Goal: Task Accomplishment & Management: Manage account settings

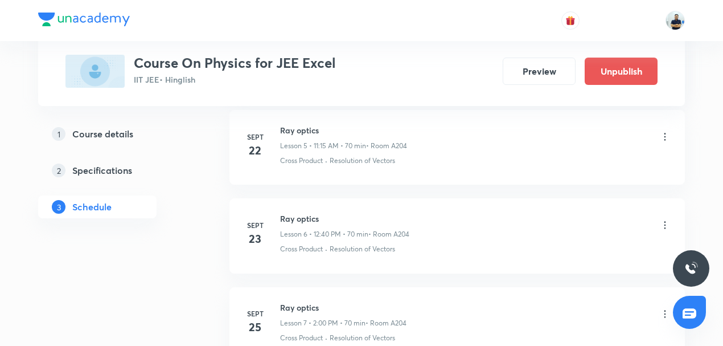
scroll to position [1622, 0]
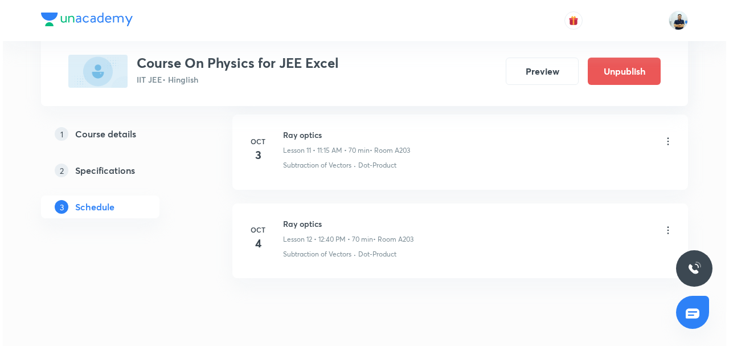
scroll to position [1604, 0]
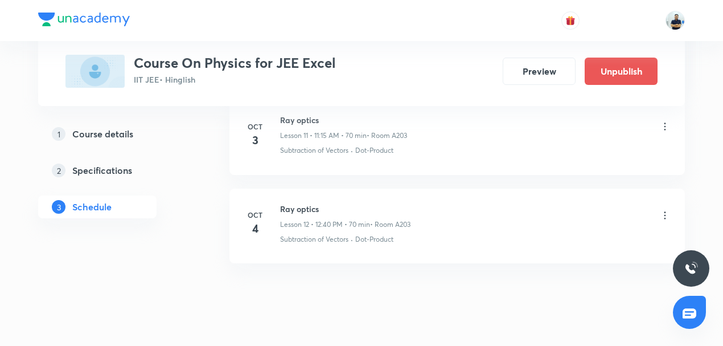
click at [663, 121] on icon at bounding box center [665, 126] width 11 height 11
click at [573, 146] on li "Edit" at bounding box center [608, 149] width 125 height 21
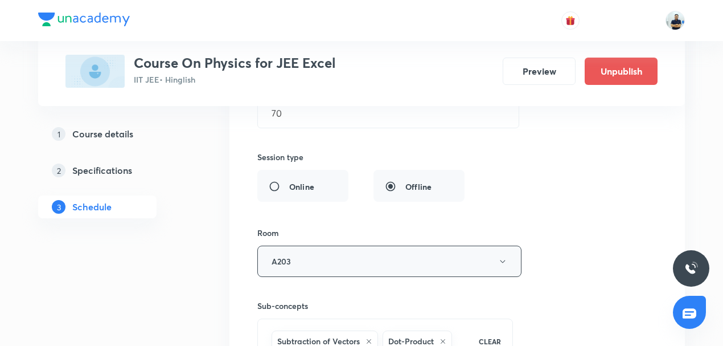
scroll to position [1003, 0]
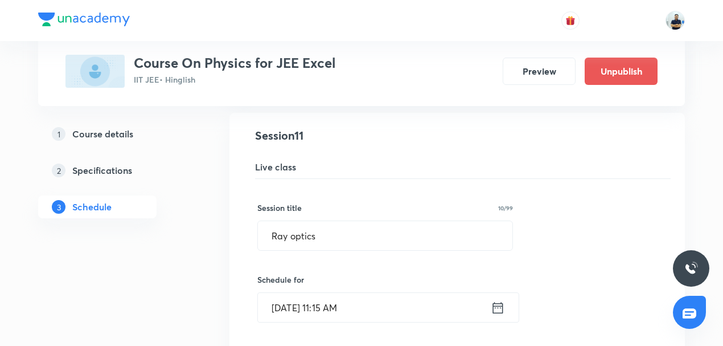
click at [354, 305] on input "Oct 3, 2025, 11:15 AM" at bounding box center [374, 307] width 233 height 29
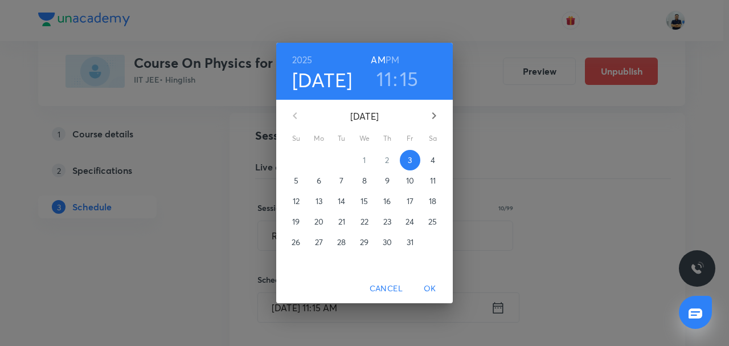
click at [394, 57] on h6 "PM" at bounding box center [393, 60] width 14 height 16
click at [432, 287] on span "OK" at bounding box center [429, 288] width 27 height 14
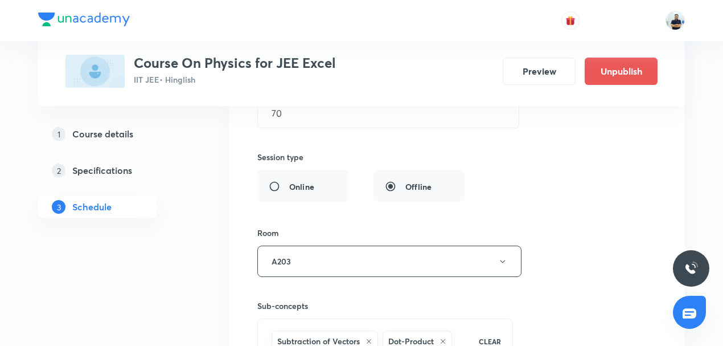
scroll to position [1535, 0]
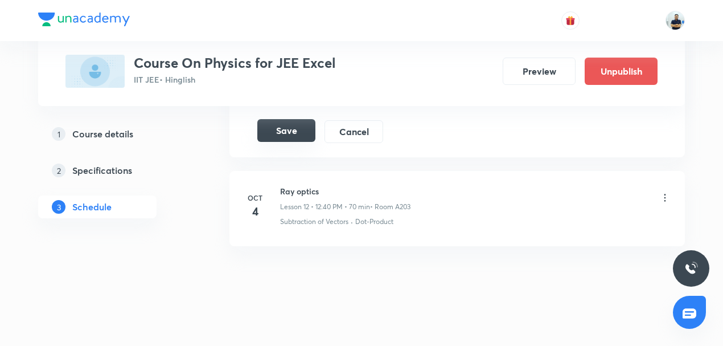
click at [290, 124] on button "Save" at bounding box center [286, 130] width 58 height 23
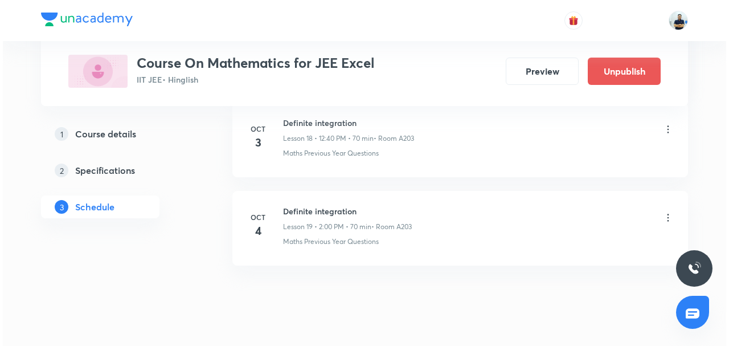
scroll to position [2201, 0]
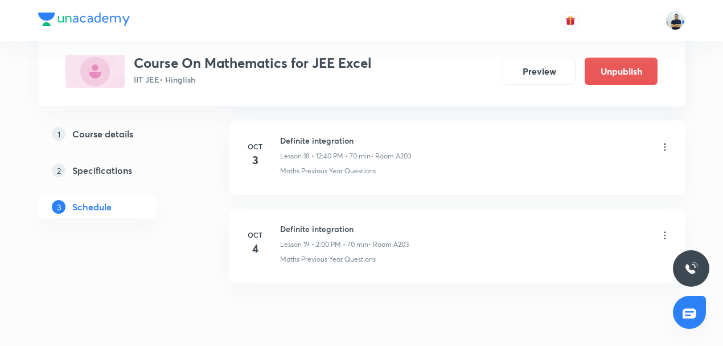
click at [655, 138] on div "Definite integration Lesson 18 • 12:40 PM • 70 min • Room A203" at bounding box center [475, 147] width 391 height 27
click at [668, 141] on icon at bounding box center [665, 146] width 11 height 11
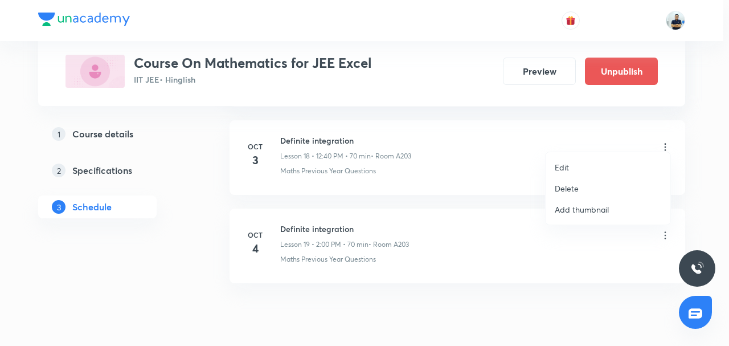
click at [566, 166] on p "Edit" at bounding box center [562, 167] width 14 height 12
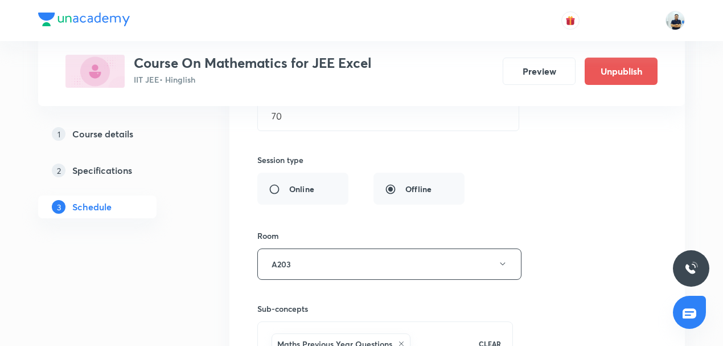
scroll to position [1618, 0]
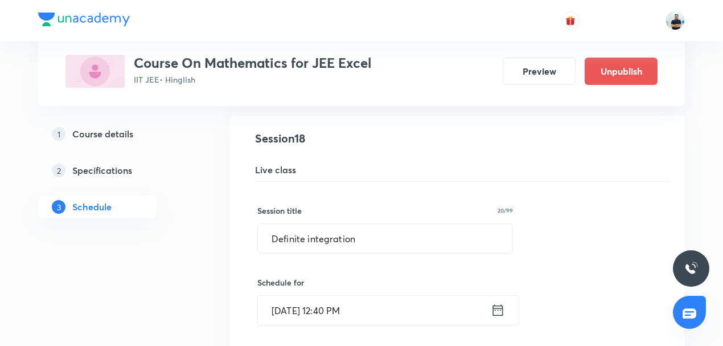
click at [339, 298] on input "Oct 3, 2025, 12:40 PM" at bounding box center [374, 310] width 233 height 29
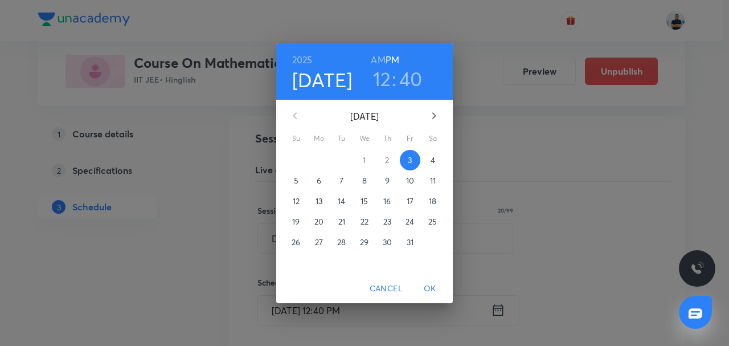
click at [338, 81] on h4 "[DATE]" at bounding box center [322, 80] width 60 height 24
click at [371, 203] on span "15" at bounding box center [364, 200] width 21 height 11
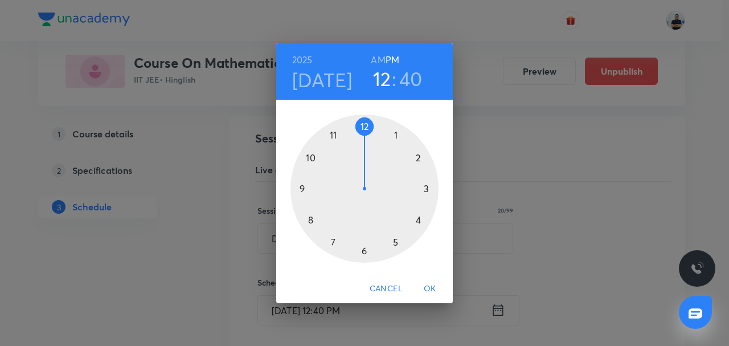
click at [429, 288] on span "OK" at bounding box center [429, 288] width 27 height 14
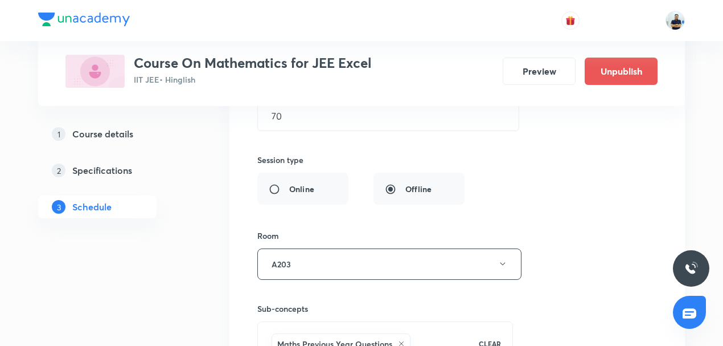
scroll to position [2149, 0]
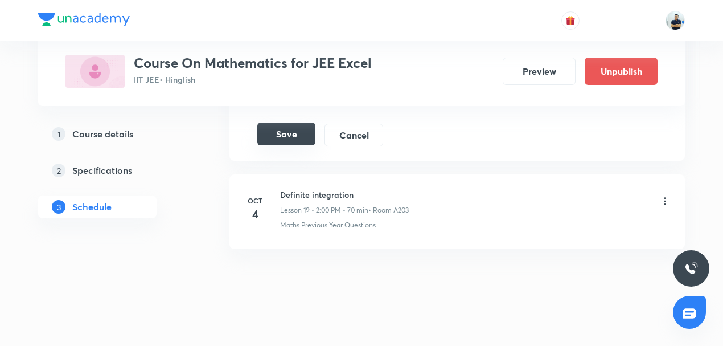
click at [286, 127] on button "Save" at bounding box center [286, 133] width 58 height 23
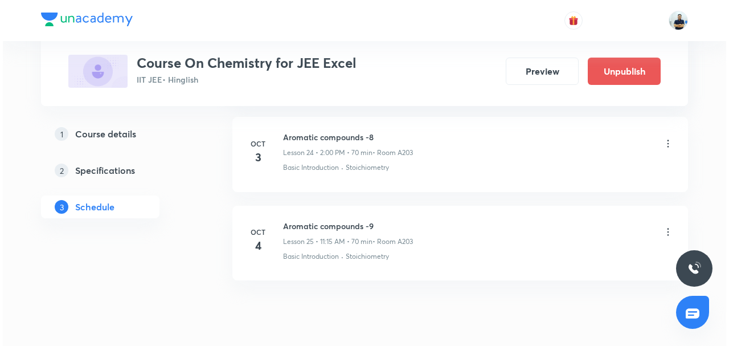
scroll to position [2729, 0]
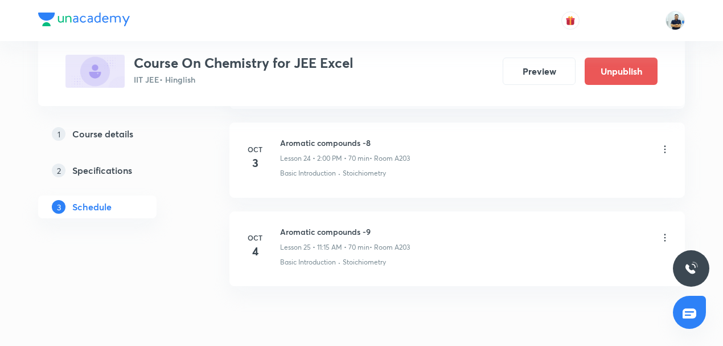
click at [660, 144] on icon at bounding box center [665, 149] width 11 height 11
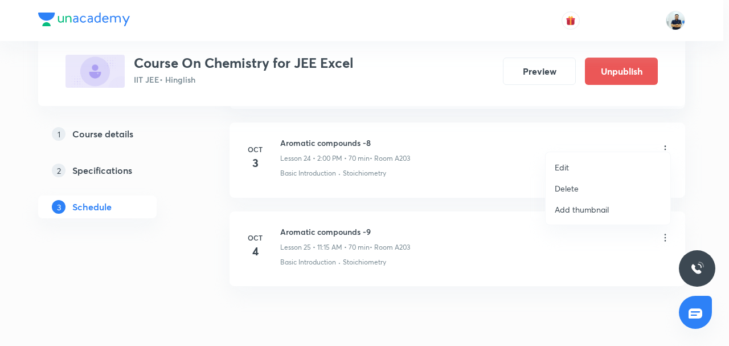
click at [663, 135] on div at bounding box center [364, 173] width 729 height 346
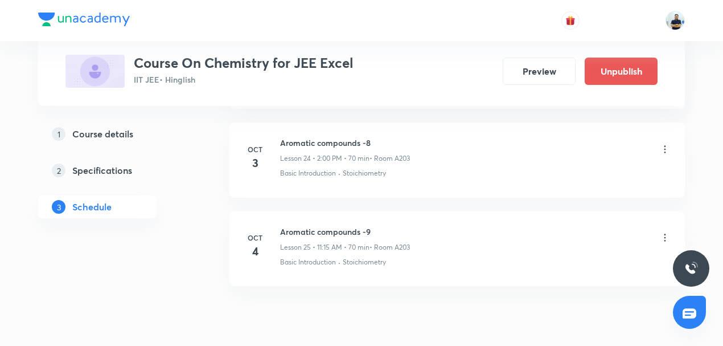
click at [665, 144] on icon at bounding box center [665, 149] width 11 height 11
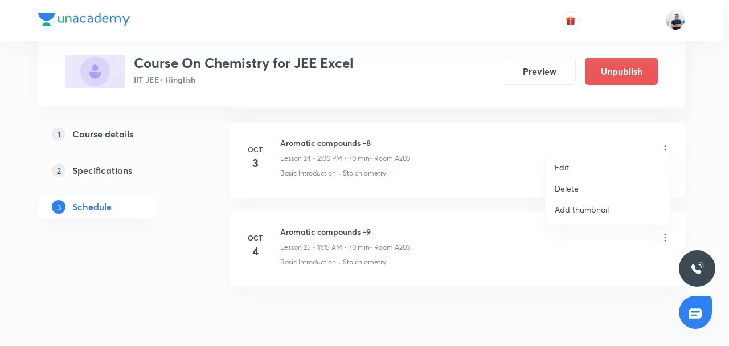
click at [567, 166] on p "Edit" at bounding box center [562, 167] width 14 height 12
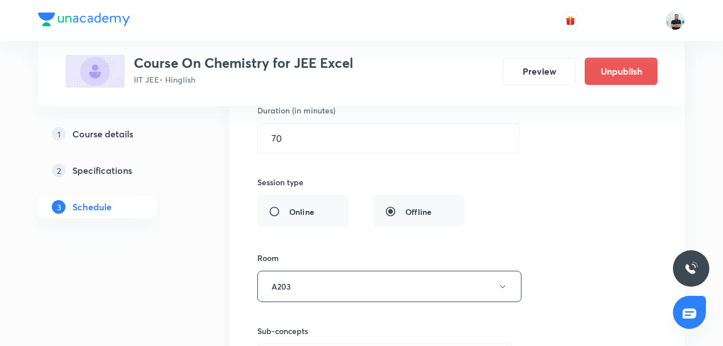
scroll to position [2147, 0]
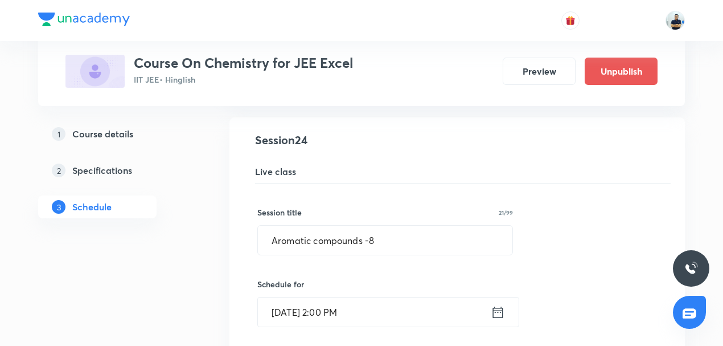
click at [318, 304] on input "Oct 3, 2025, 2:00 PM" at bounding box center [374, 311] width 233 height 29
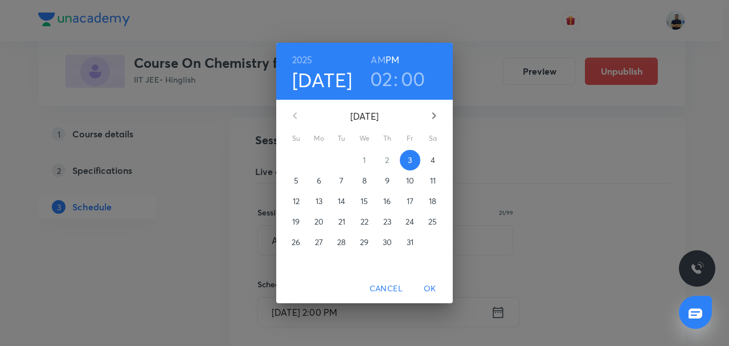
click at [349, 243] on span "28" at bounding box center [341, 241] width 21 height 11
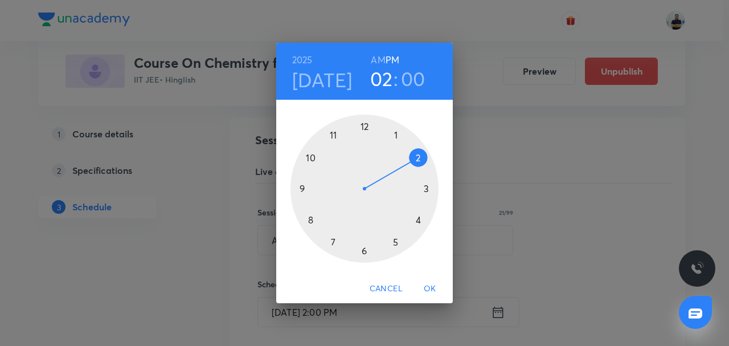
click at [428, 289] on span "OK" at bounding box center [429, 288] width 27 height 14
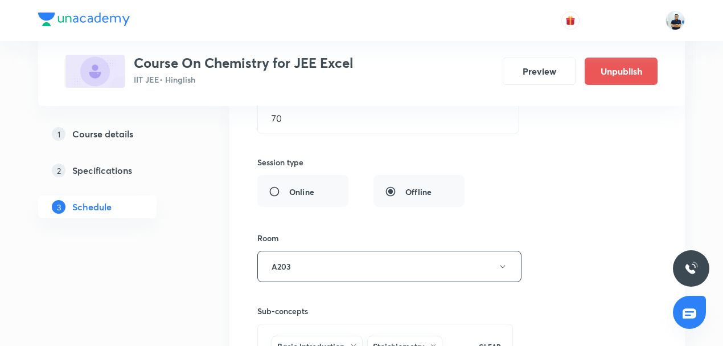
scroll to position [2678, 0]
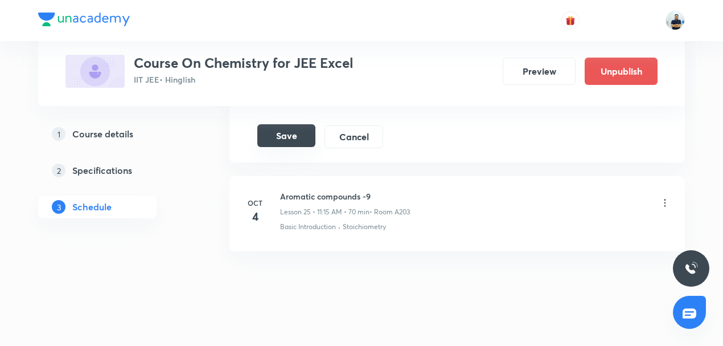
click at [276, 124] on button "Save" at bounding box center [286, 135] width 58 height 23
click at [280, 129] on button "Save" at bounding box center [286, 135] width 58 height 23
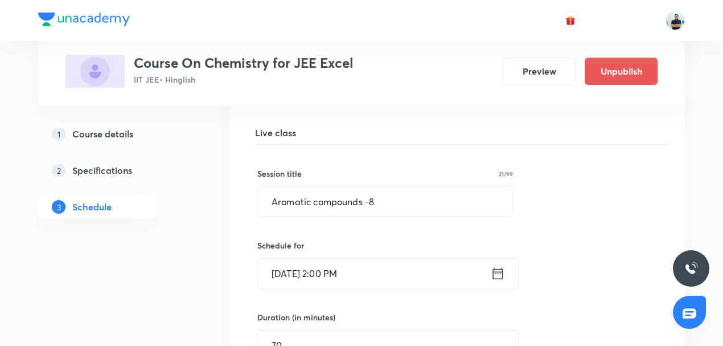
scroll to position [2147, 0]
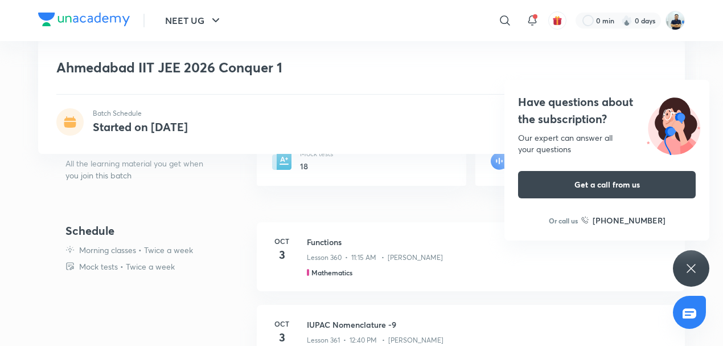
scroll to position [230, 0]
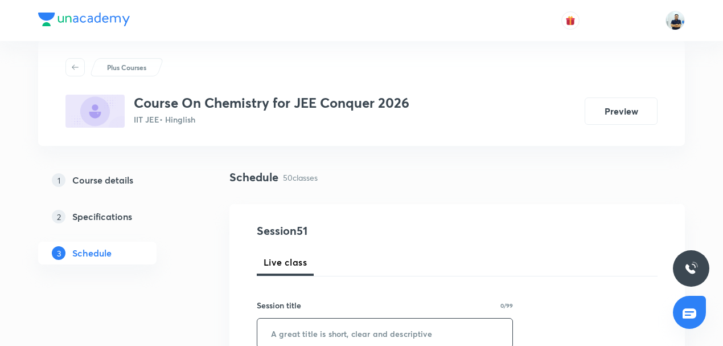
scroll to position [26, 0]
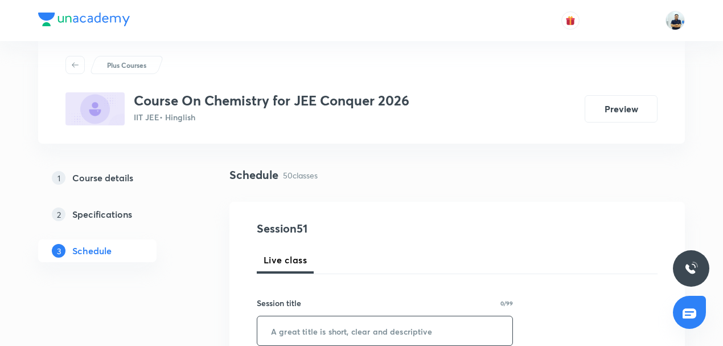
click at [319, 329] on input "text" at bounding box center [384, 330] width 255 height 29
paste input "Chemical kinetics -4"
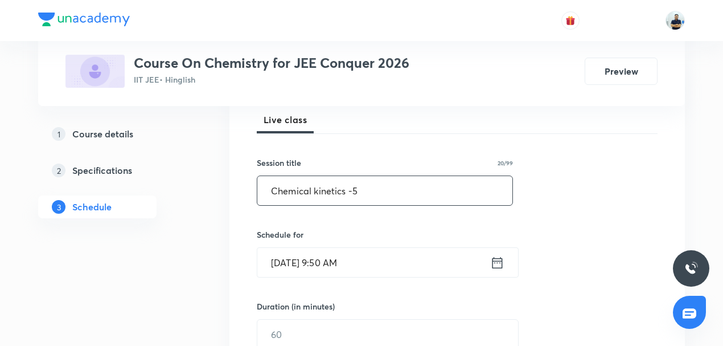
scroll to position [168, 0]
type input "Chemical kinetics -5"
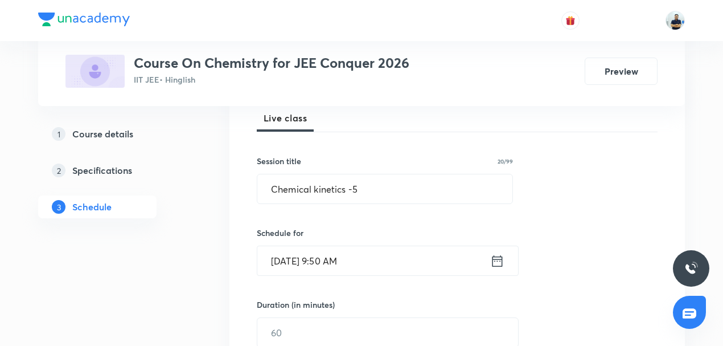
click at [387, 248] on input "Oct 3, 2025, 9:50 AM" at bounding box center [373, 260] width 233 height 29
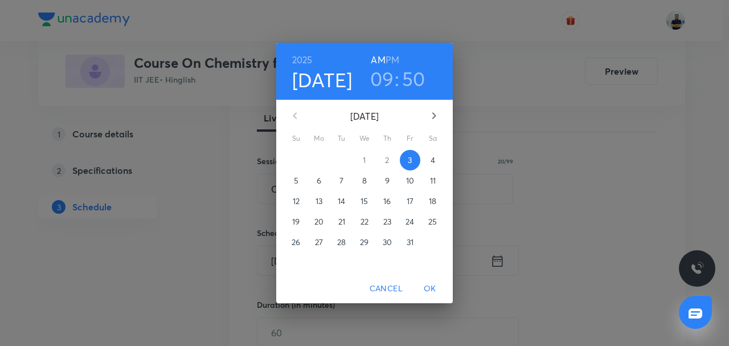
click at [384, 81] on h3 "09" at bounding box center [382, 79] width 24 height 24
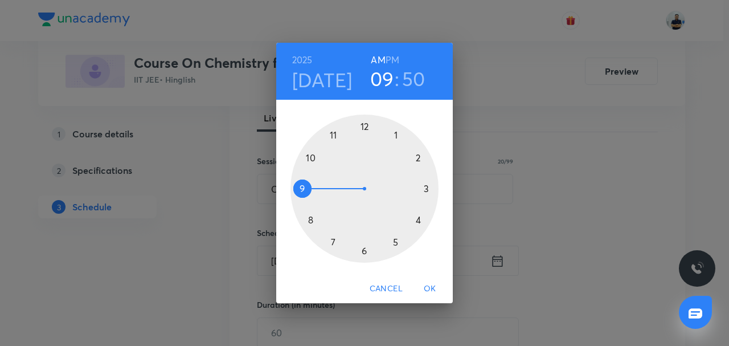
click at [313, 161] on div at bounding box center [364, 188] width 148 height 148
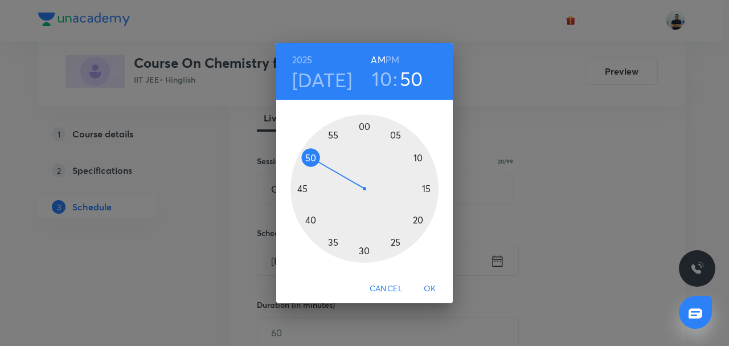
click at [364, 121] on div at bounding box center [364, 188] width 148 height 148
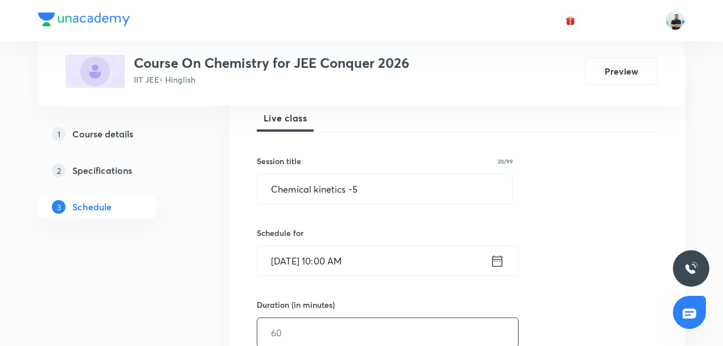
click at [289, 328] on input "text" at bounding box center [387, 332] width 261 height 29
type input "5"
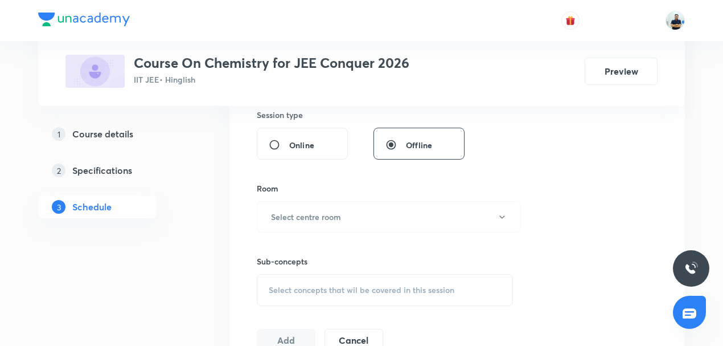
scroll to position [434, 0]
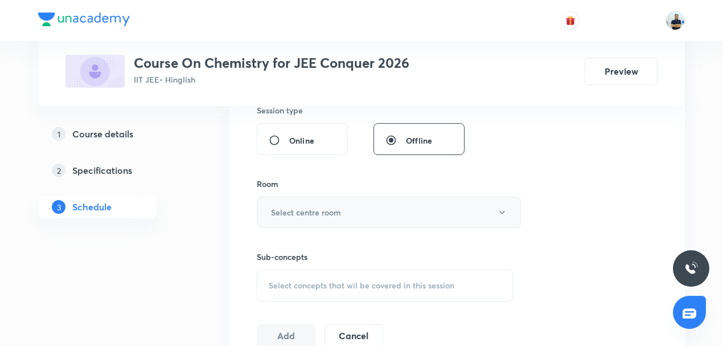
type input "60"
click at [334, 218] on button "Select centre room" at bounding box center [389, 211] width 264 height 31
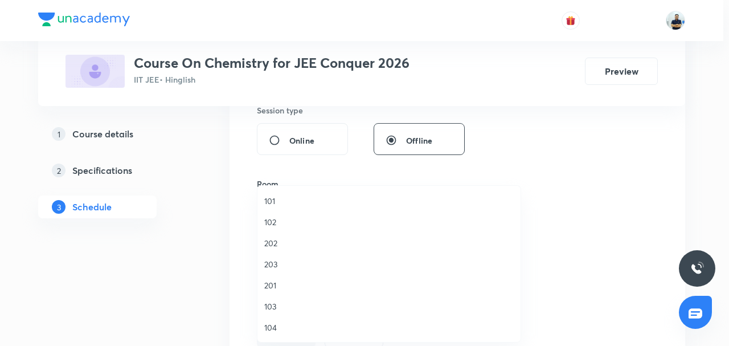
click at [290, 331] on span "104" at bounding box center [388, 327] width 249 height 12
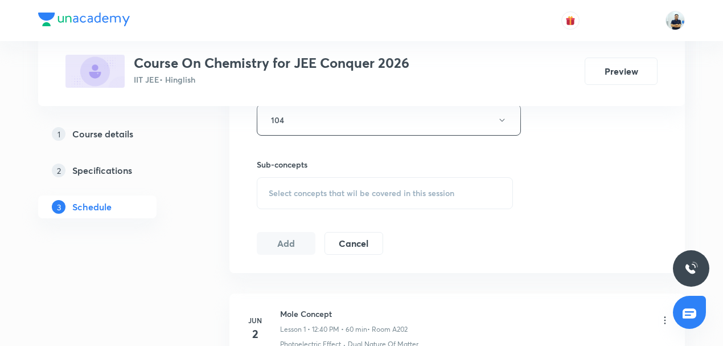
scroll to position [531, 0]
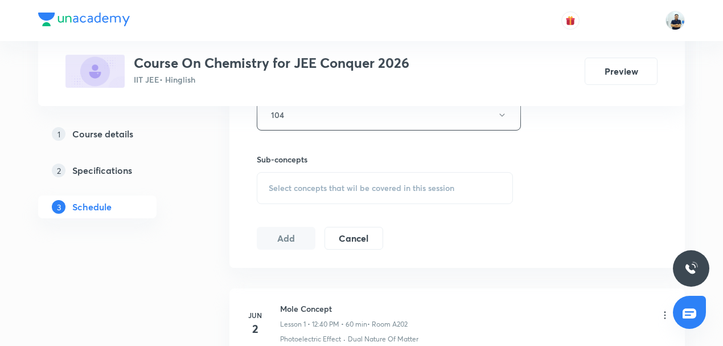
click at [392, 186] on span "Select concepts that wil be covered in this session" at bounding box center [362, 187] width 186 height 9
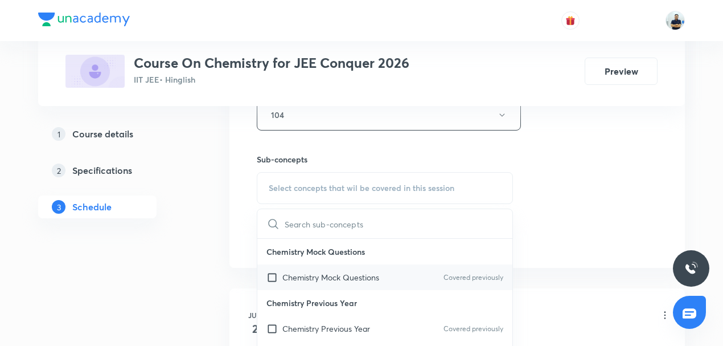
click at [312, 279] on p "Chemistry Mock Questions" at bounding box center [330, 277] width 97 height 12
checkbox input "true"
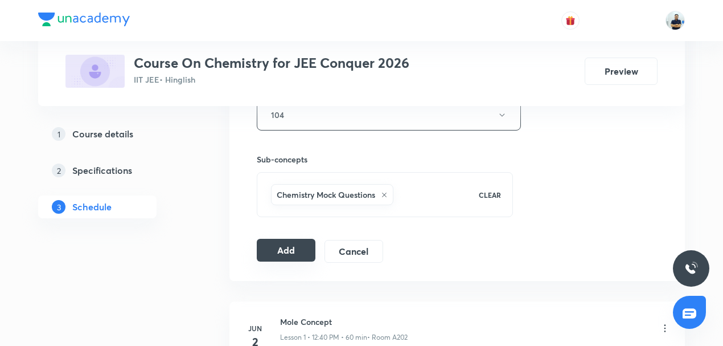
click at [277, 246] on button "Add" at bounding box center [286, 250] width 59 height 23
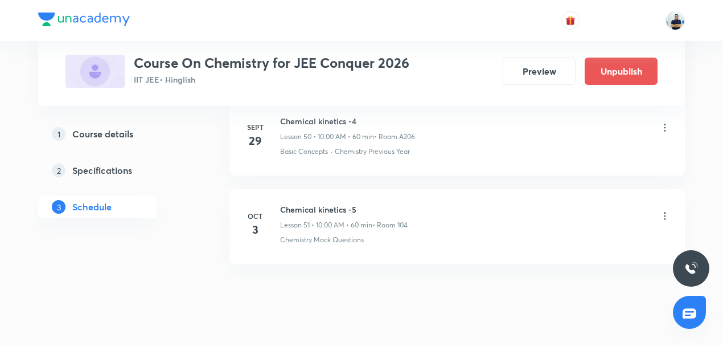
scroll to position [4533, 0]
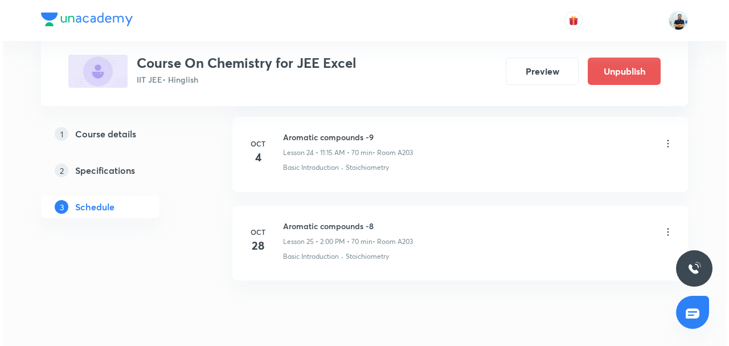
scroll to position [2764, 0]
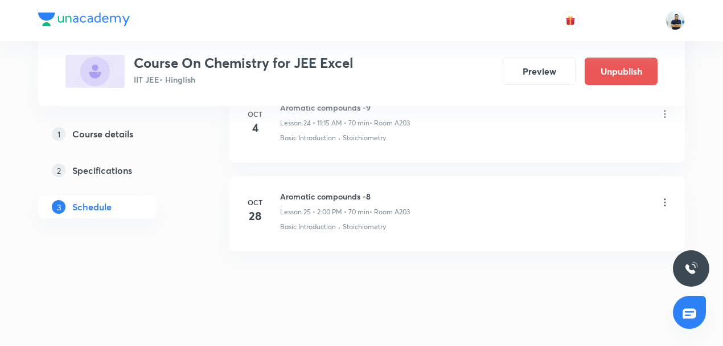
click at [662, 196] on icon at bounding box center [665, 201] width 11 height 11
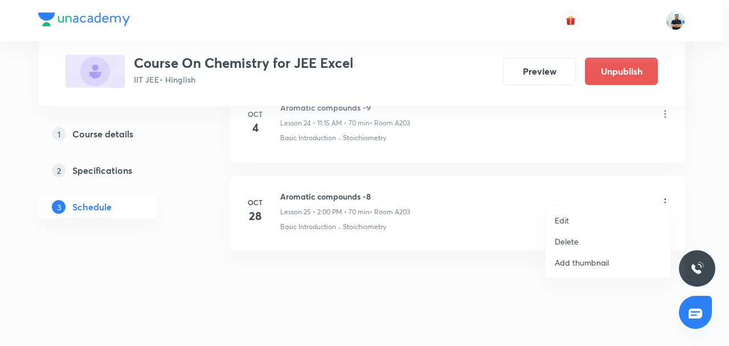
click at [579, 214] on li "Edit" at bounding box center [608, 220] width 125 height 21
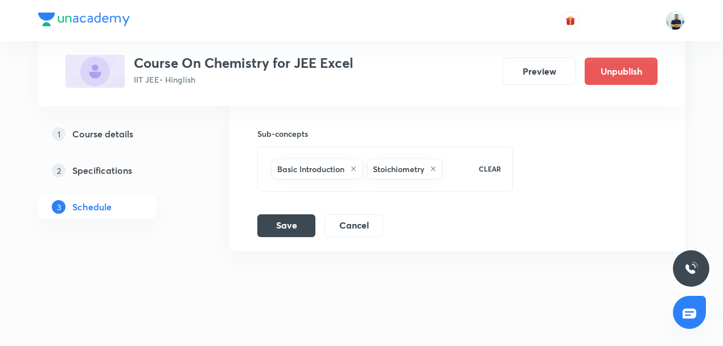
scroll to position [2412, 0]
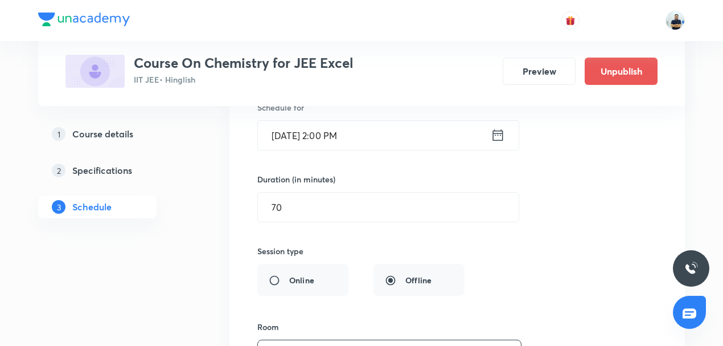
click at [345, 132] on input "Oct 28, 2025, 2:00 PM" at bounding box center [374, 135] width 233 height 29
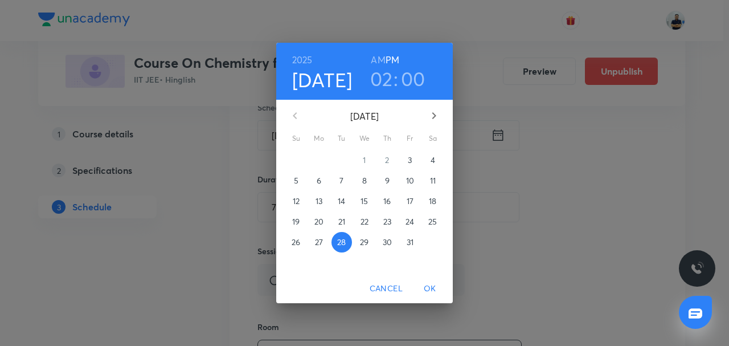
click at [408, 155] on p "3" at bounding box center [410, 159] width 4 height 11
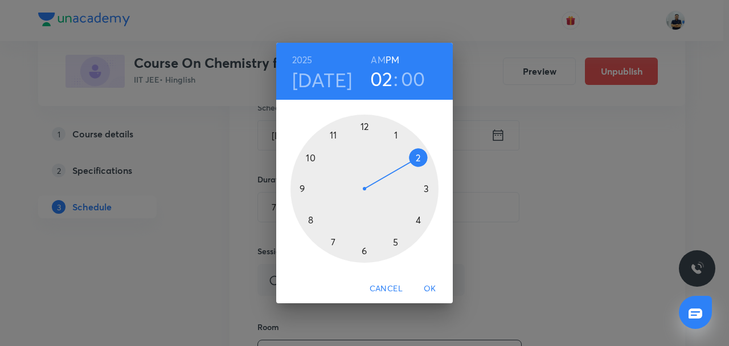
click at [378, 56] on h6 "AM" at bounding box center [378, 60] width 14 height 16
click at [333, 133] on div at bounding box center [364, 188] width 148 height 148
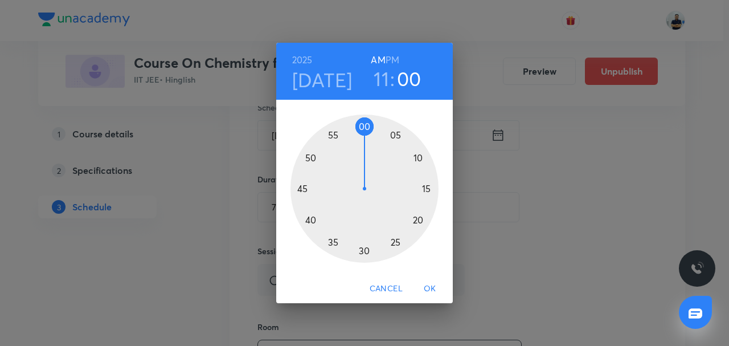
click at [434, 190] on div at bounding box center [364, 188] width 148 height 148
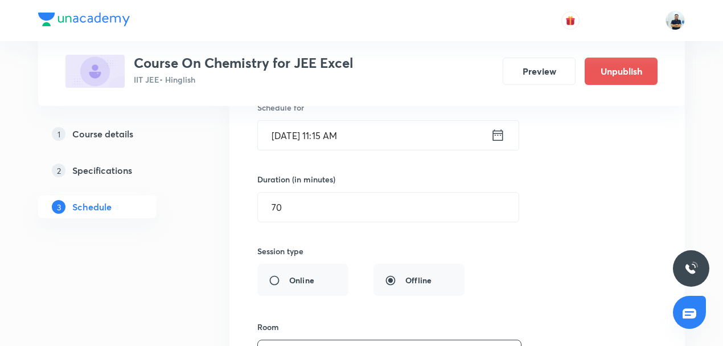
scroll to position [2678, 0]
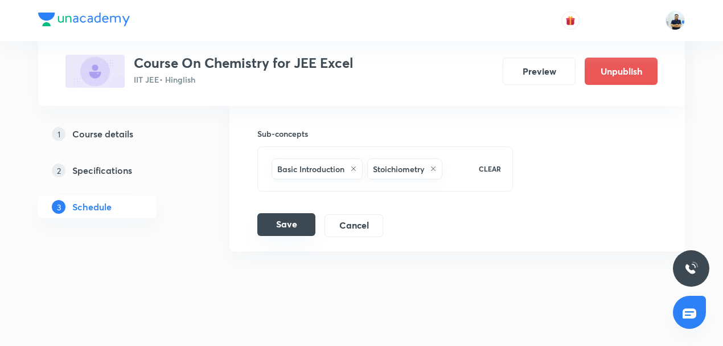
click at [285, 213] on button "Save" at bounding box center [286, 224] width 58 height 23
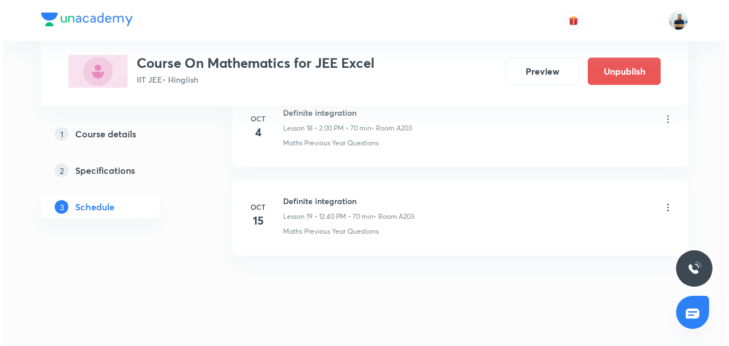
scroll to position [2236, 0]
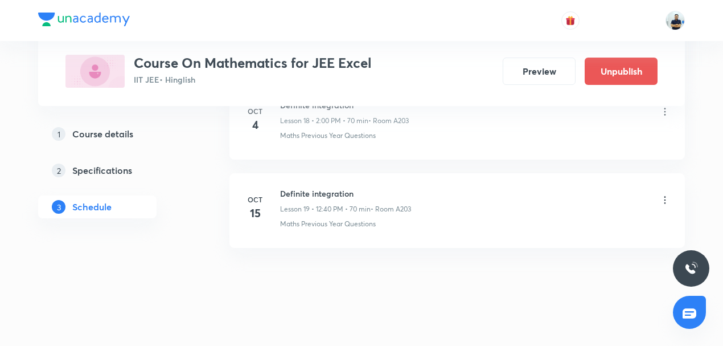
click at [661, 194] on icon at bounding box center [665, 199] width 11 height 11
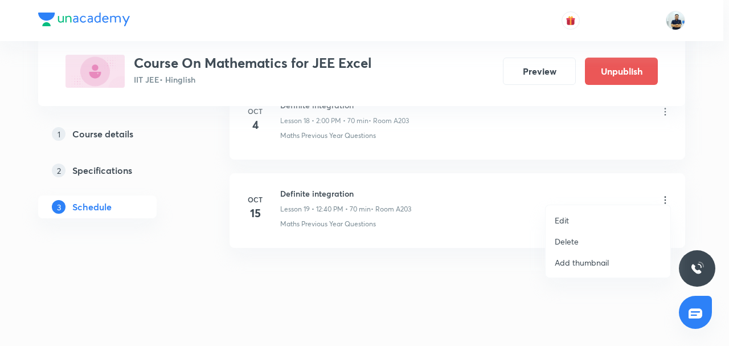
click at [560, 219] on p "Edit" at bounding box center [562, 220] width 14 height 12
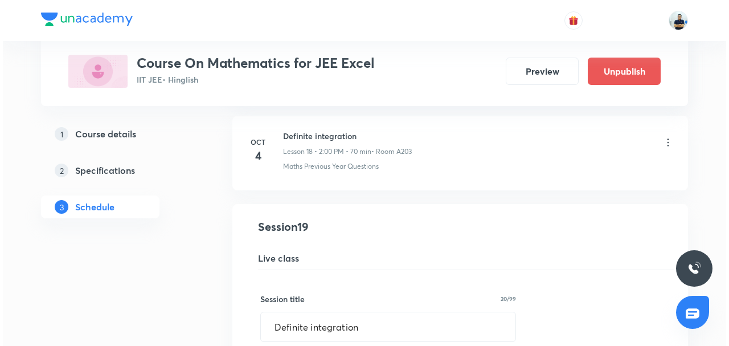
scroll to position [1884, 0]
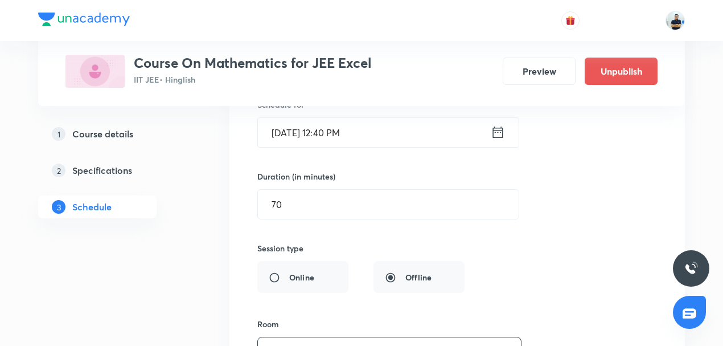
click at [352, 119] on input "Oct 15, 2025, 12:40 PM" at bounding box center [374, 132] width 233 height 29
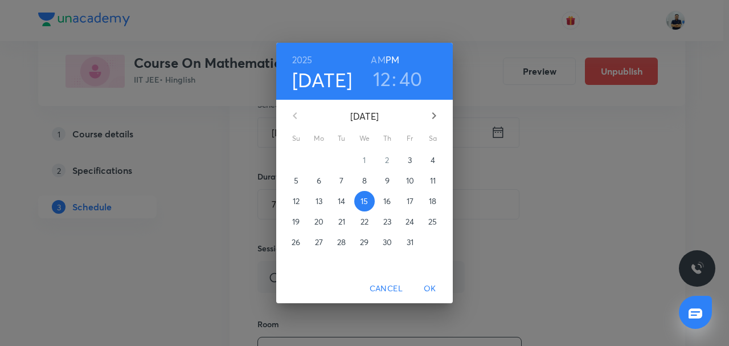
click at [408, 154] on p "3" at bounding box center [410, 159] width 4 height 11
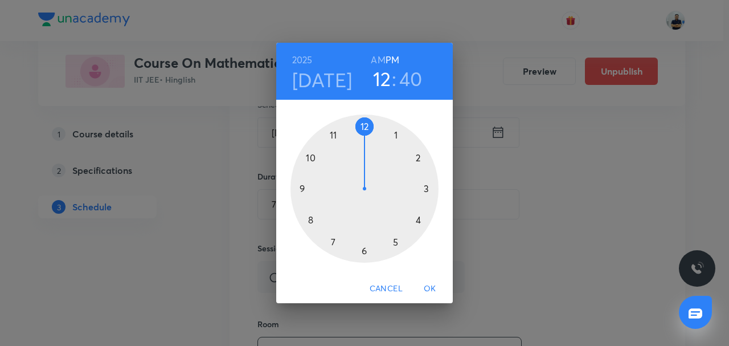
click at [415, 155] on div at bounding box center [364, 188] width 148 height 148
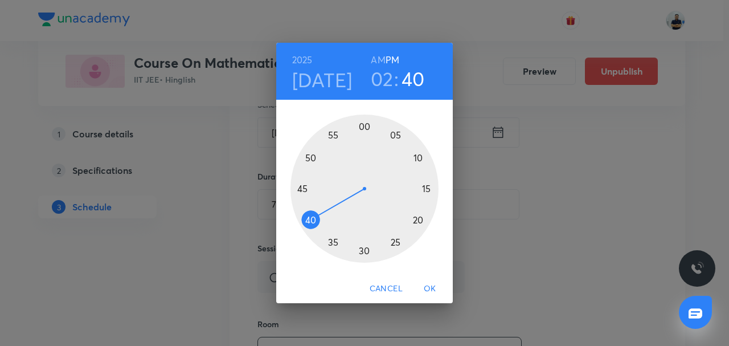
click at [364, 128] on div at bounding box center [364, 188] width 148 height 148
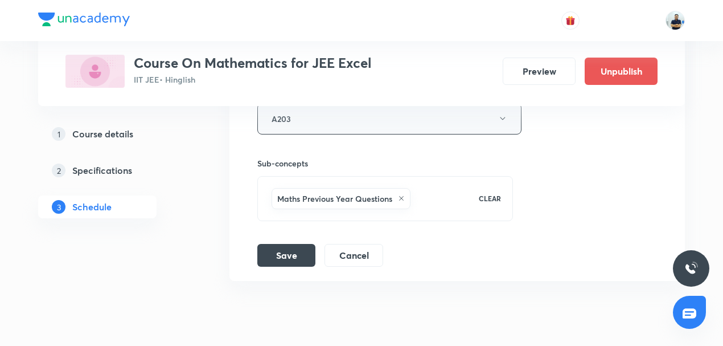
scroll to position [2149, 0]
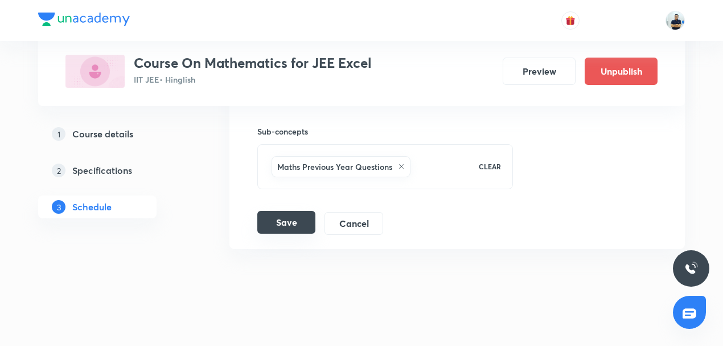
click at [297, 211] on button "Save" at bounding box center [286, 222] width 58 height 23
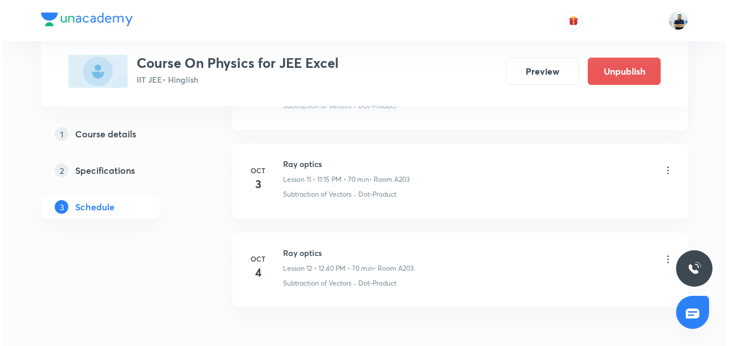
scroll to position [1551, 0]
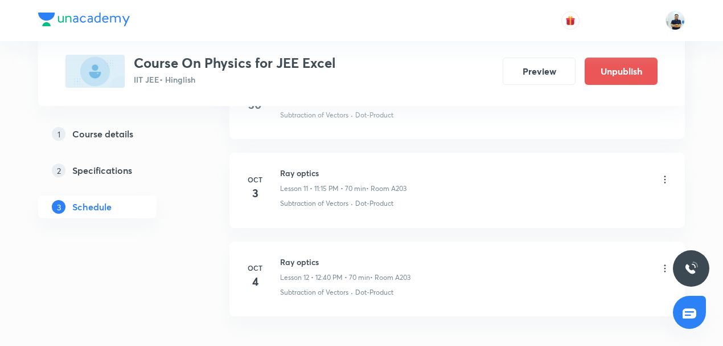
click at [667, 175] on icon at bounding box center [665, 179] width 11 height 11
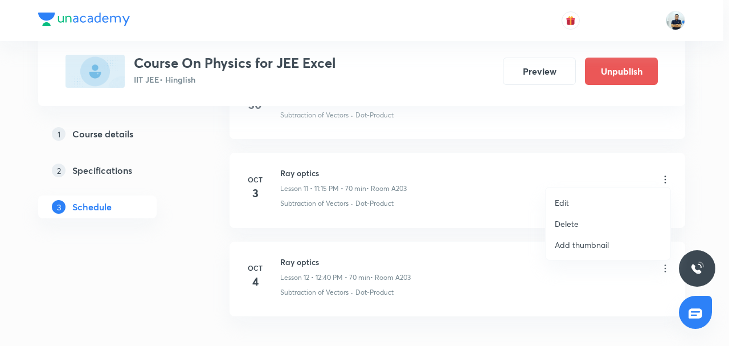
click at [572, 200] on li "Edit" at bounding box center [608, 202] width 125 height 21
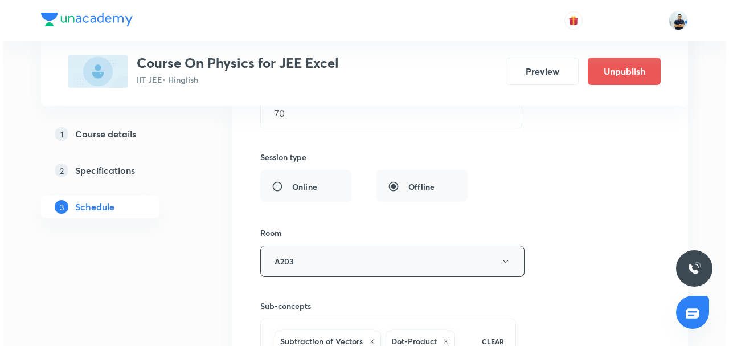
scroll to position [1003, 0]
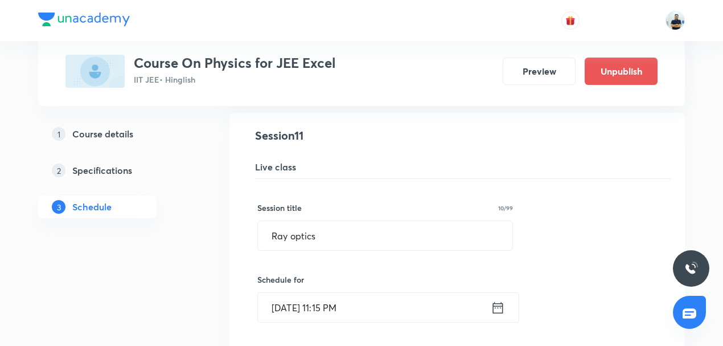
click at [320, 306] on input "Oct 3, 2025, 11:15 PM" at bounding box center [374, 307] width 233 height 29
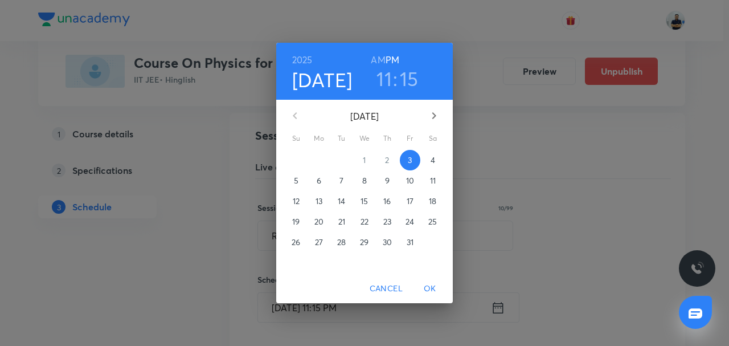
click at [380, 84] on h3 "11" at bounding box center [383, 79] width 15 height 24
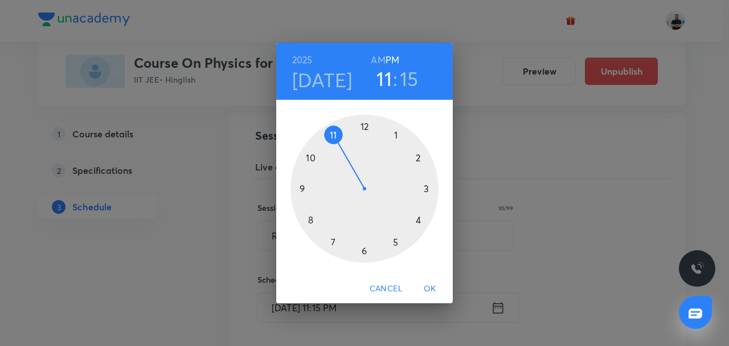
click at [361, 124] on div at bounding box center [364, 188] width 148 height 148
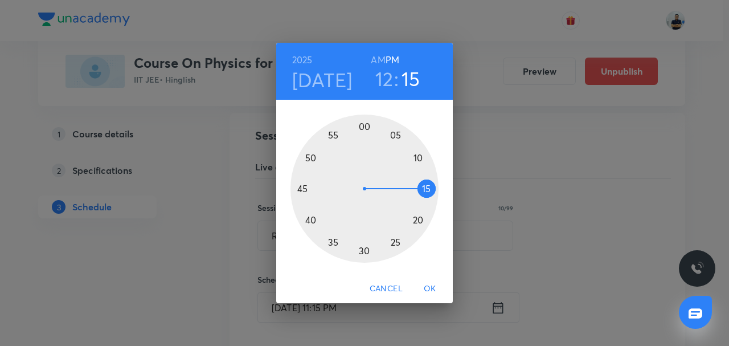
click at [311, 221] on div at bounding box center [364, 188] width 148 height 148
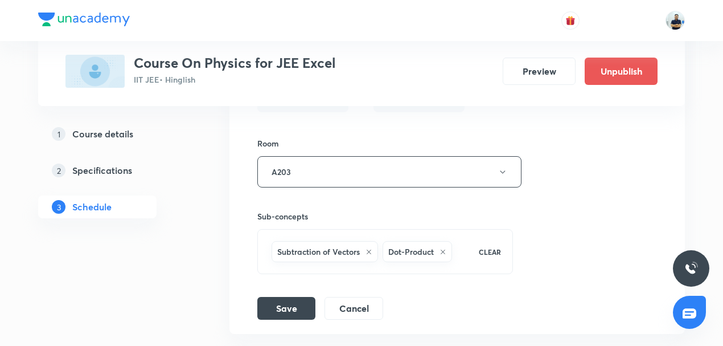
scroll to position [1535, 0]
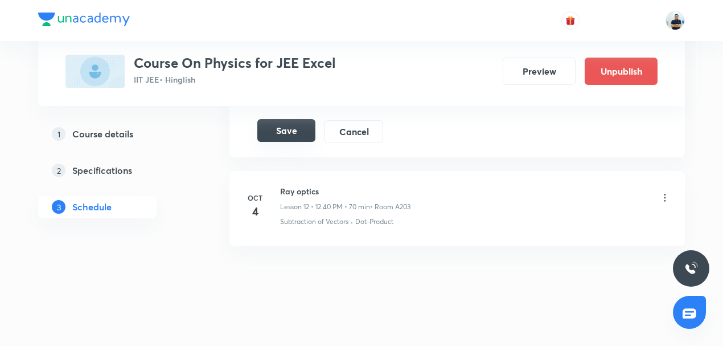
click at [280, 128] on button "Save" at bounding box center [286, 130] width 58 height 23
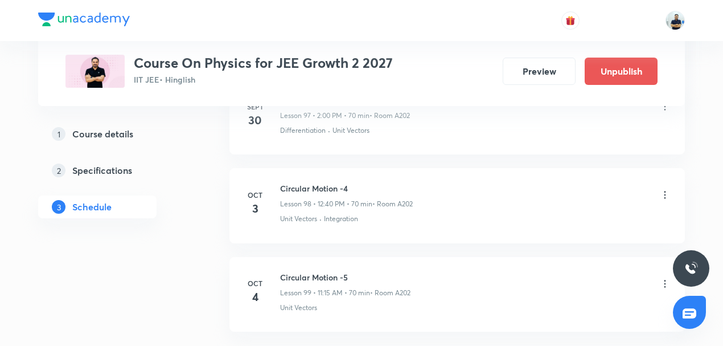
scroll to position [9225, 0]
click at [670, 189] on icon at bounding box center [665, 194] width 11 height 11
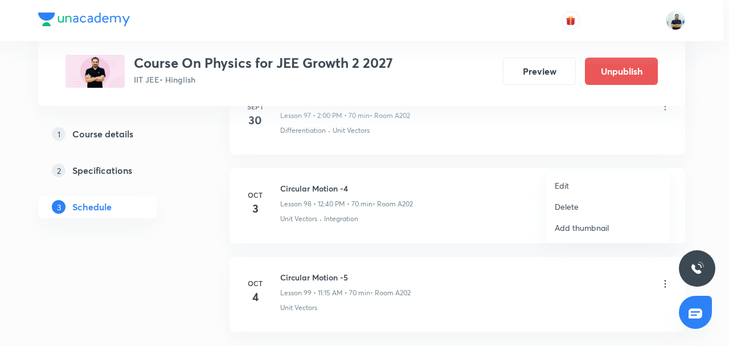
click at [567, 179] on p "Edit" at bounding box center [562, 185] width 14 height 12
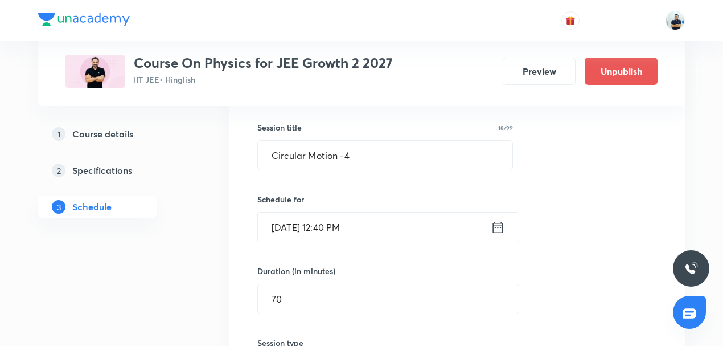
scroll to position [8757, 0]
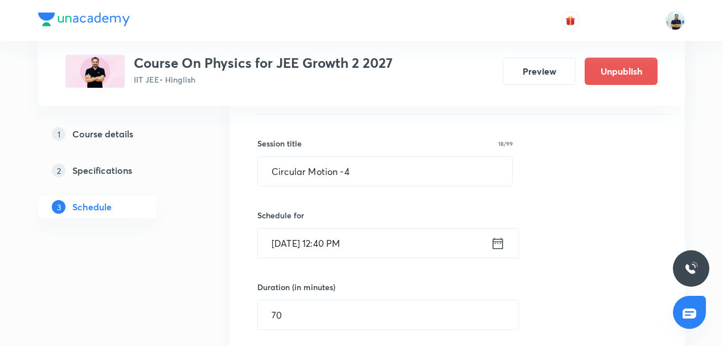
click at [342, 228] on input "Oct 3, 2025, 12:40 PM" at bounding box center [374, 242] width 233 height 29
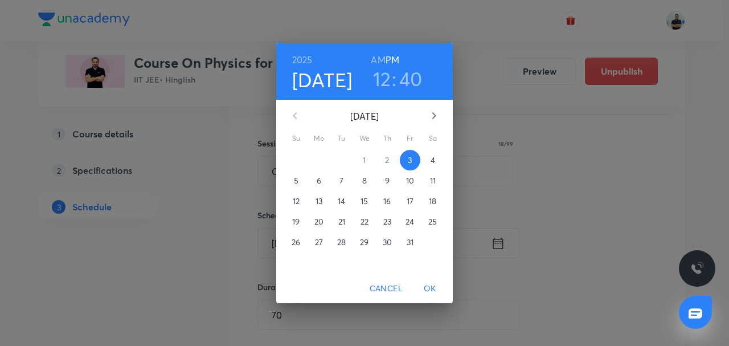
click at [405, 248] on span "31" at bounding box center [410, 241] width 21 height 11
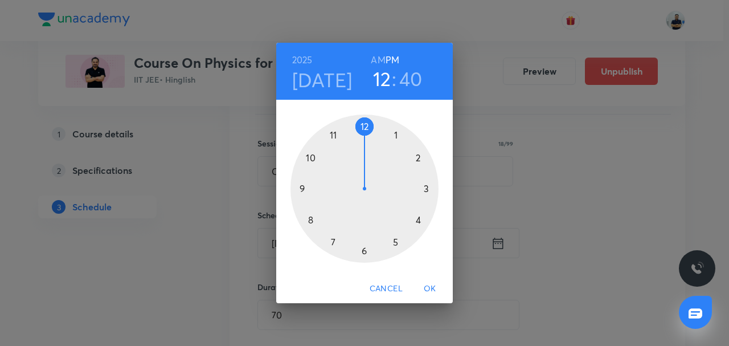
click at [428, 289] on span "OK" at bounding box center [429, 288] width 27 height 14
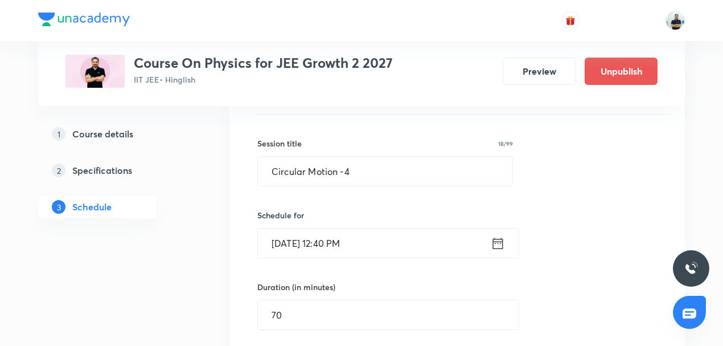
scroll to position [9023, 0]
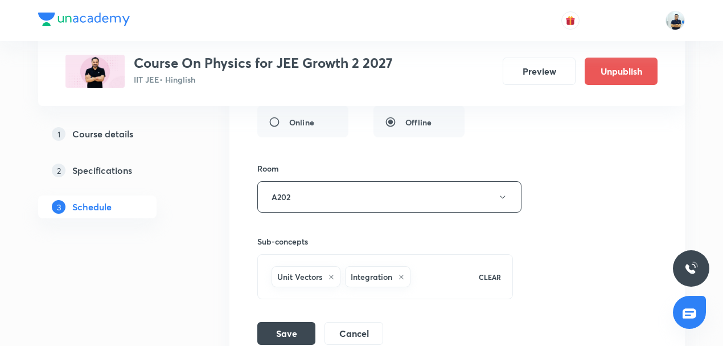
drag, startPoint x: 287, startPoint y: 298, endPoint x: 219, endPoint y: 59, distance: 248.1
click at [285, 322] on button "Save" at bounding box center [286, 333] width 58 height 23
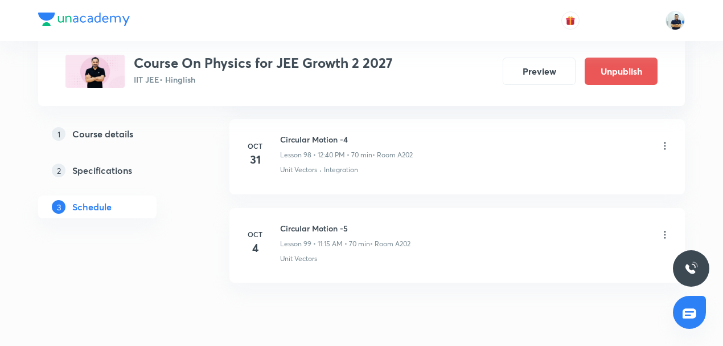
scroll to position [8747, 0]
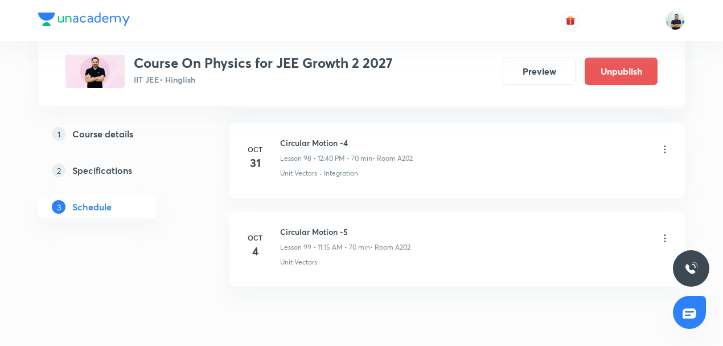
click at [667, 144] on icon at bounding box center [665, 149] width 11 height 11
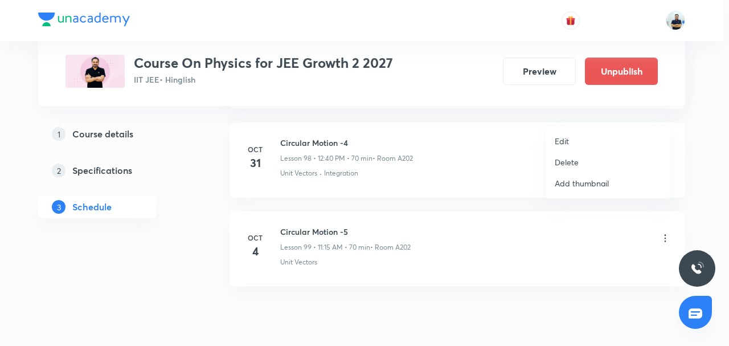
click at [563, 143] on p "Edit" at bounding box center [562, 141] width 14 height 12
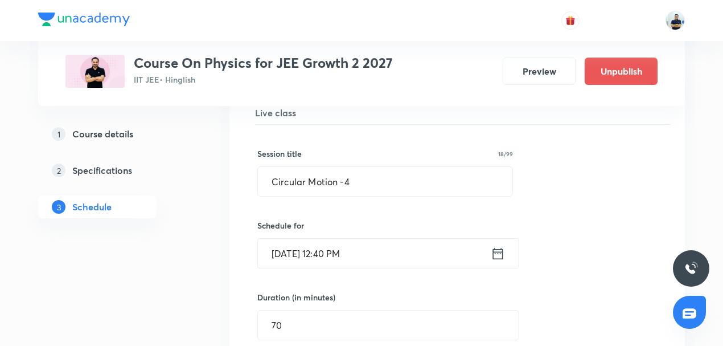
click at [329, 239] on input "Oct 31, 2025, 12:40 PM" at bounding box center [374, 253] width 233 height 29
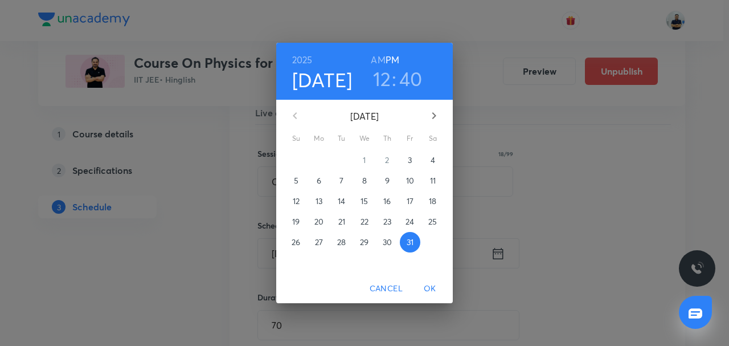
click at [407, 161] on span "3" at bounding box center [410, 159] width 21 height 11
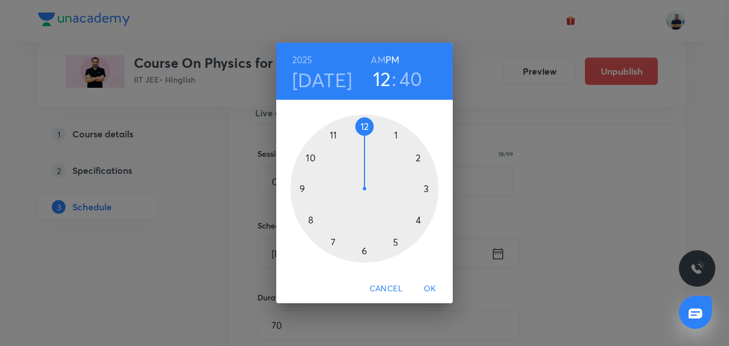
click at [375, 58] on h6 "AM" at bounding box center [378, 60] width 14 height 16
click at [330, 134] on div at bounding box center [364, 188] width 148 height 148
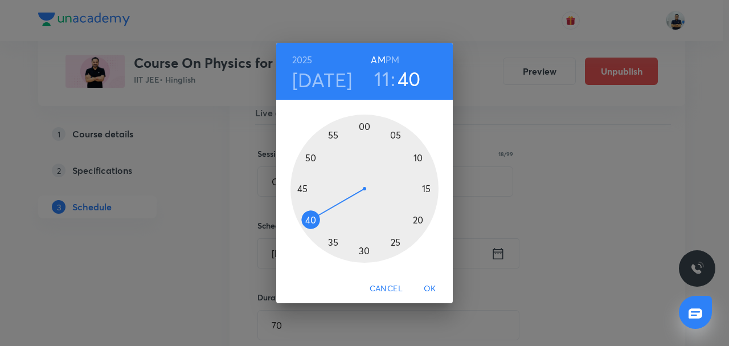
click at [429, 187] on div at bounding box center [364, 188] width 148 height 148
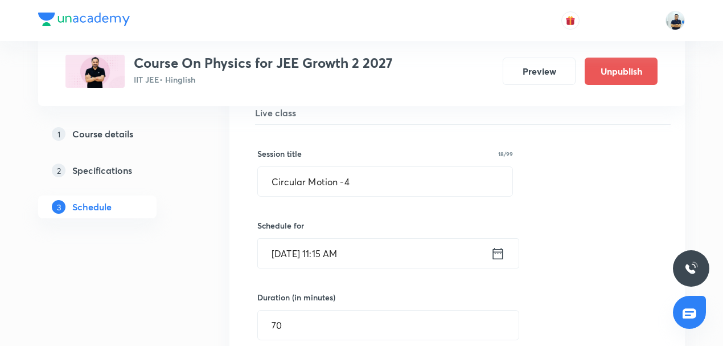
scroll to position [9013, 0]
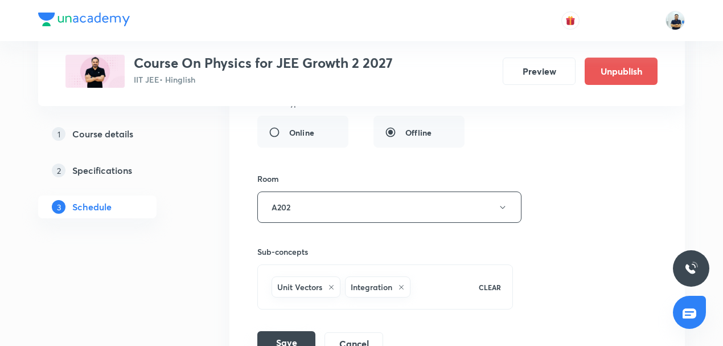
click at [275, 331] on button "Save" at bounding box center [286, 342] width 58 height 23
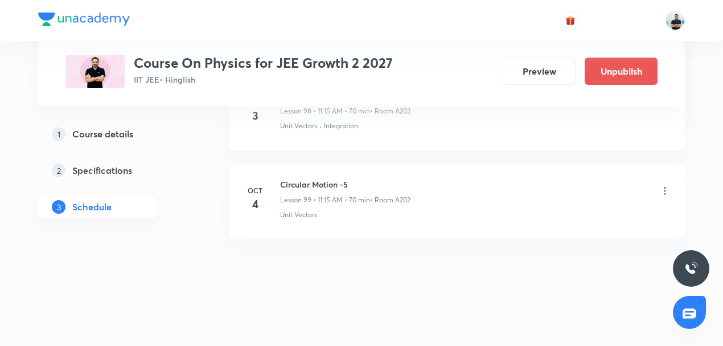
scroll to position [8756, 0]
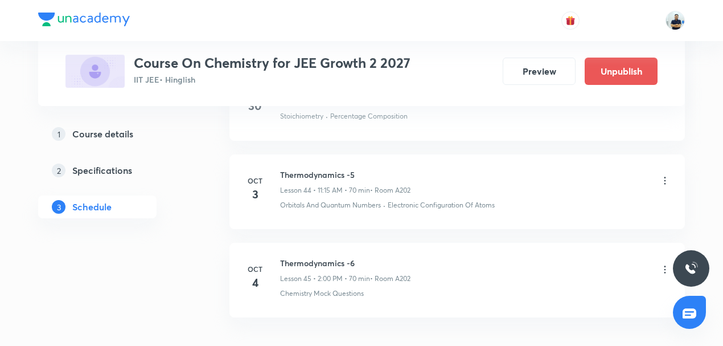
scroll to position [4464, 0]
click at [661, 177] on icon at bounding box center [665, 182] width 11 height 11
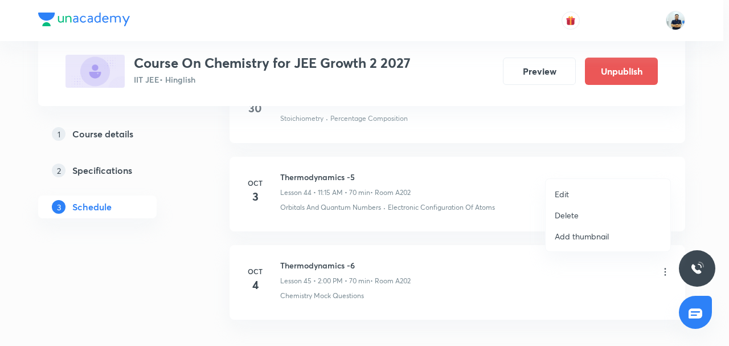
click at [567, 198] on p "Edit" at bounding box center [562, 194] width 14 height 12
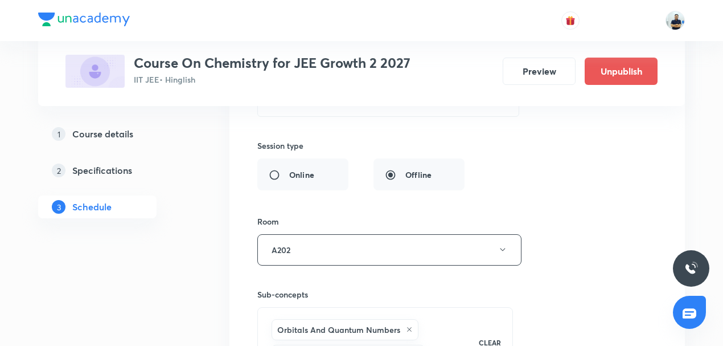
scroll to position [3932, 0]
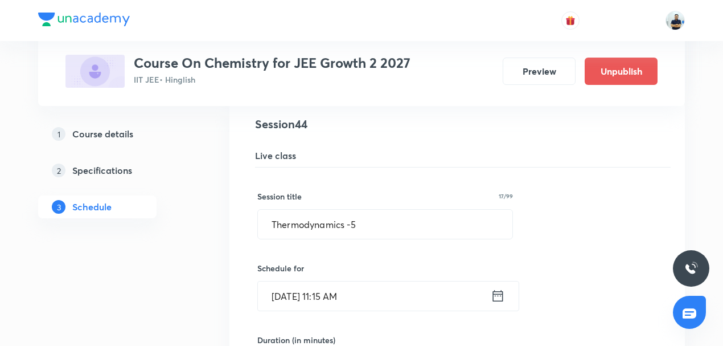
click at [345, 281] on input "Oct 3, 2025, 11:15 AM" at bounding box center [374, 295] width 233 height 29
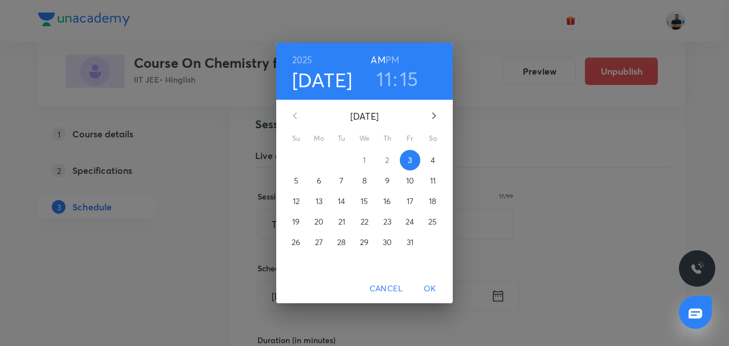
click at [388, 76] on h3 "11" at bounding box center [383, 79] width 15 height 24
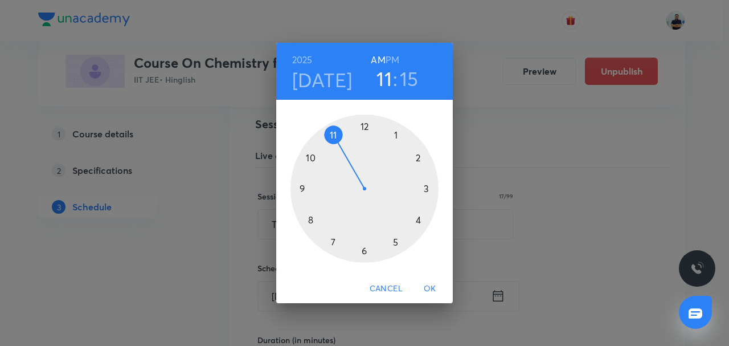
click at [392, 58] on h6 "PM" at bounding box center [393, 60] width 14 height 16
click at [412, 168] on div at bounding box center [364, 188] width 148 height 148
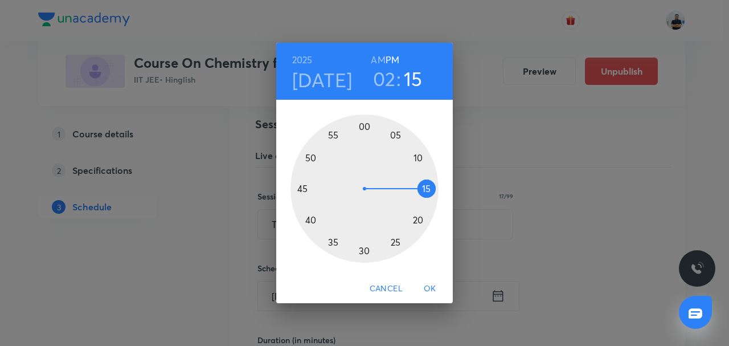
click at [367, 125] on div at bounding box center [364, 188] width 148 height 148
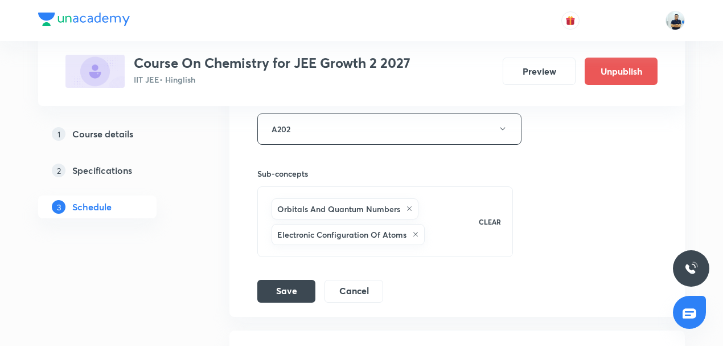
scroll to position [4464, 0]
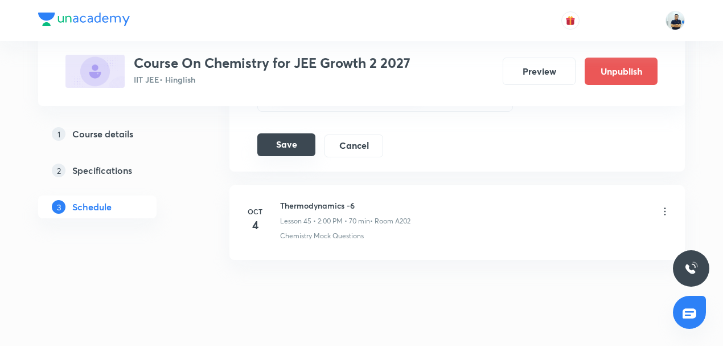
click at [287, 133] on button "Save" at bounding box center [286, 144] width 58 height 23
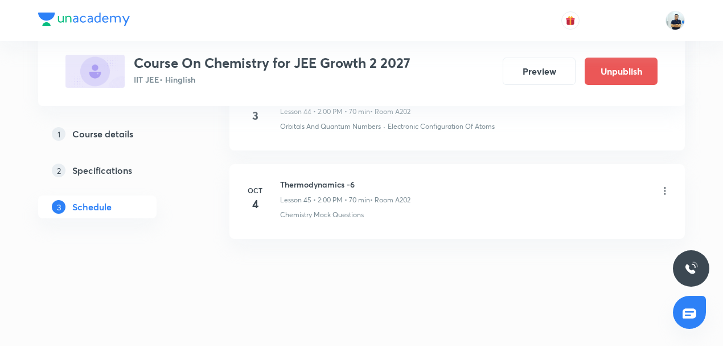
scroll to position [4004, 0]
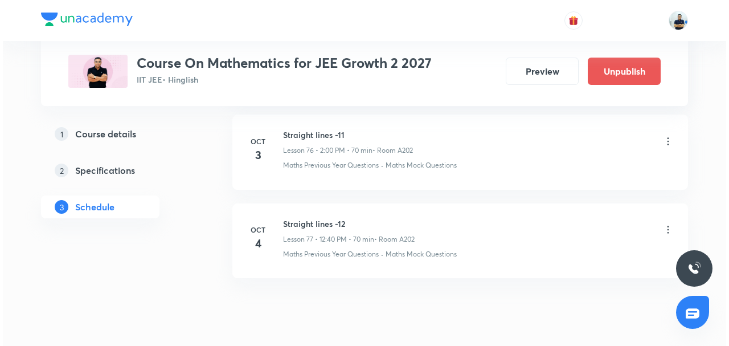
scroll to position [7323, 0]
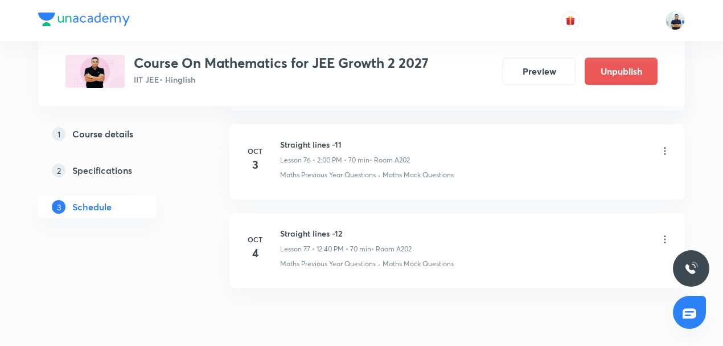
click at [660, 138] on div "Straight lines -11 Lesson 76 • 2:00 PM • 70 min • Room A202" at bounding box center [475, 151] width 391 height 27
click at [664, 145] on icon at bounding box center [665, 150] width 11 height 11
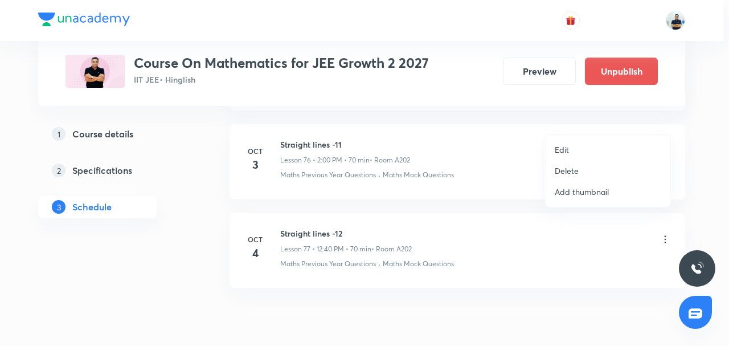
click at [557, 152] on p "Edit" at bounding box center [562, 150] width 14 height 12
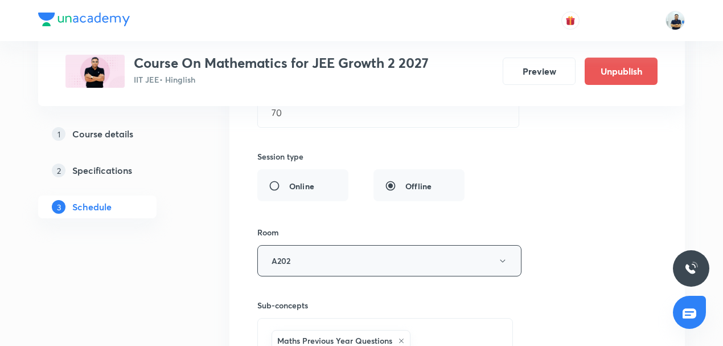
scroll to position [6749, 0]
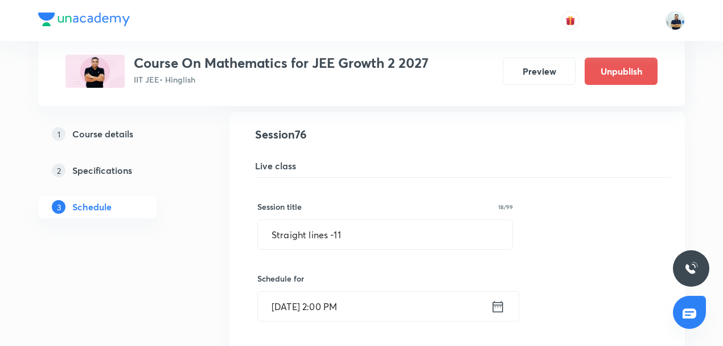
click at [333, 292] on input "Oct 3, 2025, 2:00 PM" at bounding box center [374, 306] width 233 height 29
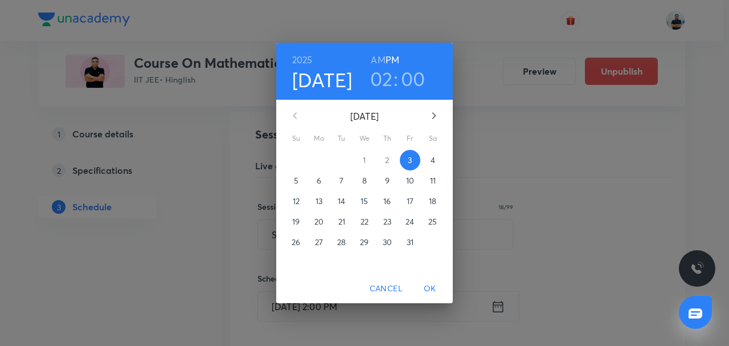
click at [383, 84] on h3 "02" at bounding box center [381, 79] width 23 height 24
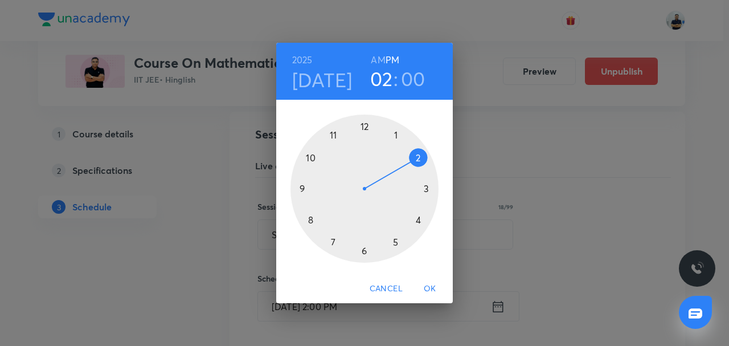
click at [366, 122] on div at bounding box center [364, 188] width 148 height 148
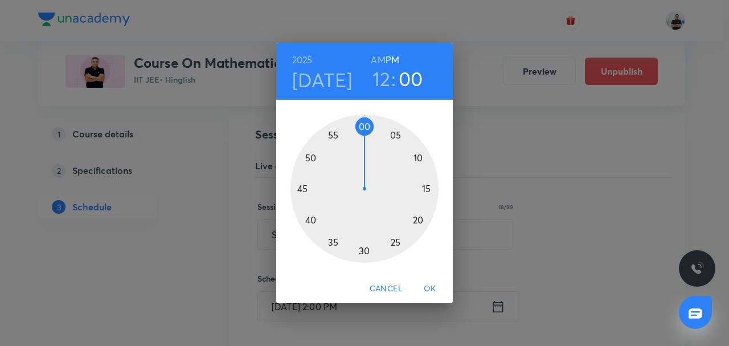
click at [309, 222] on div at bounding box center [364, 188] width 148 height 148
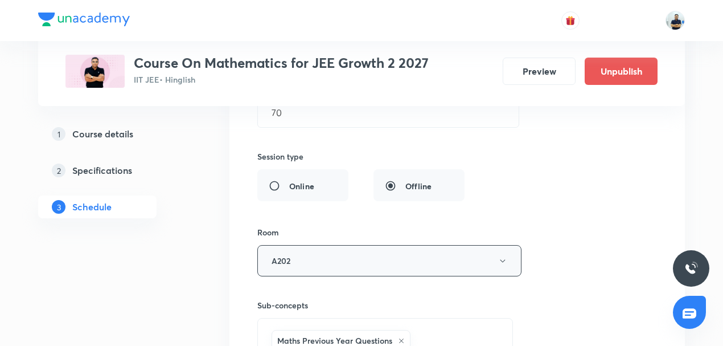
scroll to position [7280, 0]
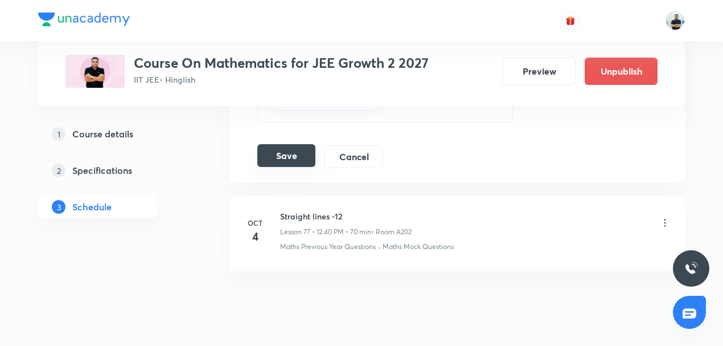
click at [286, 144] on button "Save" at bounding box center [286, 155] width 58 height 23
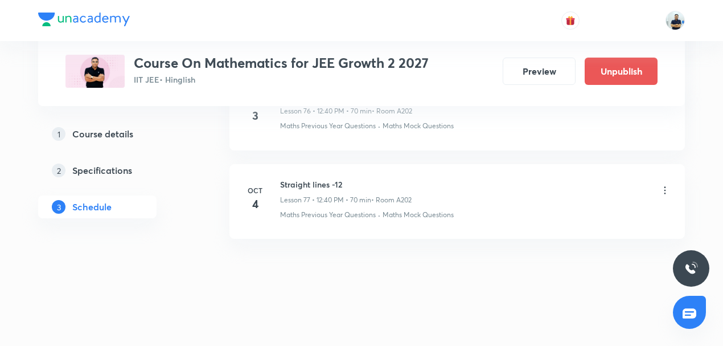
scroll to position [6819, 0]
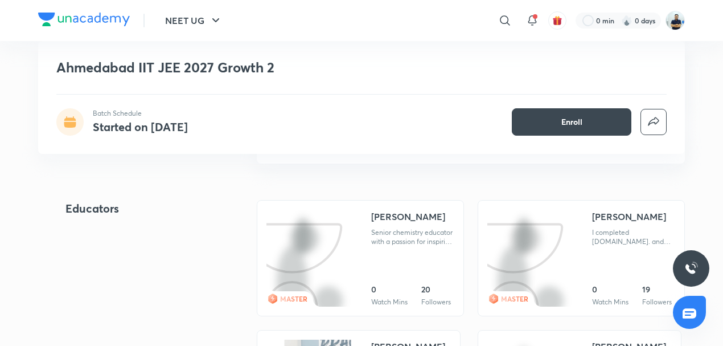
scroll to position [726, 0]
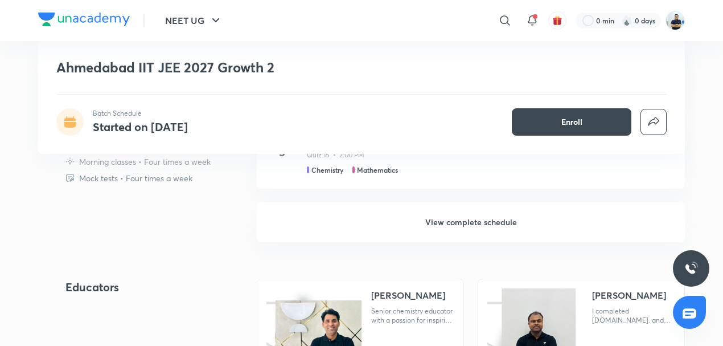
click at [454, 214] on h6 "View complete schedule" at bounding box center [471, 222] width 428 height 40
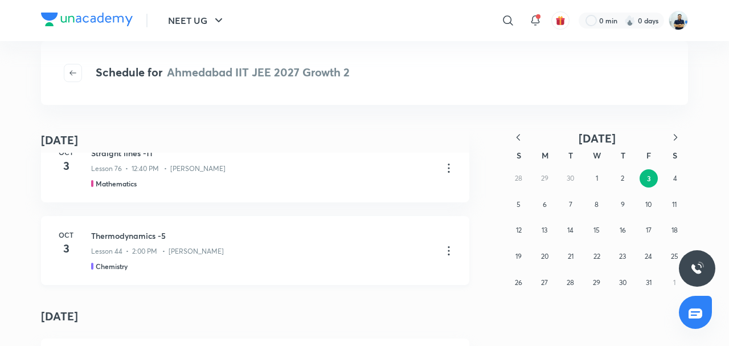
scroll to position [44, 0]
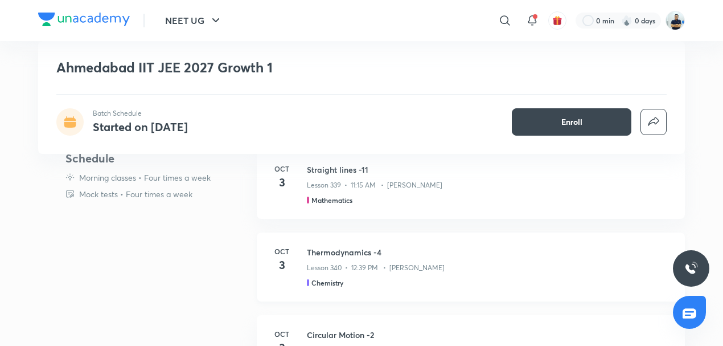
scroll to position [319, 0]
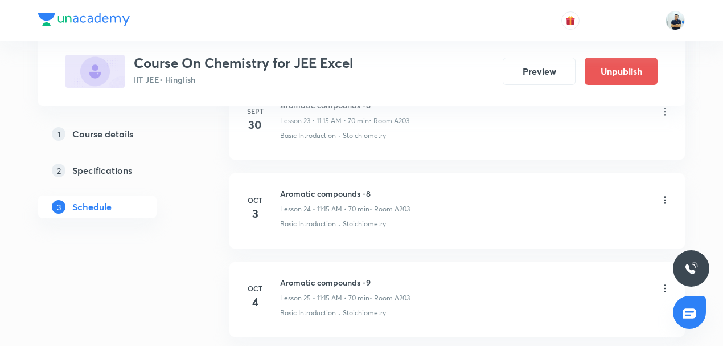
scroll to position [2764, 0]
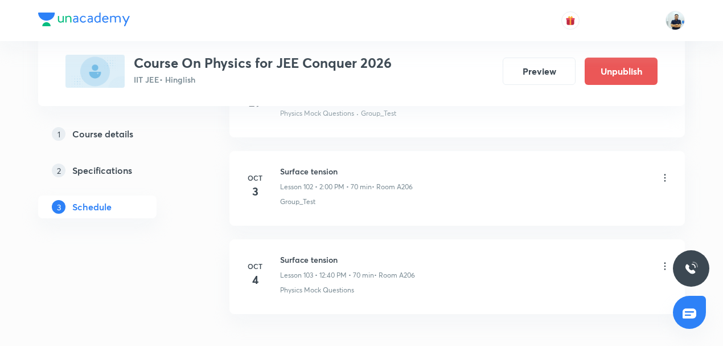
scroll to position [9584, 0]
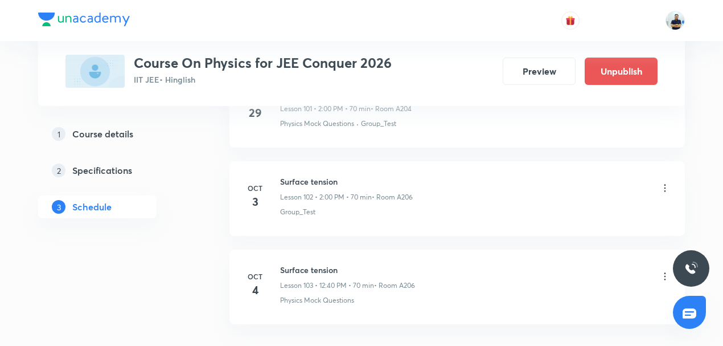
click at [665, 182] on icon at bounding box center [665, 187] width 11 height 11
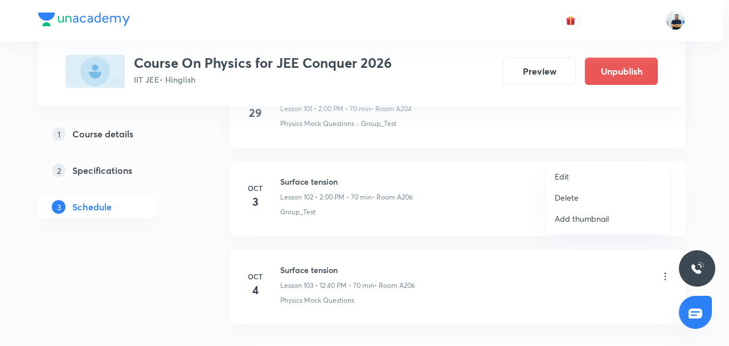
click at [595, 196] on li "Delete" at bounding box center [608, 197] width 125 height 21
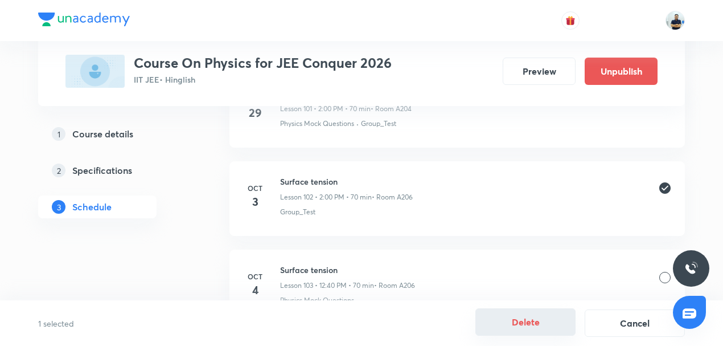
click at [527, 321] on button "Delete" at bounding box center [526, 321] width 100 height 27
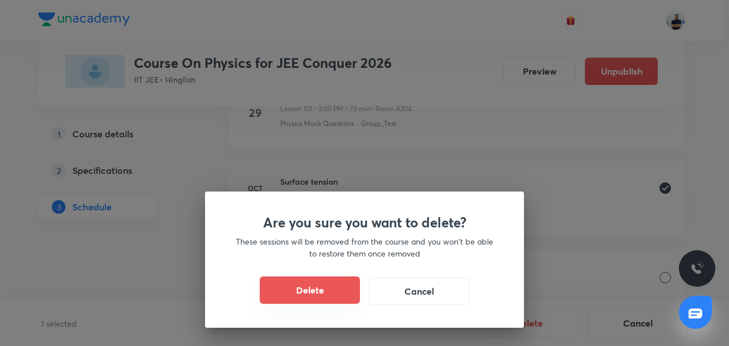
click at [330, 296] on button "Delete" at bounding box center [310, 289] width 100 height 27
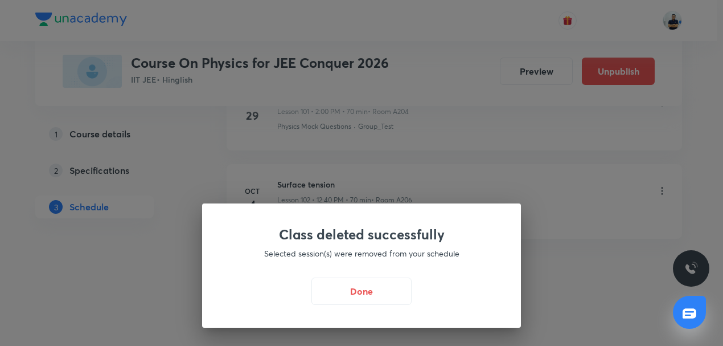
scroll to position [9541, 0]
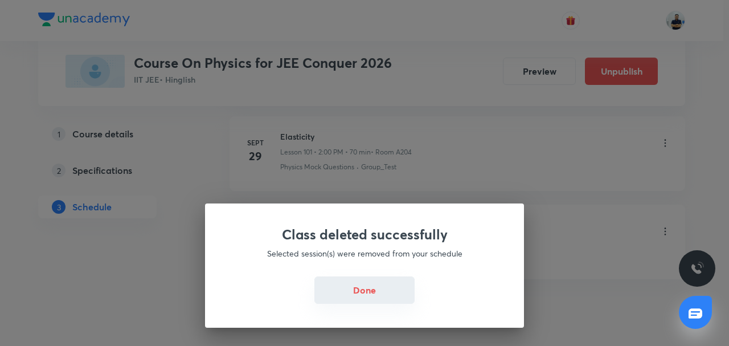
click at [382, 289] on button "Done" at bounding box center [364, 289] width 100 height 27
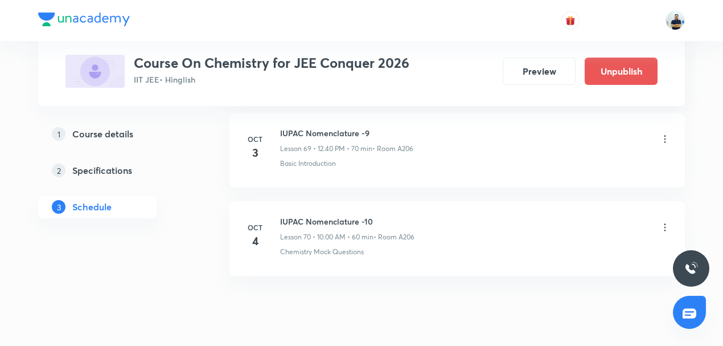
scroll to position [6707, 0]
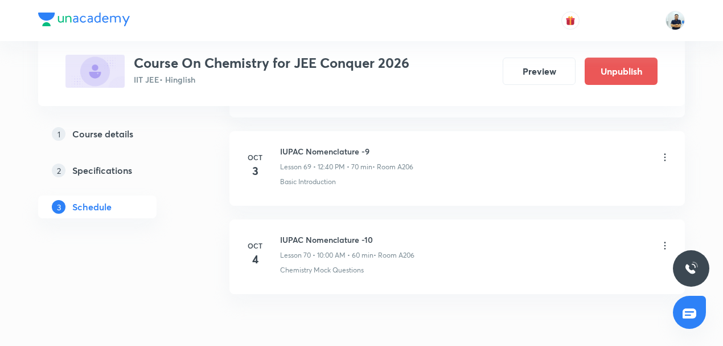
click at [664, 151] on icon at bounding box center [665, 156] width 11 height 11
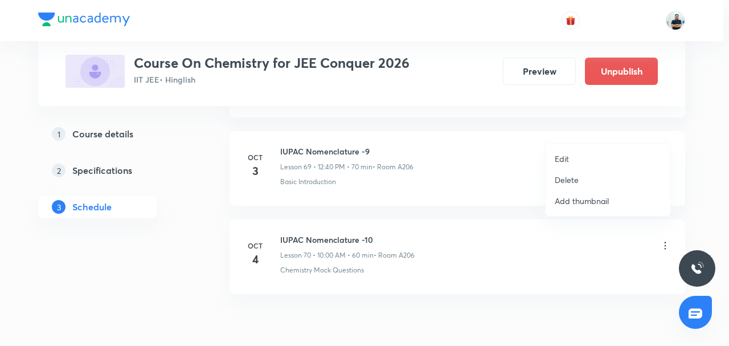
click at [565, 181] on p "Delete" at bounding box center [567, 180] width 24 height 12
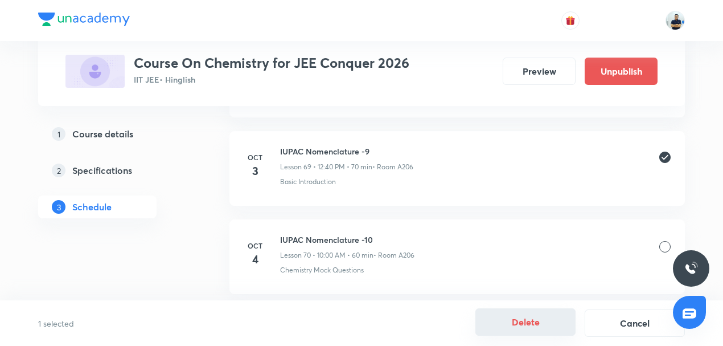
click at [533, 321] on button "Delete" at bounding box center [526, 321] width 100 height 27
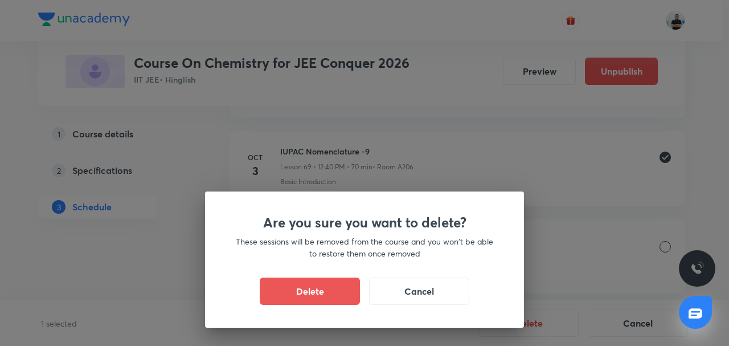
drag, startPoint x: 341, startPoint y: 289, endPoint x: 554, endPoint y: 177, distance: 241.5
click at [338, 286] on button "Delete" at bounding box center [310, 290] width 100 height 27
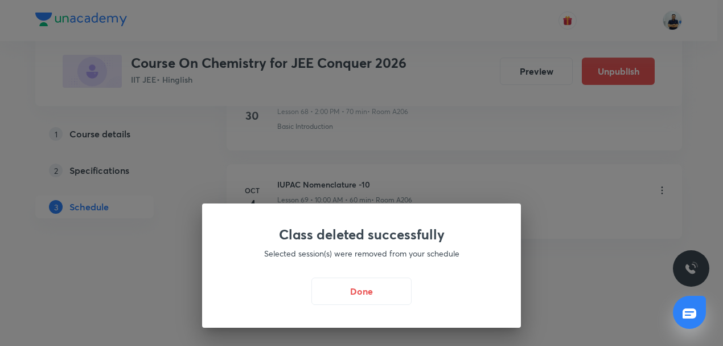
scroll to position [6645, 0]
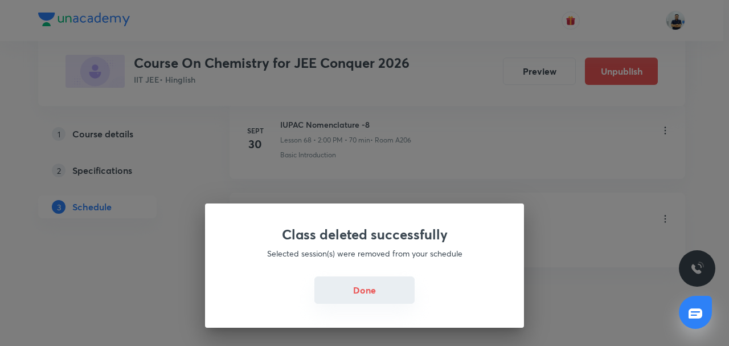
drag, startPoint x: 361, startPoint y: 284, endPoint x: 367, endPoint y: 286, distance: 5.9
click at [361, 284] on button "Done" at bounding box center [364, 289] width 100 height 27
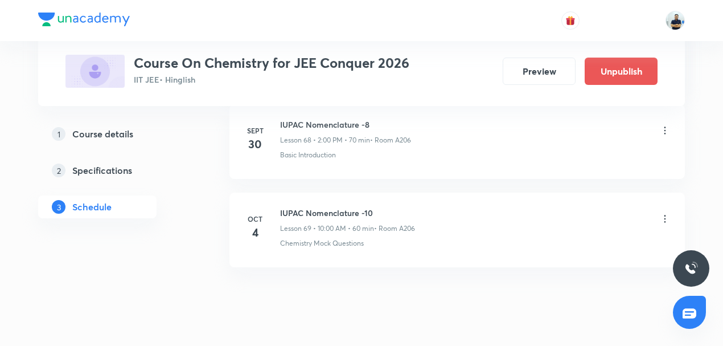
click at [350, 207] on h6 "IUPAC Nomenclature -10" at bounding box center [347, 213] width 135 height 12
copy h6 "IUPAC Nomenclature -10"
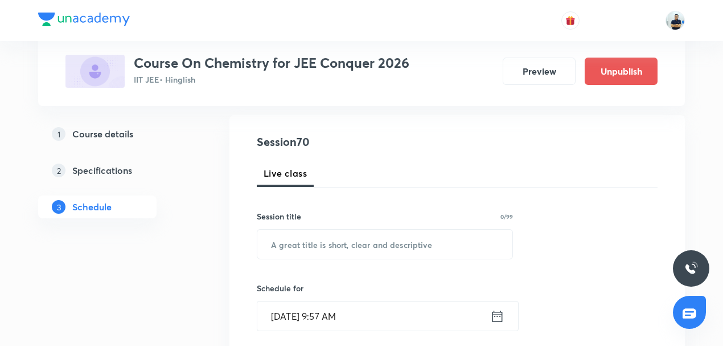
scroll to position [115, 0]
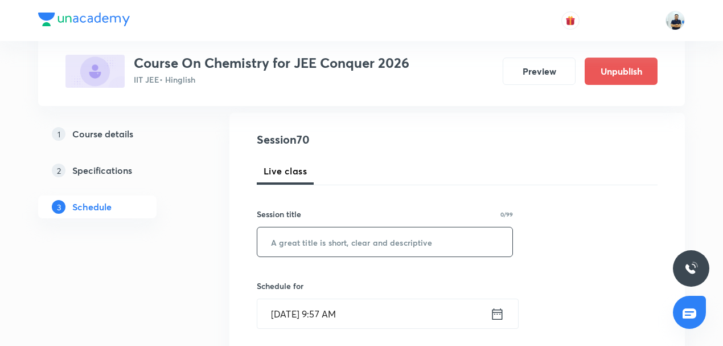
click at [330, 241] on input "text" at bounding box center [384, 241] width 255 height 29
paste input "IUPAC Nomenclature -10"
type input "IUPAC Nomenclature -9"
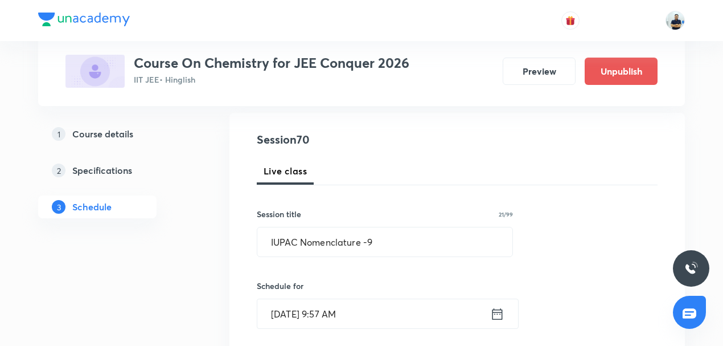
click at [364, 302] on input "Oct 3, 2025, 9:57 AM" at bounding box center [373, 313] width 233 height 29
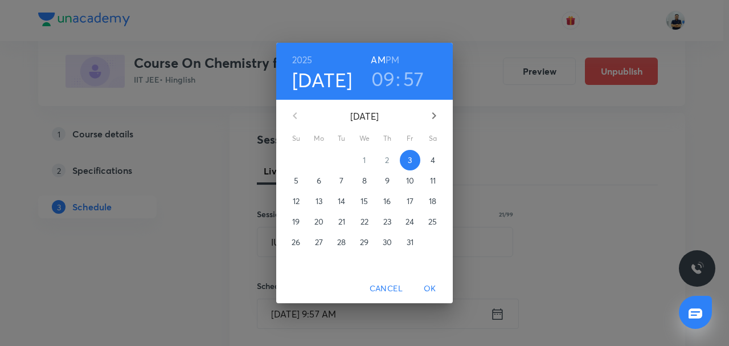
drag, startPoint x: 393, startPoint y: 51, endPoint x: 395, endPoint y: 63, distance: 12.2
click at [393, 51] on div "2025 Oct 3 09 : 57 AM PM" at bounding box center [364, 71] width 177 height 57
click at [395, 63] on h6 "PM" at bounding box center [393, 60] width 14 height 16
click at [393, 58] on h6 "PM" at bounding box center [393, 60] width 14 height 16
drag, startPoint x: 382, startPoint y: 73, endPoint x: 402, endPoint y: 112, distance: 43.3
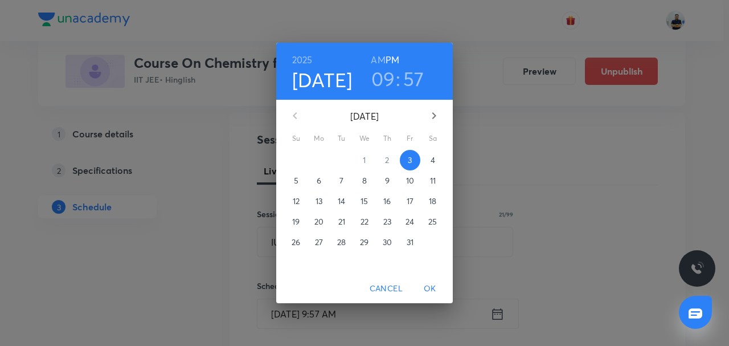
click at [383, 75] on h3 "09" at bounding box center [383, 79] width 24 height 24
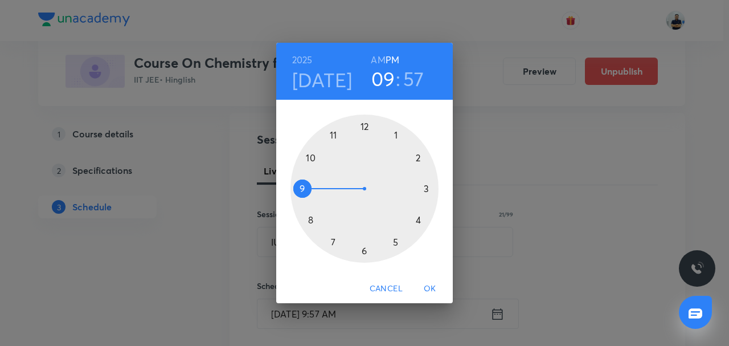
click at [418, 155] on div at bounding box center [364, 188] width 148 height 148
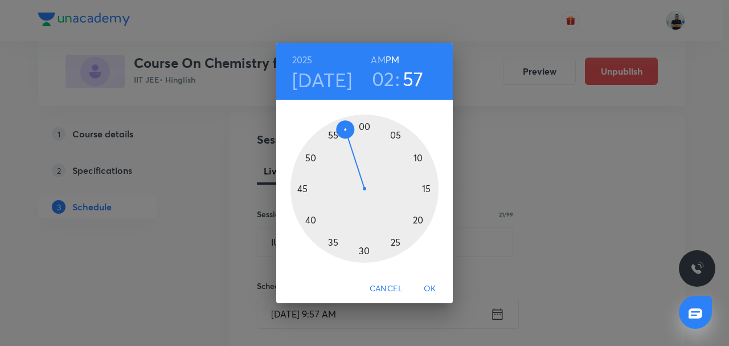
click at [366, 128] on div at bounding box center [364, 188] width 148 height 148
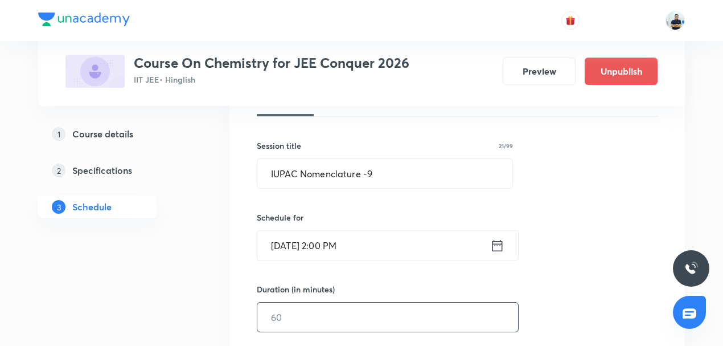
scroll to position [186, 0]
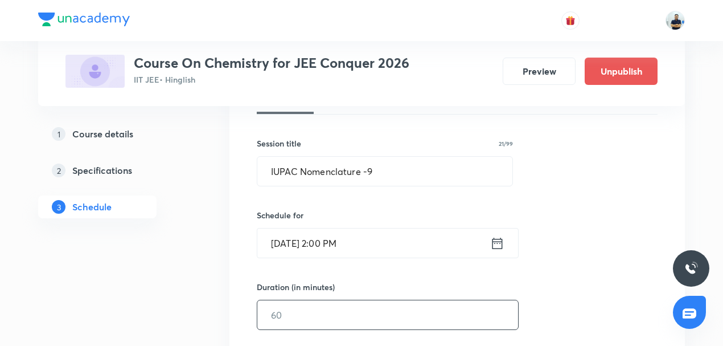
click at [300, 314] on input "text" at bounding box center [387, 314] width 261 height 29
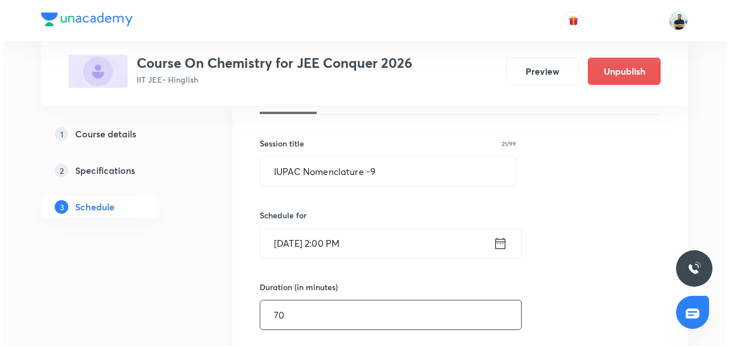
scroll to position [452, 0]
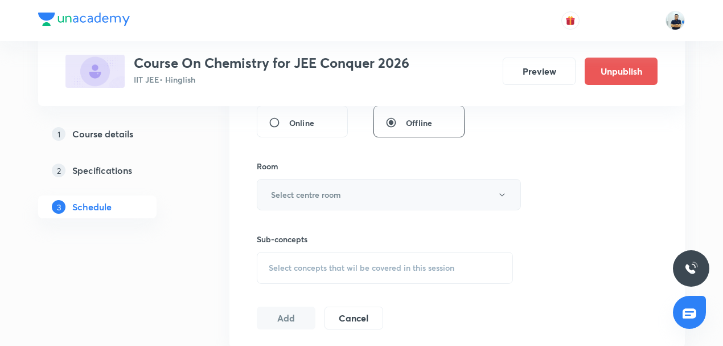
type input "70"
click at [336, 192] on h6 "Select centre room" at bounding box center [306, 195] width 70 height 12
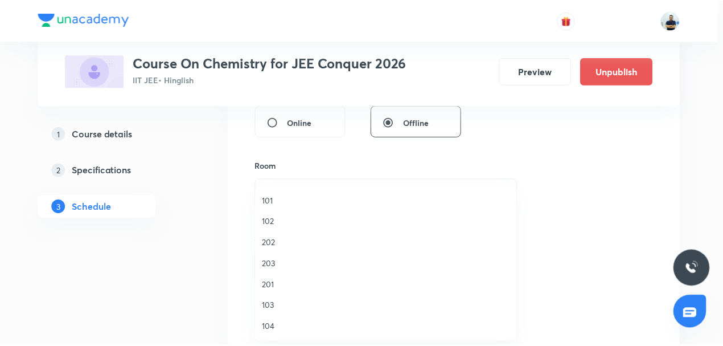
scroll to position [211, 0]
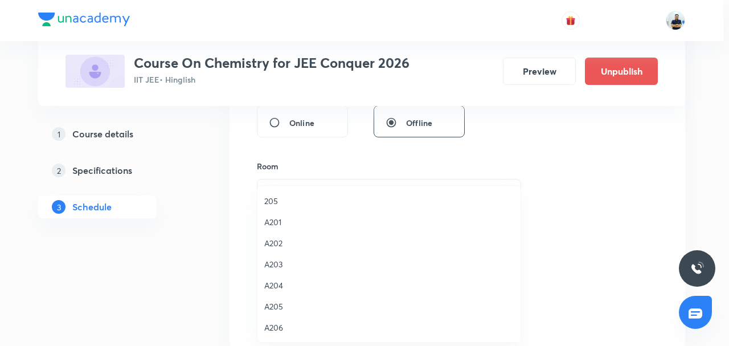
click at [276, 199] on span "205" at bounding box center [388, 201] width 249 height 12
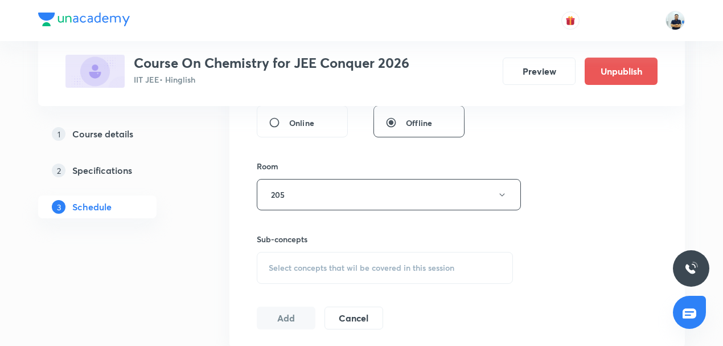
click at [382, 269] on span "Select concepts that wil be covered in this session" at bounding box center [362, 267] width 186 height 9
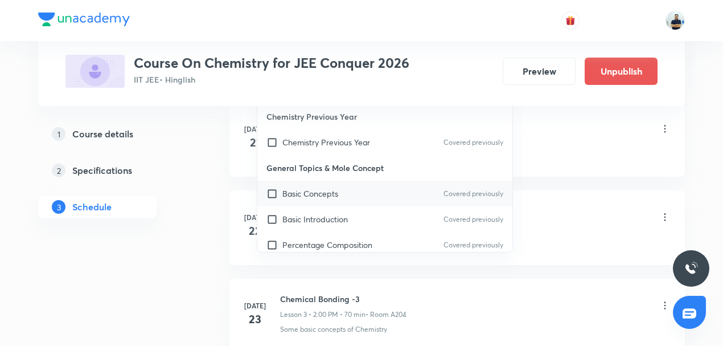
click at [337, 189] on p "Basic Concepts" at bounding box center [310, 193] width 56 height 12
checkbox input "true"
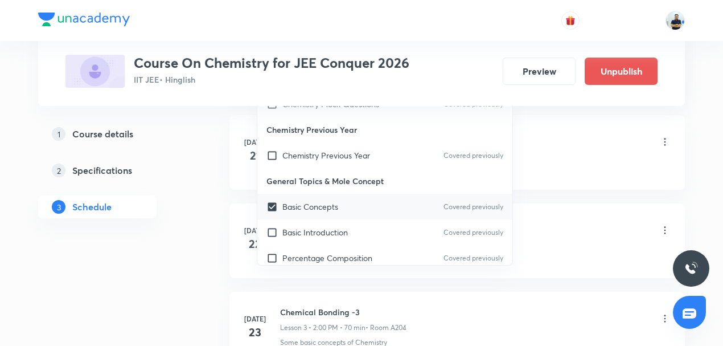
click at [598, 183] on li "Jul 21 Chemical Bonding -1 Lesson 1 • 2:00 PM • 70 min • Room A206 Photoelectri…" at bounding box center [458, 152] width 456 height 75
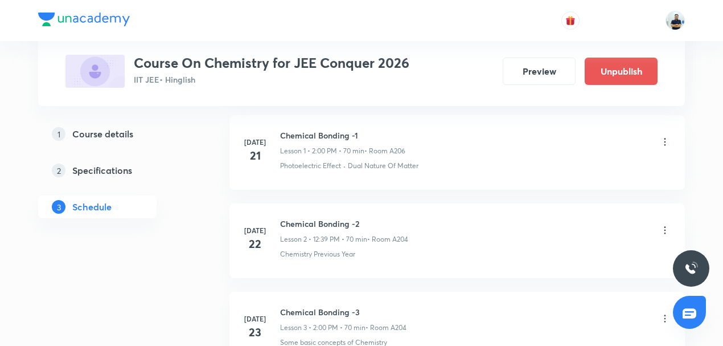
scroll to position [452, 0]
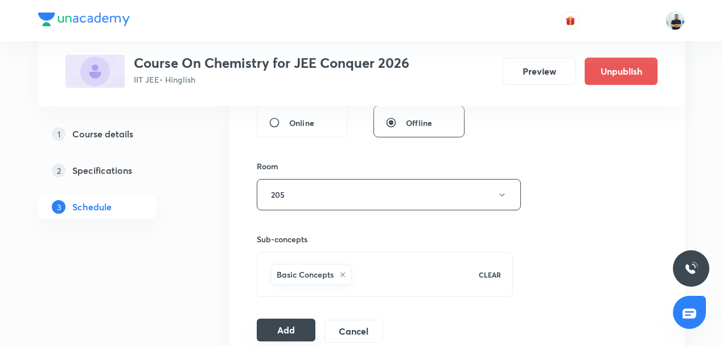
drag, startPoint x: 285, startPoint y: 328, endPoint x: 280, endPoint y: 325, distance: 5.9
click at [285, 328] on button "Add" at bounding box center [286, 329] width 59 height 23
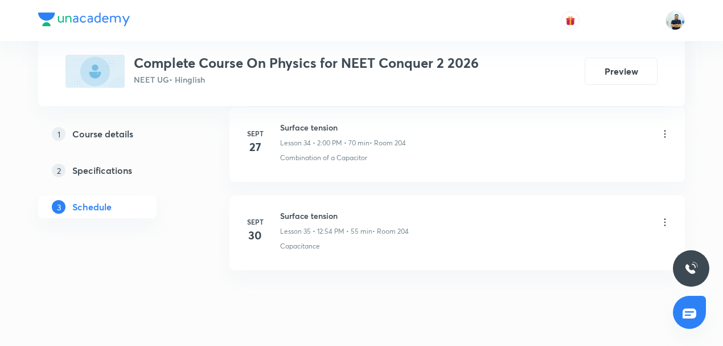
scroll to position [3624, 0]
click at [325, 212] on h6 "Surface tension" at bounding box center [344, 218] width 129 height 12
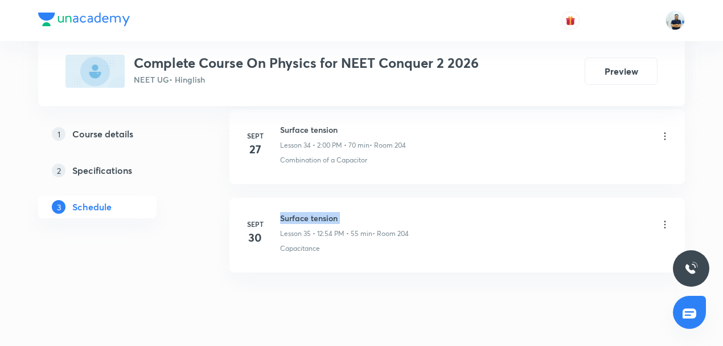
click at [325, 212] on h6 "Surface tension" at bounding box center [344, 218] width 129 height 12
copy h6 "Surface tension"
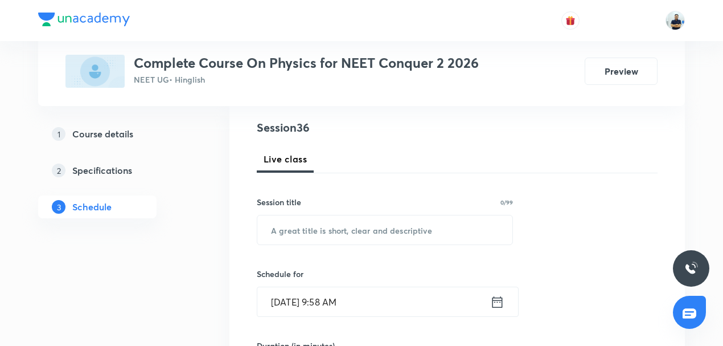
scroll to position [212, 0]
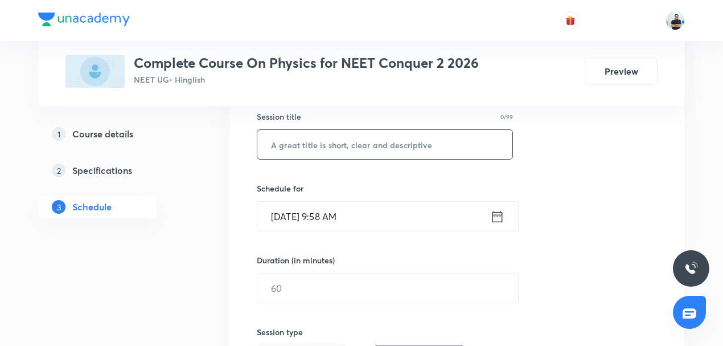
click at [332, 147] on input "text" at bounding box center [384, 144] width 255 height 29
paste input "Surface tension"
type input "Surface tension"
click at [328, 218] on input "[DATE] 9:58 AM" at bounding box center [373, 216] width 233 height 29
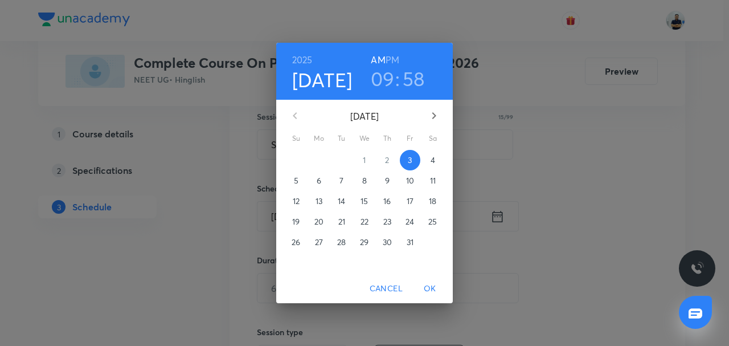
click at [396, 52] on h6 "PM" at bounding box center [393, 60] width 14 height 16
click at [388, 71] on h3 "09" at bounding box center [383, 79] width 24 height 24
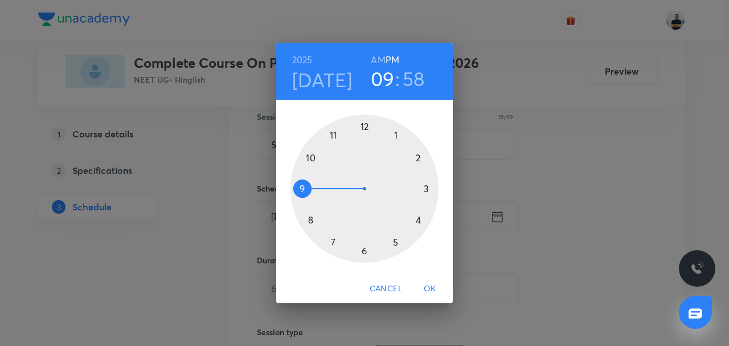
click at [366, 136] on div at bounding box center [364, 188] width 148 height 148
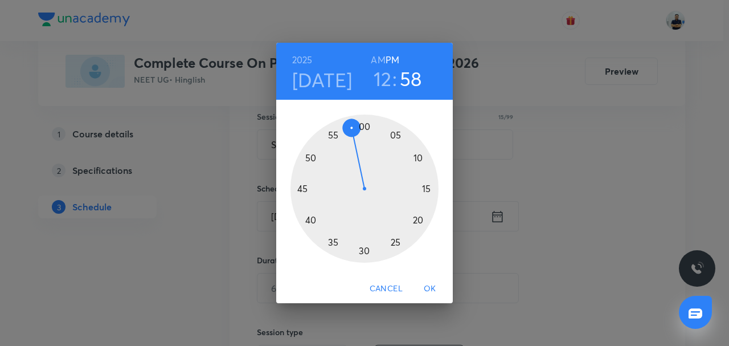
click at [314, 222] on div at bounding box center [364, 188] width 148 height 148
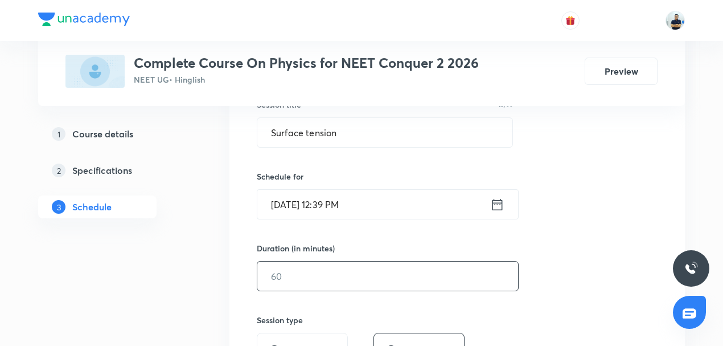
scroll to position [230, 0]
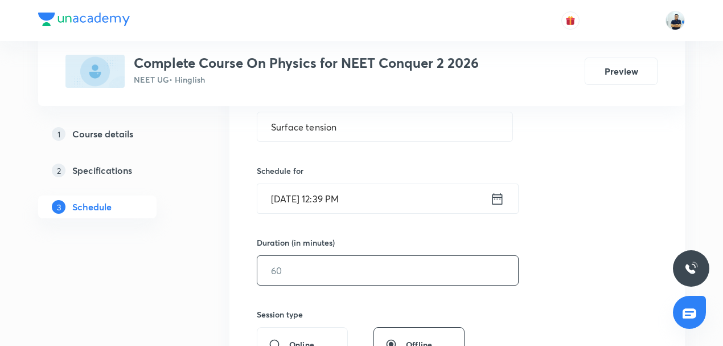
click at [303, 278] on input "text" at bounding box center [387, 270] width 261 height 29
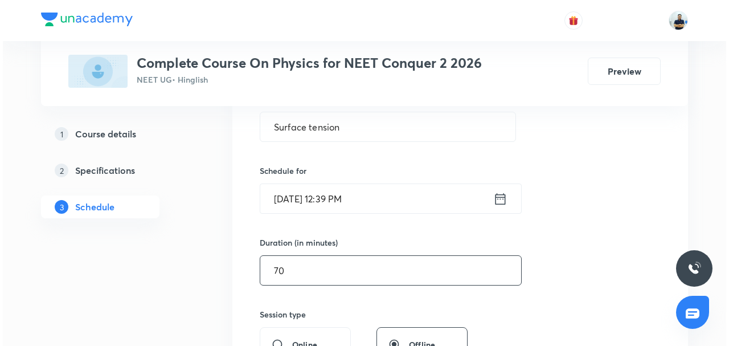
scroll to position [496, 0]
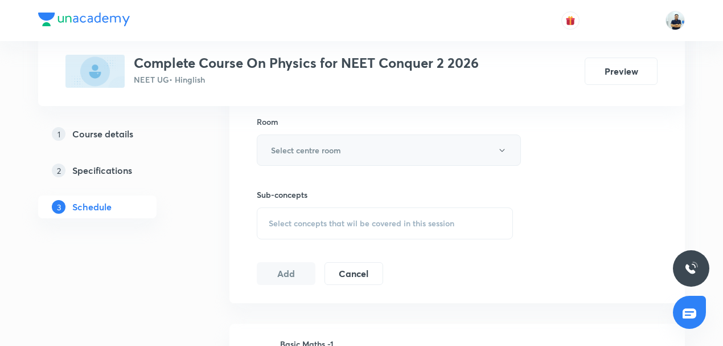
type input "70"
click at [335, 148] on h6 "Select centre room" at bounding box center [306, 150] width 70 height 12
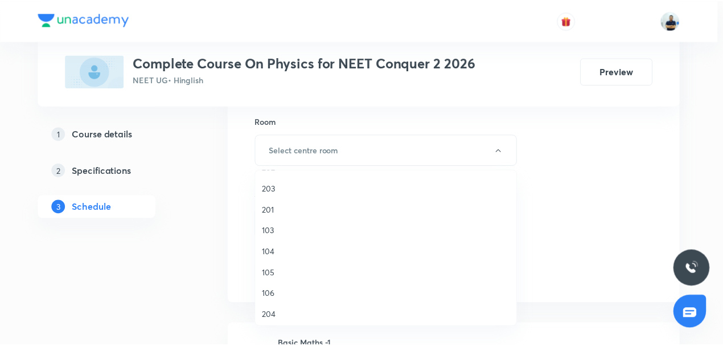
scroll to position [80, 0]
click at [282, 300] on span "204" at bounding box center [388, 295] width 249 height 12
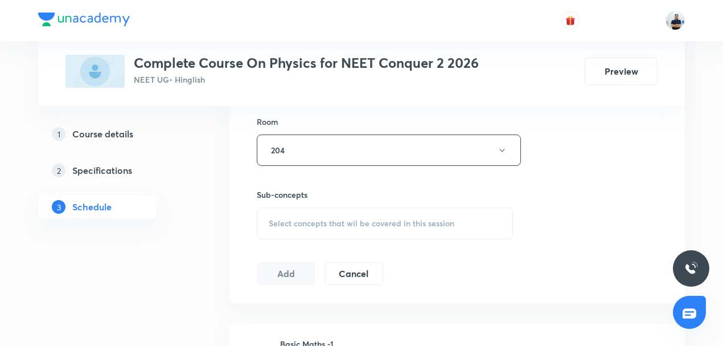
click at [384, 224] on span "Select concepts that wil be covered in this session" at bounding box center [362, 223] width 186 height 9
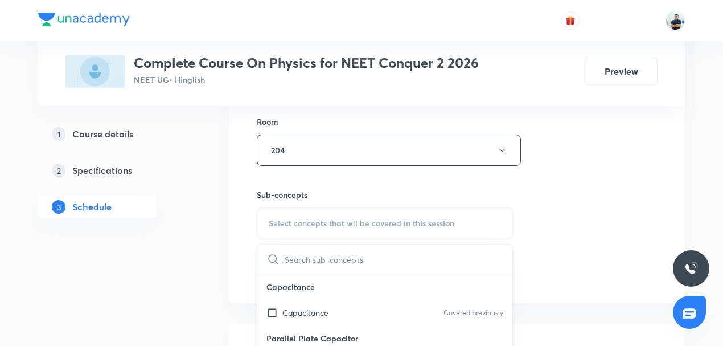
scroll to position [265, 0]
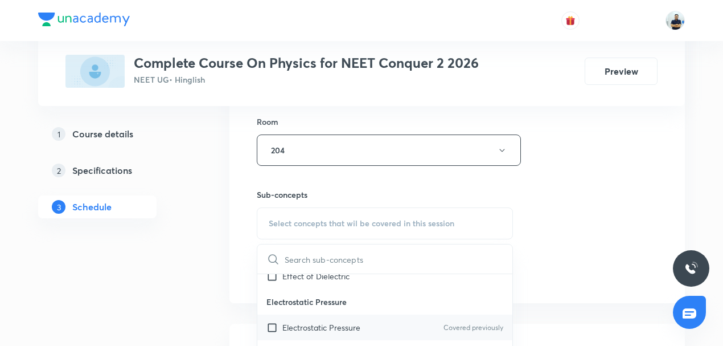
click at [323, 317] on div "Electrostatic Pressure Covered previously" at bounding box center [384, 327] width 255 height 26
checkbox input "true"
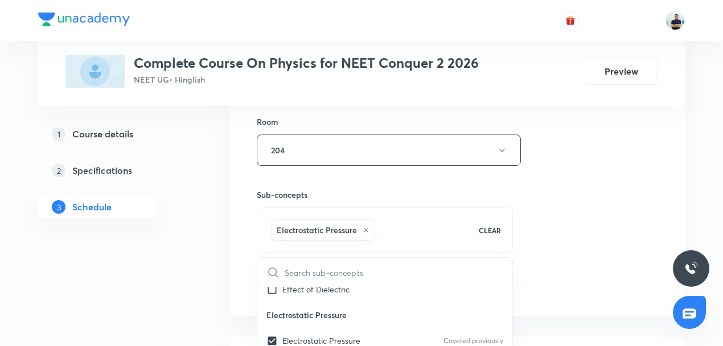
click at [647, 289] on div "Session 36 Live class Session title 15/99 Surface tension ​ Schedule for [DATE]…" at bounding box center [457, 24] width 401 height 548
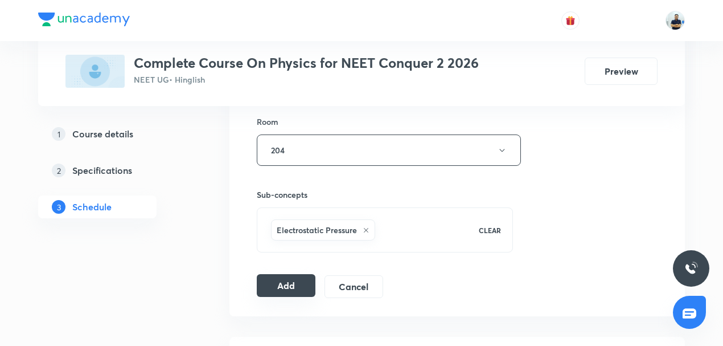
click at [289, 285] on button "Add" at bounding box center [286, 285] width 59 height 23
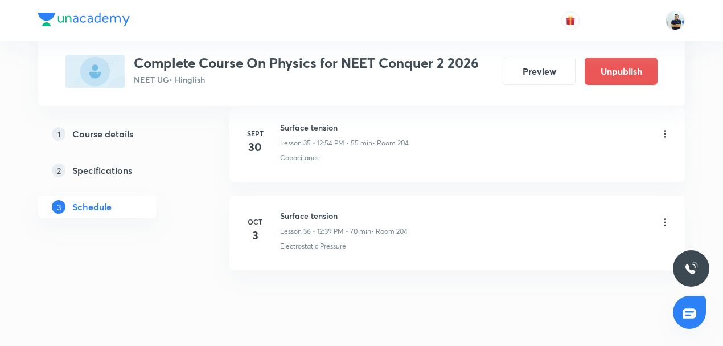
scroll to position [3209, 0]
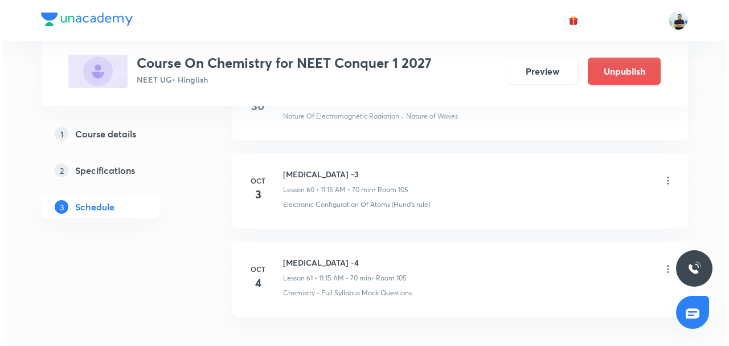
scroll to position [5871, 0]
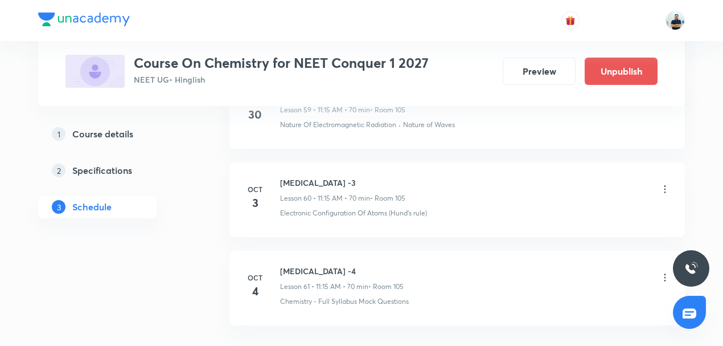
click at [666, 183] on icon at bounding box center [665, 188] width 11 height 11
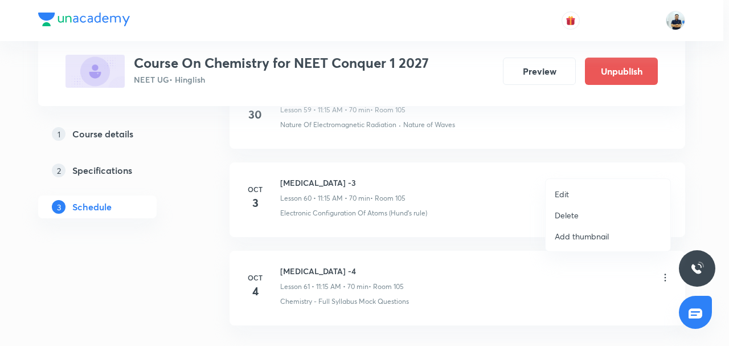
click at [581, 194] on li "Edit" at bounding box center [608, 193] width 125 height 21
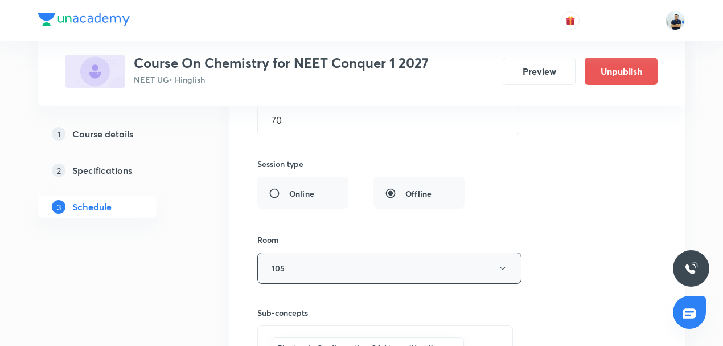
scroll to position [5326, 0]
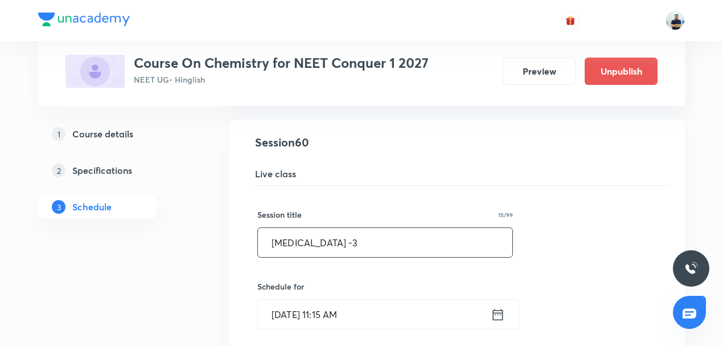
drag, startPoint x: 328, startPoint y: 229, endPoint x: 69, endPoint y: 253, distance: 259.7
paste input "alogen Derivatives"
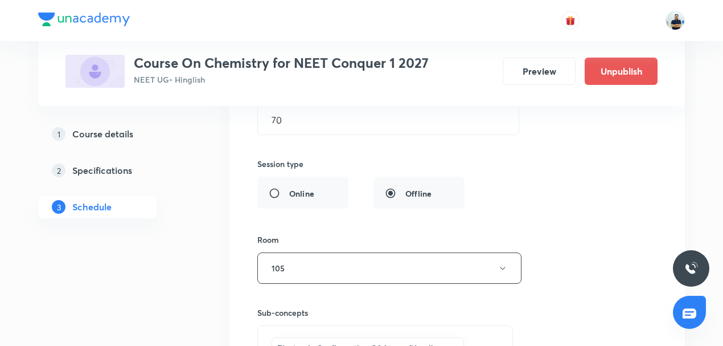
scroll to position [5858, 0]
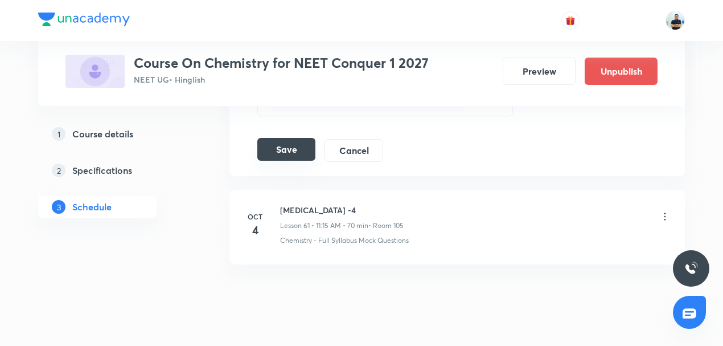
type input "Halogen Derivatives -1"
click at [298, 138] on button "Save" at bounding box center [286, 149] width 58 height 23
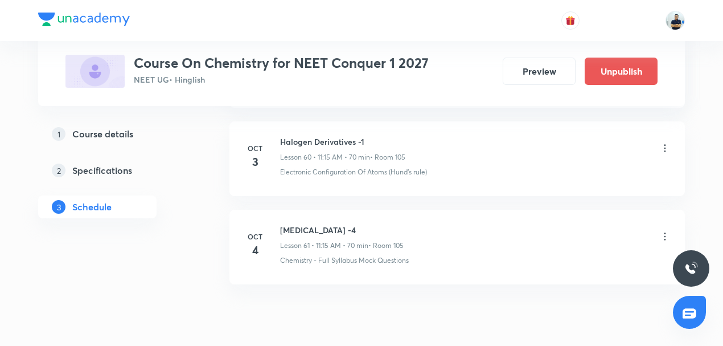
scroll to position [5384, 0]
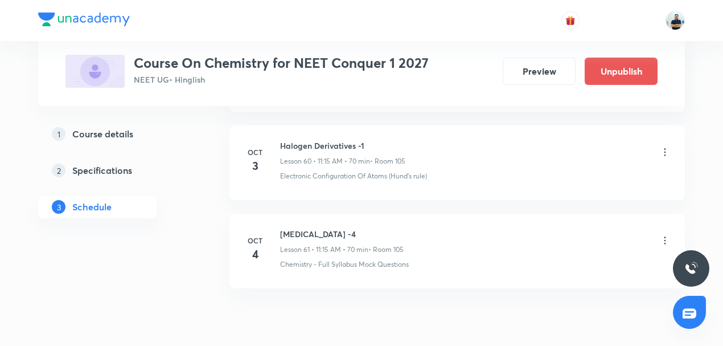
click at [663, 235] on icon at bounding box center [665, 240] width 11 height 11
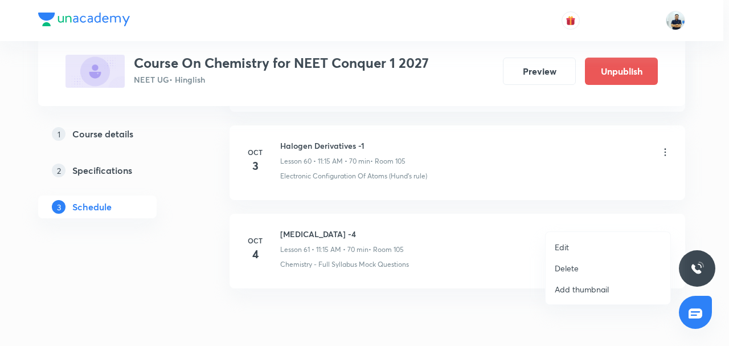
click at [581, 245] on li "Edit" at bounding box center [608, 246] width 125 height 21
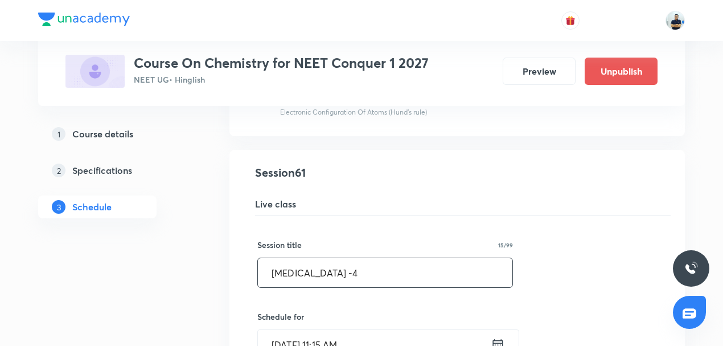
drag, startPoint x: 325, startPoint y: 256, endPoint x: 63, endPoint y: 252, distance: 262.0
paste input "alogen Derivatives -1"
type input "Halogen Derivatives -2"
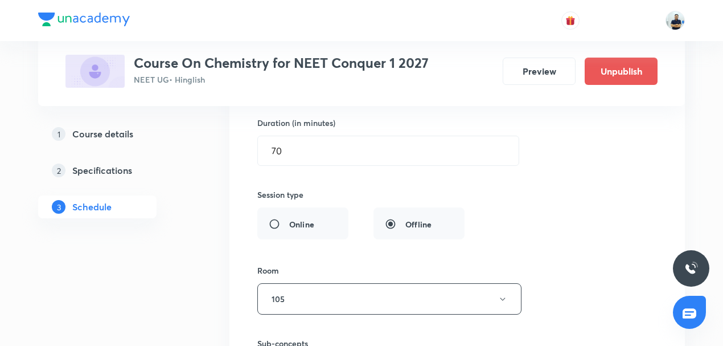
scroll to position [5846, 0]
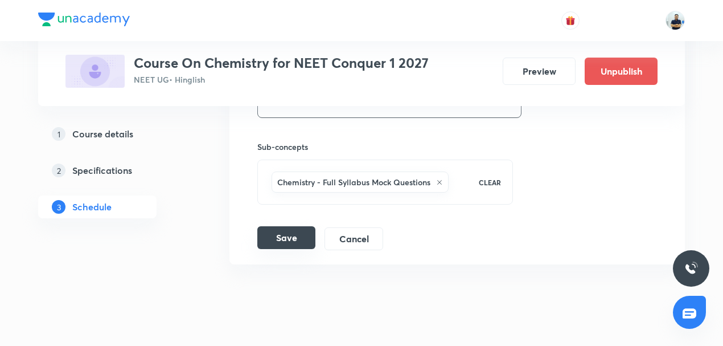
click at [294, 226] on button "Save" at bounding box center [286, 237] width 58 height 23
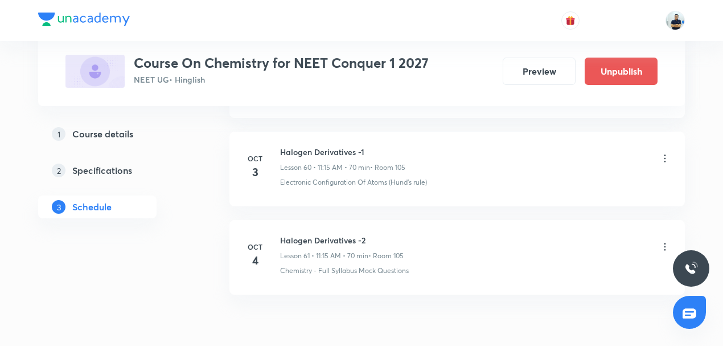
scroll to position [5375, 0]
click at [666, 155] on icon at bounding box center [665, 160] width 11 height 11
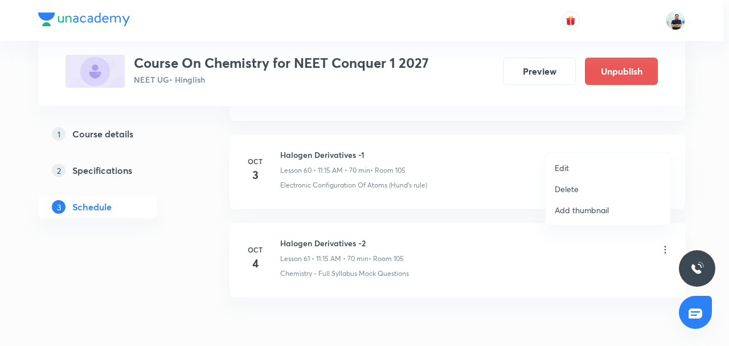
click at [574, 167] on li "Edit" at bounding box center [608, 167] width 125 height 21
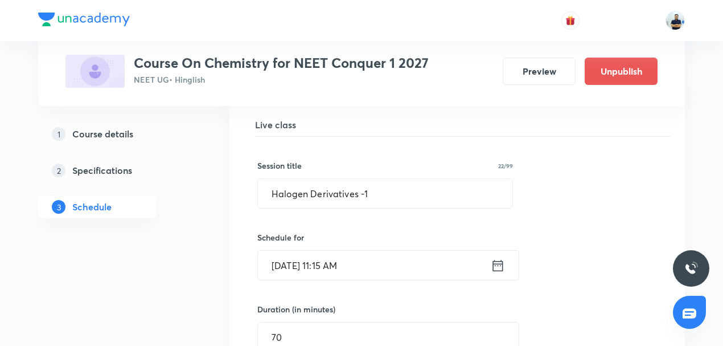
click at [343, 251] on input "[DATE] 11:15 AM" at bounding box center [374, 265] width 233 height 29
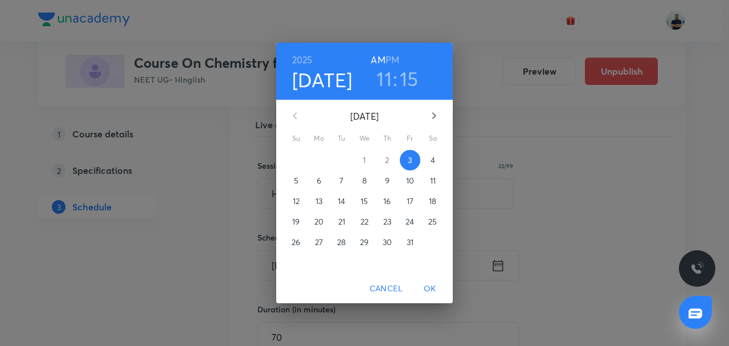
click at [388, 77] on h3 "11" at bounding box center [383, 79] width 15 height 24
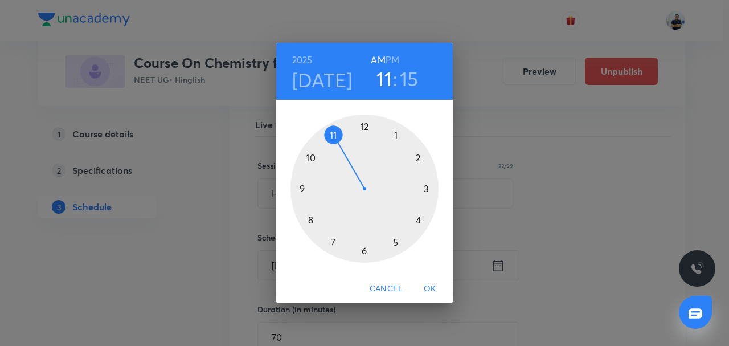
click at [316, 159] on div at bounding box center [364, 188] width 148 height 148
click at [424, 206] on div at bounding box center [364, 188] width 148 height 148
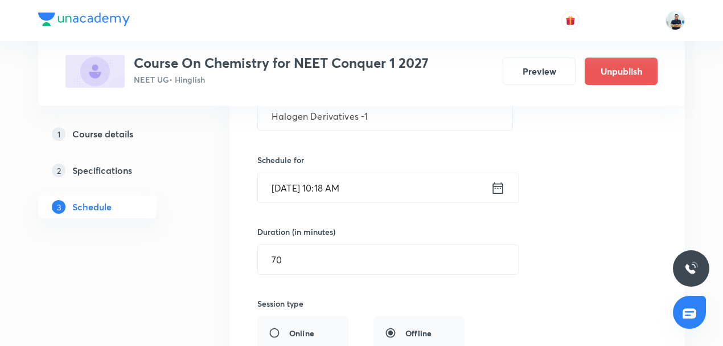
scroll to position [5517, 0]
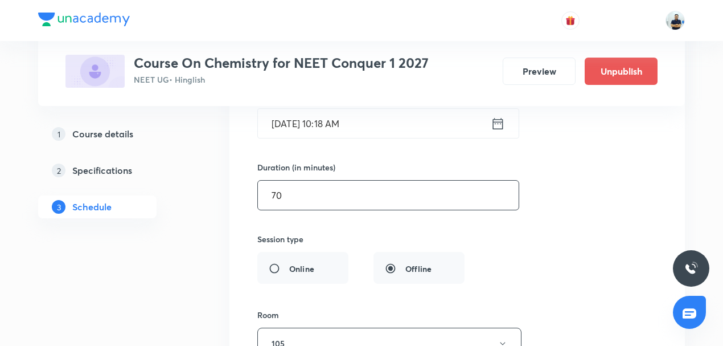
drag, startPoint x: 220, startPoint y: 186, endPoint x: 207, endPoint y: 185, distance: 12.5
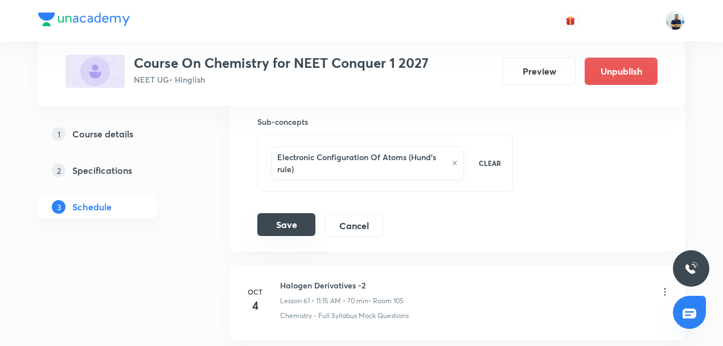
type input "50"
click at [293, 213] on button "Save" at bounding box center [286, 224] width 58 height 23
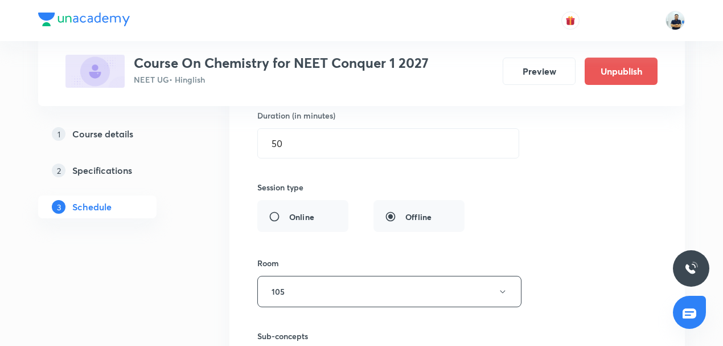
scroll to position [5854, 0]
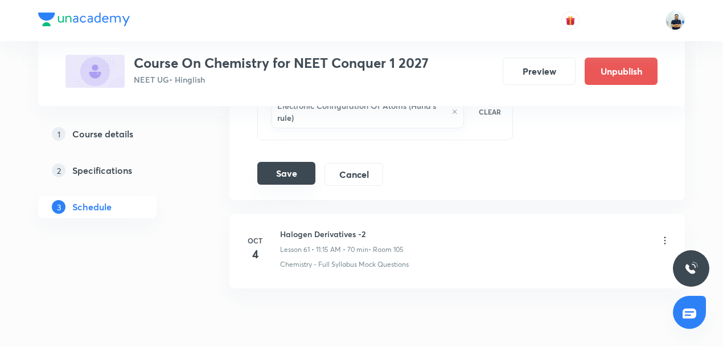
click at [289, 162] on button "Save" at bounding box center [286, 173] width 58 height 23
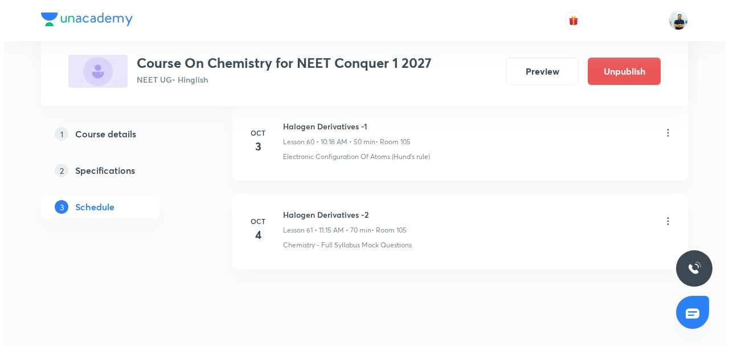
scroll to position [5393, 0]
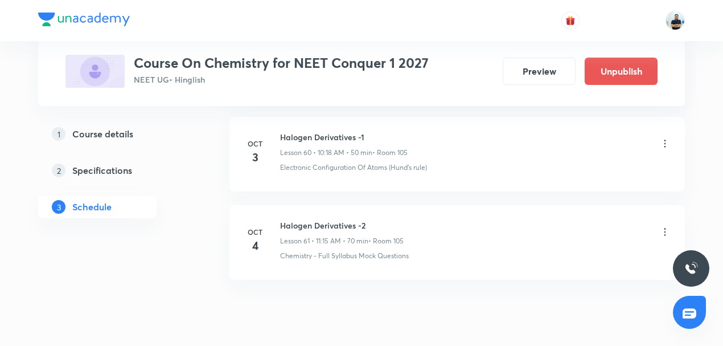
click at [662, 226] on icon at bounding box center [665, 231] width 11 height 11
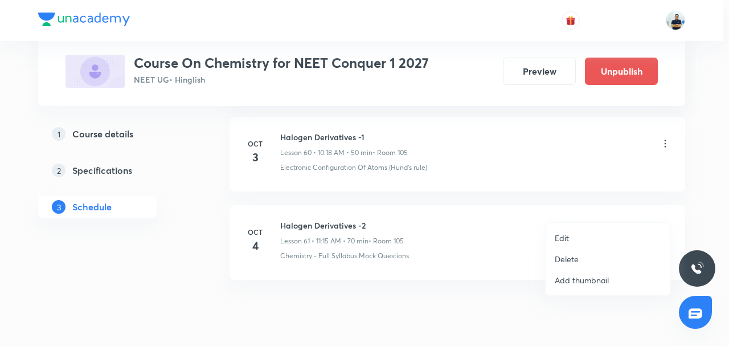
click at [558, 237] on p "Edit" at bounding box center [562, 238] width 14 height 12
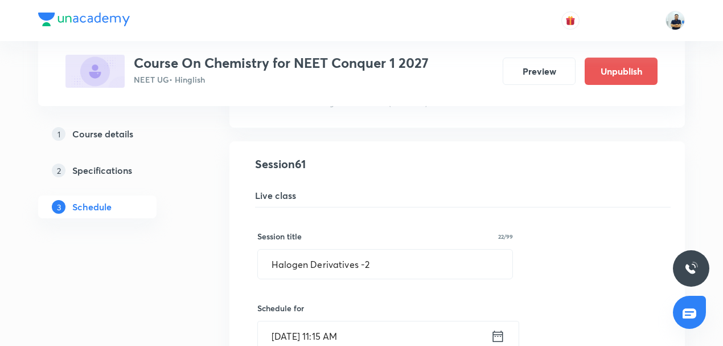
click at [327, 321] on input "Oct 4, 2025, 11:15 AM" at bounding box center [374, 335] width 233 height 29
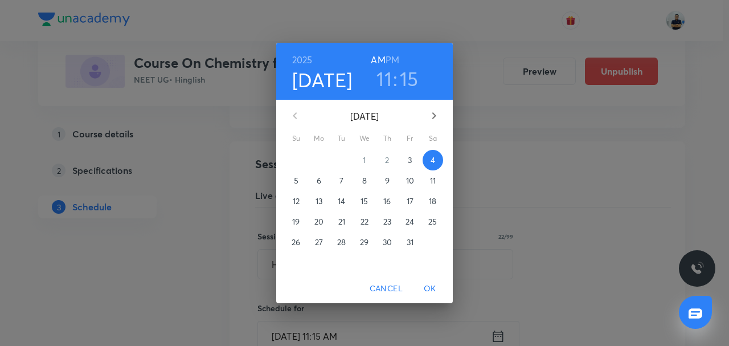
click at [404, 161] on span "3" at bounding box center [410, 159] width 21 height 11
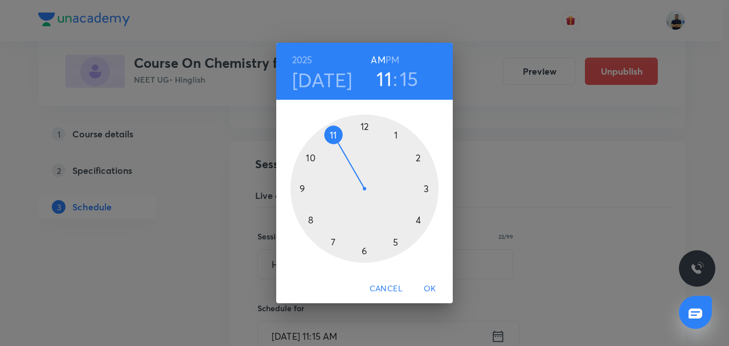
click at [429, 288] on span "OK" at bounding box center [429, 288] width 27 height 14
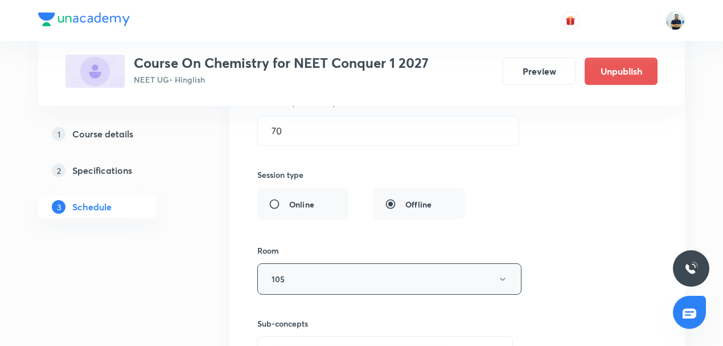
scroll to position [5846, 0]
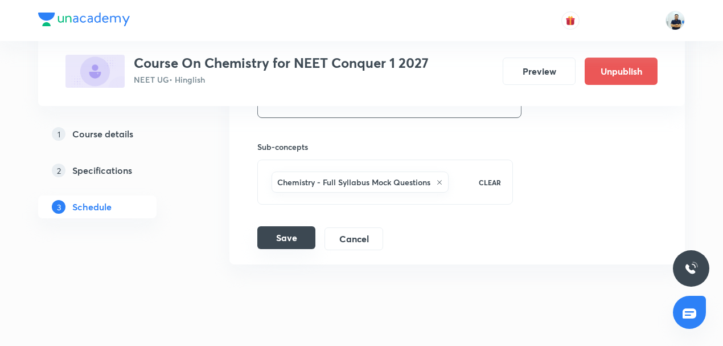
click at [283, 226] on button "Save" at bounding box center [286, 237] width 58 height 23
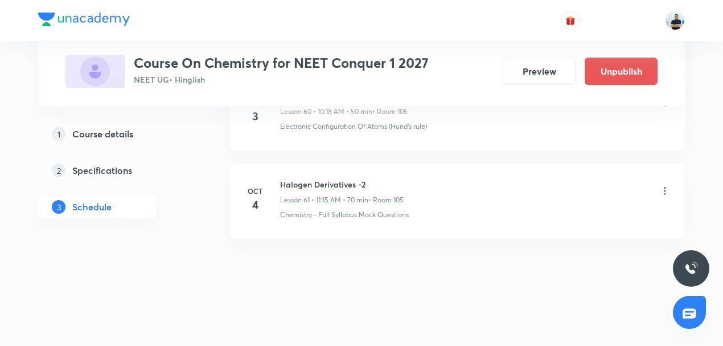
scroll to position [5410, 0]
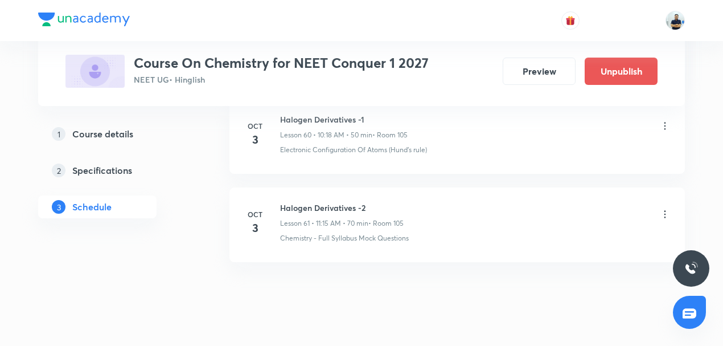
click at [341, 202] on h6 "Halogen Derivatives -2" at bounding box center [342, 208] width 124 height 12
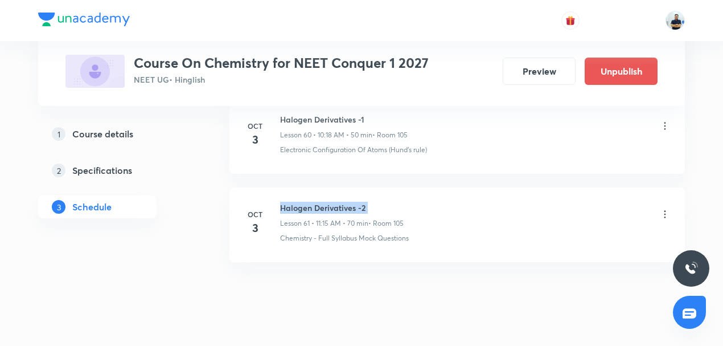
copy h6 "Halogen Derivatives -2"
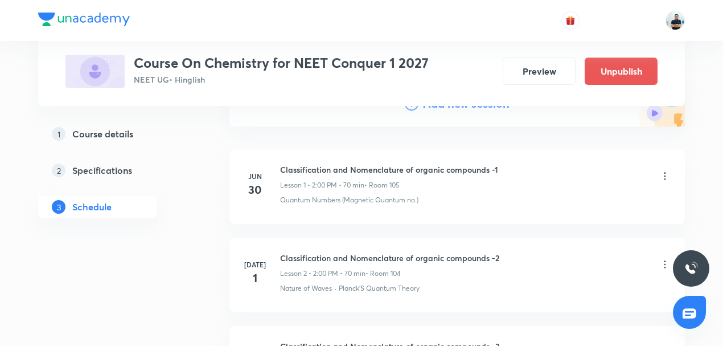
scroll to position [0, 0]
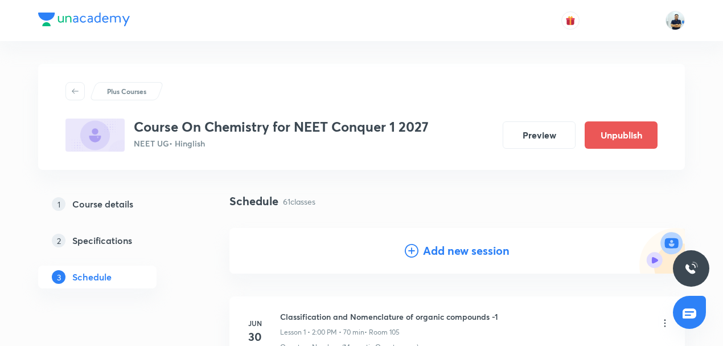
click at [425, 248] on h4 "Add new session" at bounding box center [466, 250] width 87 height 17
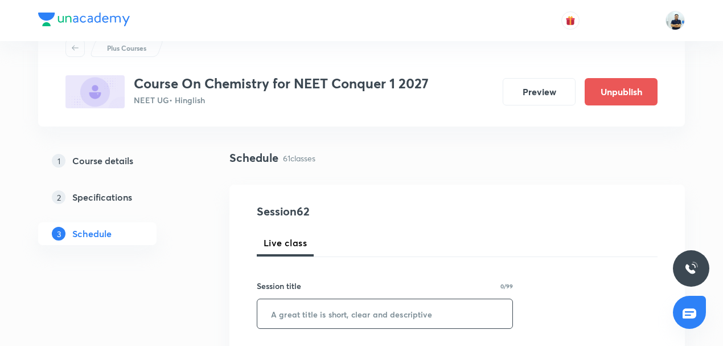
scroll to position [44, 0]
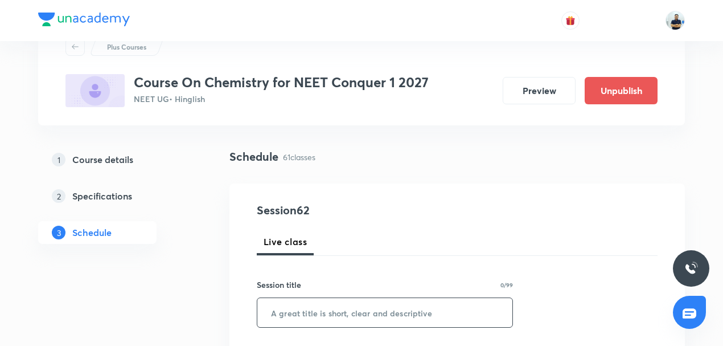
click at [312, 309] on input "text" at bounding box center [384, 312] width 255 height 29
paste input "Halogen Derivatives -2"
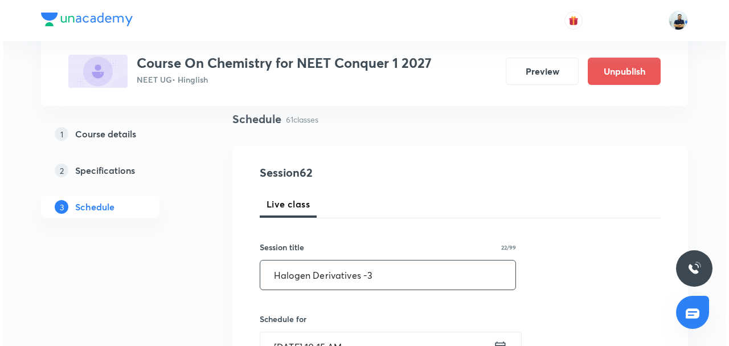
scroll to position [141, 0]
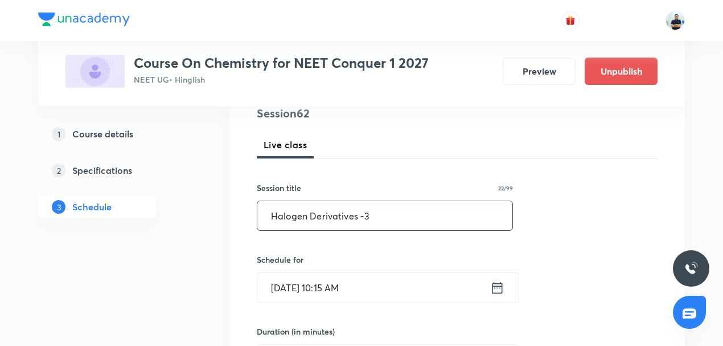
type input "Halogen Derivatives -3"
click at [361, 278] on input "Oct 3, 2025, 10:15 AM" at bounding box center [373, 287] width 233 height 29
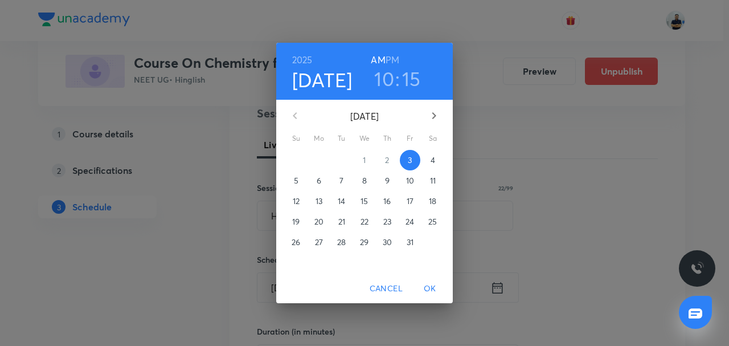
click at [389, 77] on h3 "10" at bounding box center [384, 79] width 20 height 24
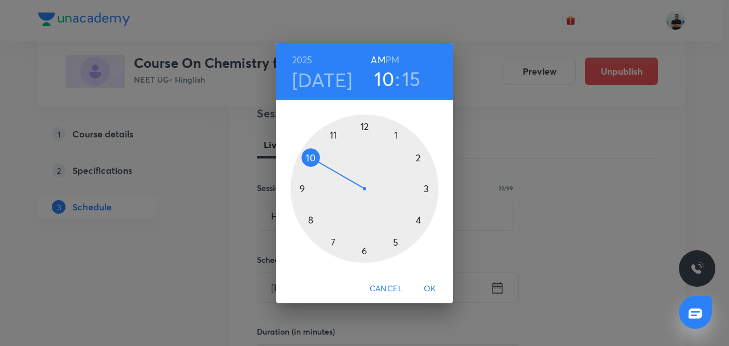
click at [342, 139] on div at bounding box center [364, 188] width 148 height 148
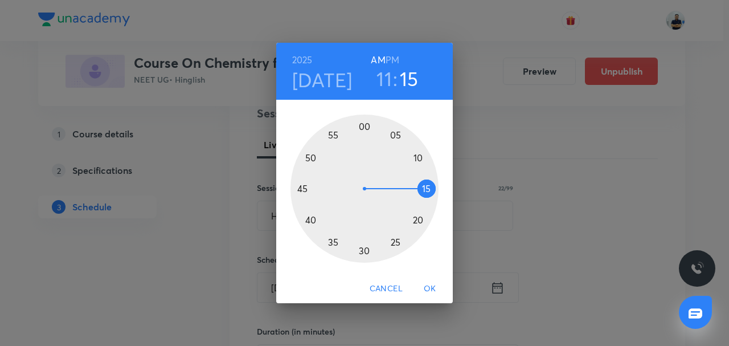
click at [431, 188] on div at bounding box center [364, 188] width 148 height 148
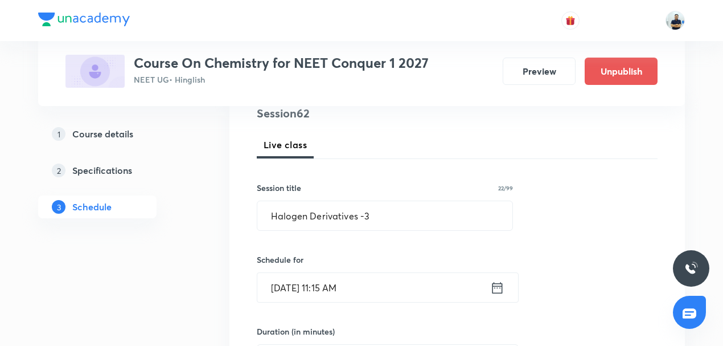
click at [312, 286] on input "Oct 3, 2025, 11:15 AM" at bounding box center [373, 287] width 233 height 29
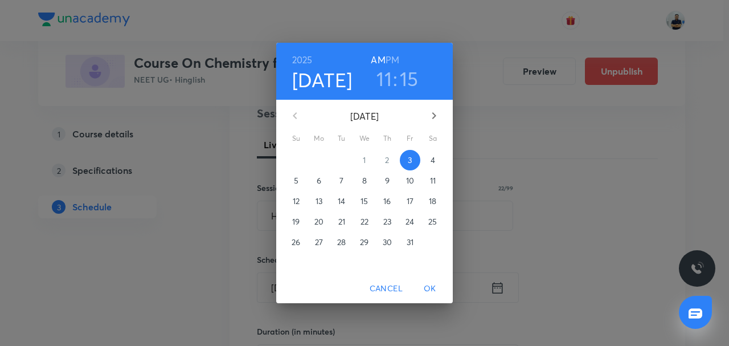
click at [432, 162] on p "4" at bounding box center [433, 159] width 5 height 11
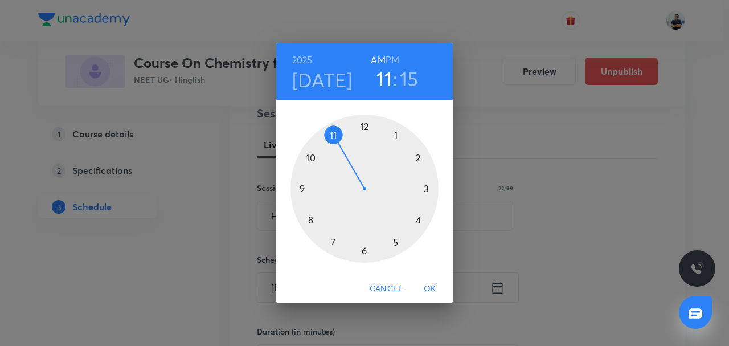
click at [427, 282] on span "OK" at bounding box center [429, 288] width 27 height 14
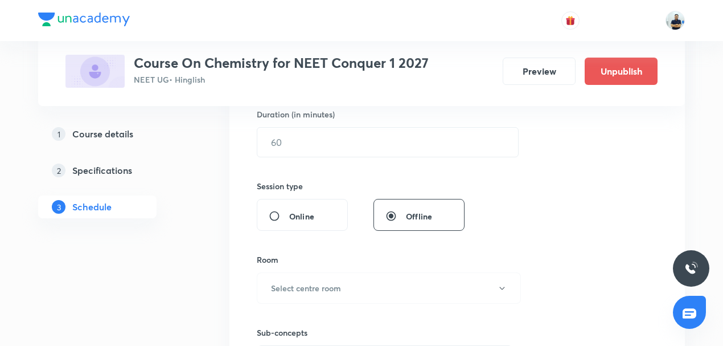
scroll to position [301, 0]
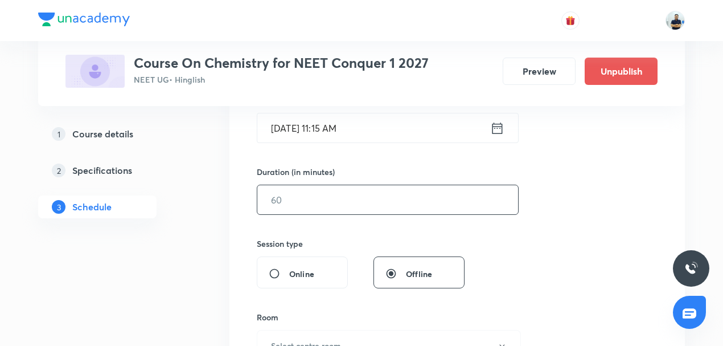
click at [303, 200] on input "text" at bounding box center [387, 199] width 261 height 29
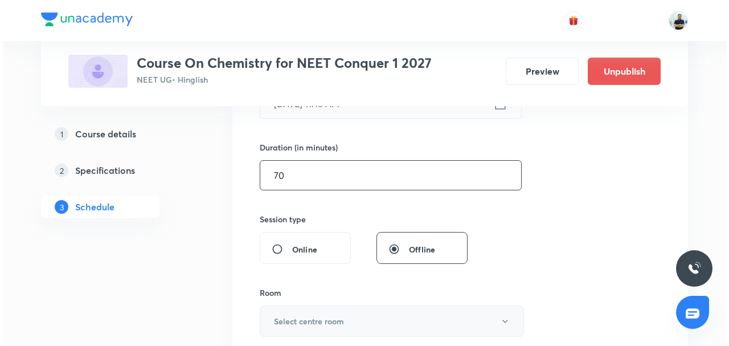
scroll to position [327, 0]
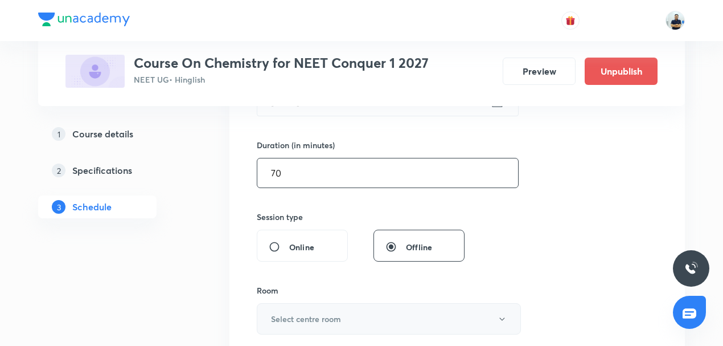
type input "70"
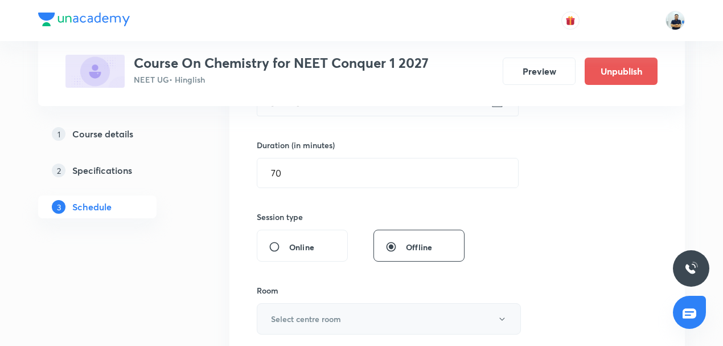
click at [300, 304] on button "Select centre room" at bounding box center [389, 318] width 264 height 31
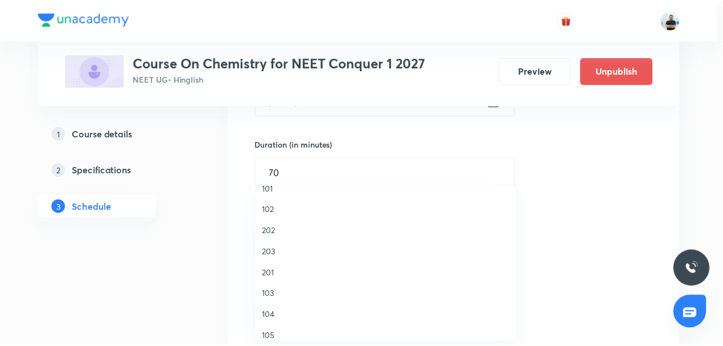
scroll to position [26, 0]
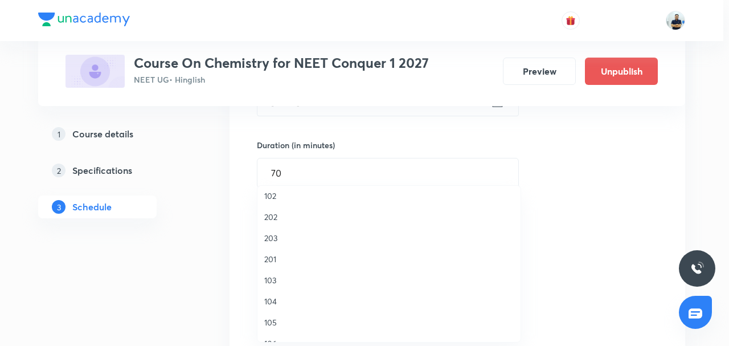
click at [268, 322] on span "105" at bounding box center [388, 322] width 249 height 12
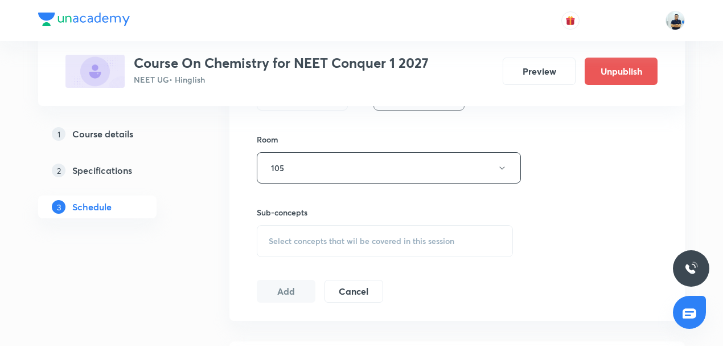
click at [351, 236] on span "Select concepts that wil be covered in this session" at bounding box center [362, 240] width 186 height 9
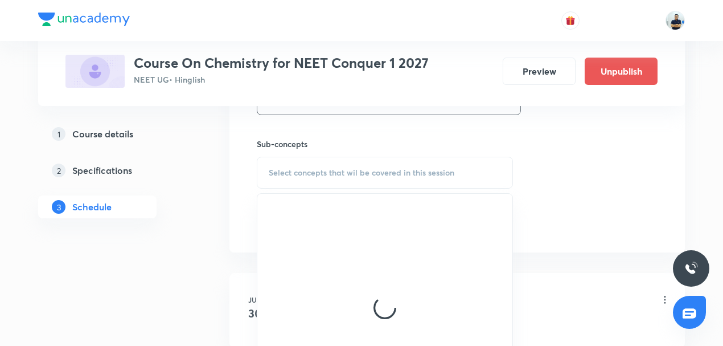
scroll to position [549, 0]
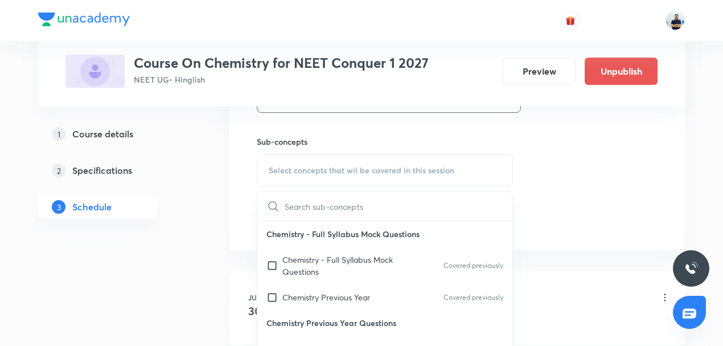
click at [329, 293] on p "Chemistry Previous Year" at bounding box center [326, 297] width 88 height 12
checkbox input "true"
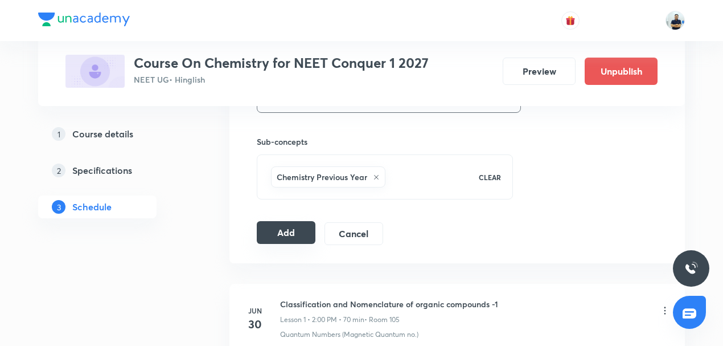
click at [284, 222] on button "Add" at bounding box center [286, 232] width 59 height 23
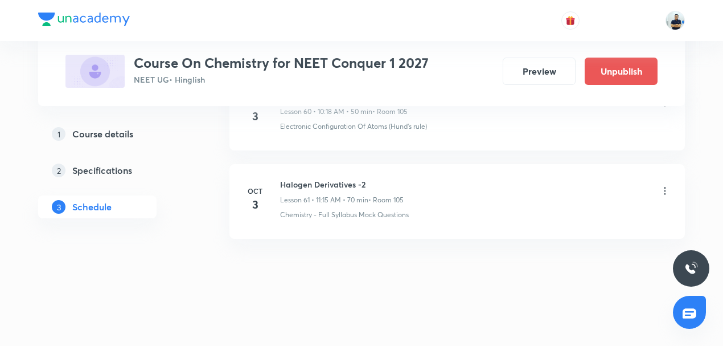
scroll to position [5410, 0]
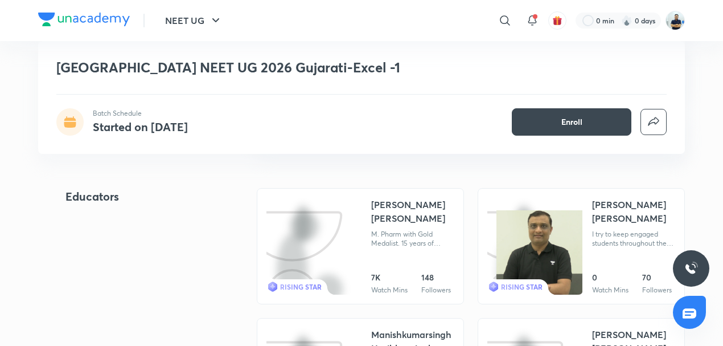
scroll to position [1037, 0]
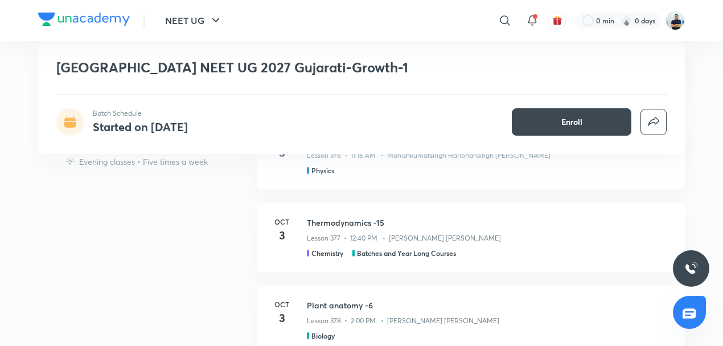
scroll to position [514, 0]
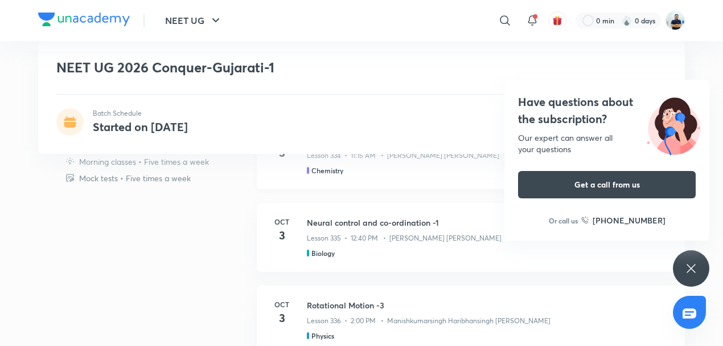
scroll to position [611, 0]
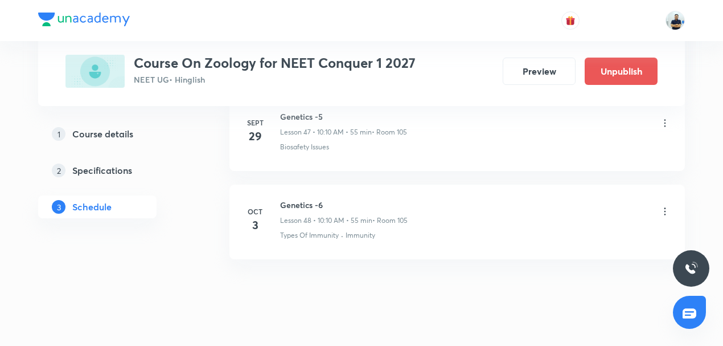
click at [667, 206] on icon at bounding box center [665, 211] width 11 height 11
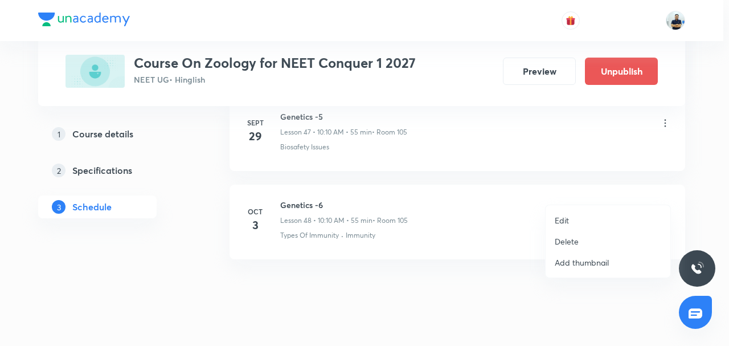
click at [589, 239] on li "Delete" at bounding box center [608, 241] width 125 height 21
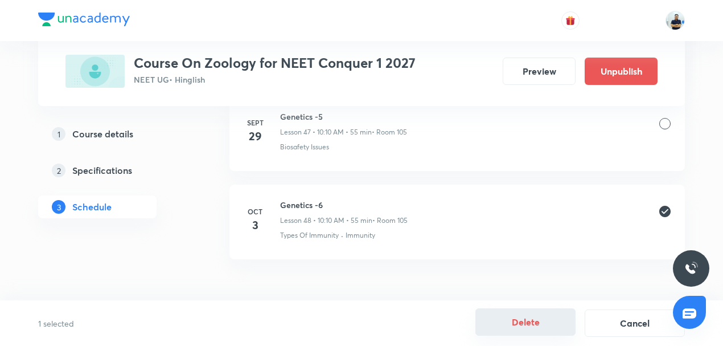
click at [509, 314] on button "Delete" at bounding box center [526, 321] width 100 height 27
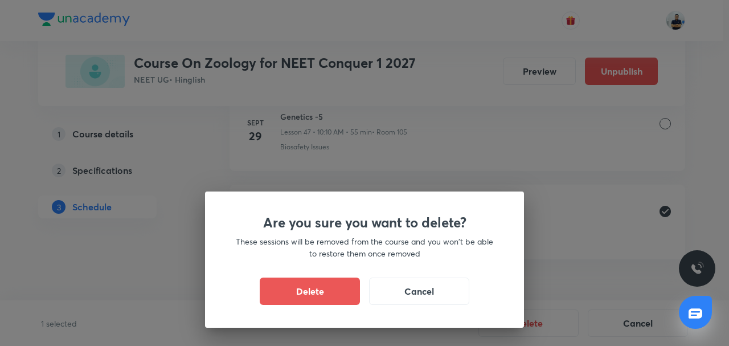
drag, startPoint x: 328, startPoint y: 295, endPoint x: 292, endPoint y: 241, distance: 65.2
click at [328, 295] on button "Delete" at bounding box center [310, 290] width 100 height 27
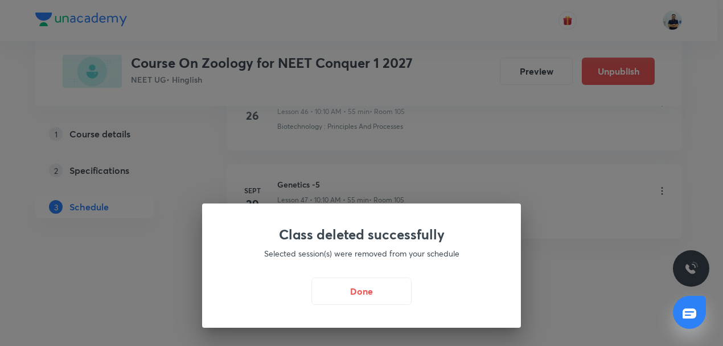
scroll to position [4701, 0]
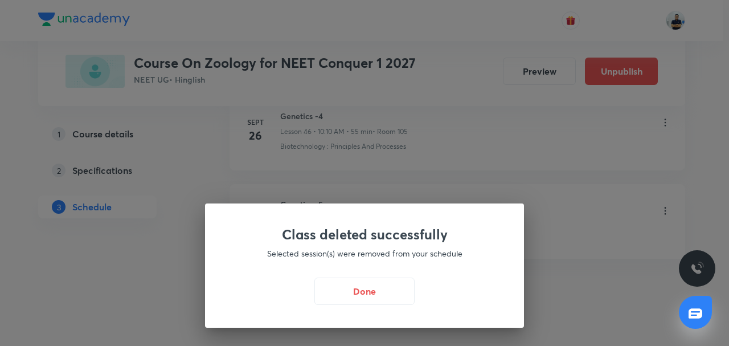
click at [341, 295] on button "Done" at bounding box center [364, 290] width 100 height 27
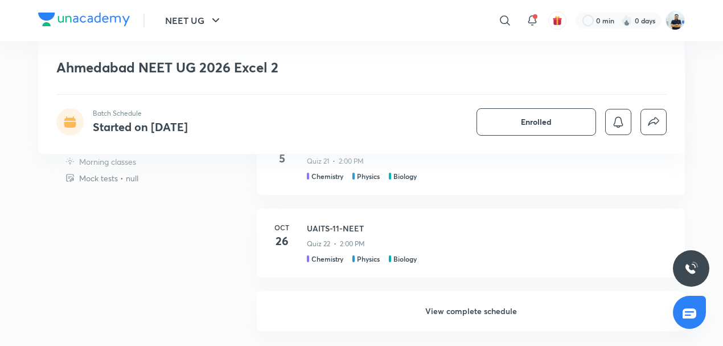
scroll to position [638, 0]
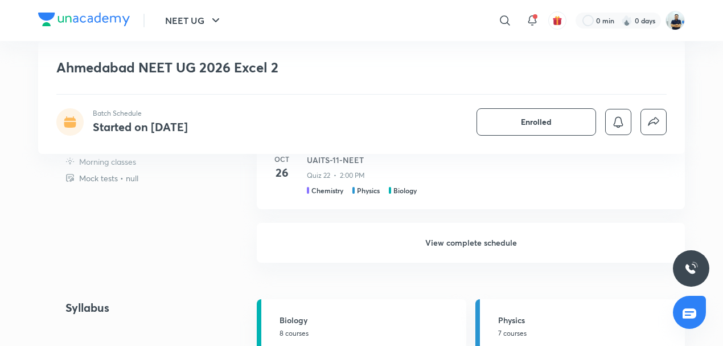
click at [476, 243] on h6 "View complete schedule" at bounding box center [471, 243] width 428 height 40
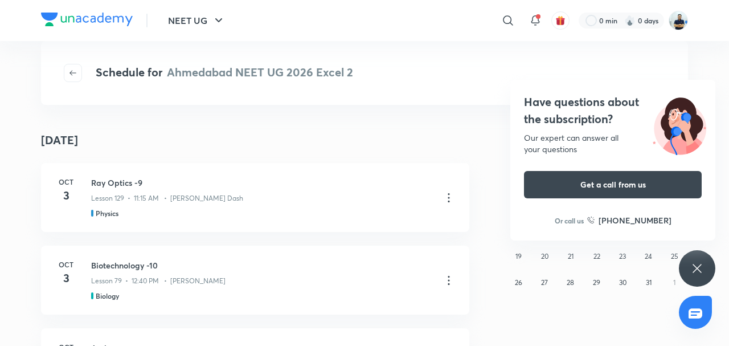
click at [540, 255] on div "Have questions about the subscription? Our expert can answer all your questions…" at bounding box center [697, 268] width 36 height 36
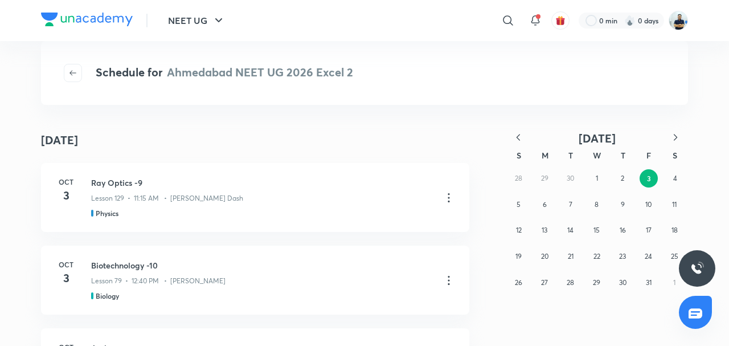
click at [518, 139] on icon "button" at bounding box center [518, 137] width 11 height 11
click at [540, 255] on button "27" at bounding box center [674, 256] width 18 height 18
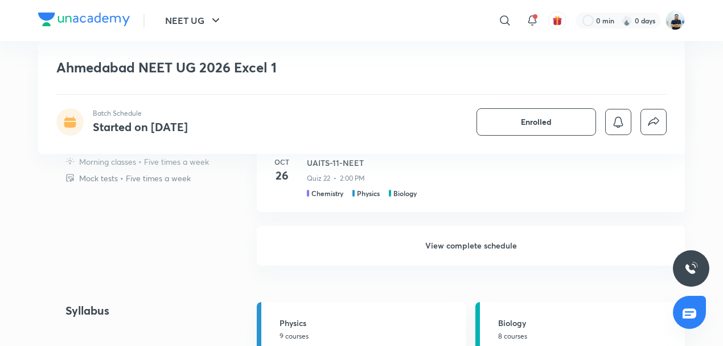
scroll to position [744, 0]
click at [445, 245] on h6 "View complete schedule" at bounding box center [471, 246] width 428 height 40
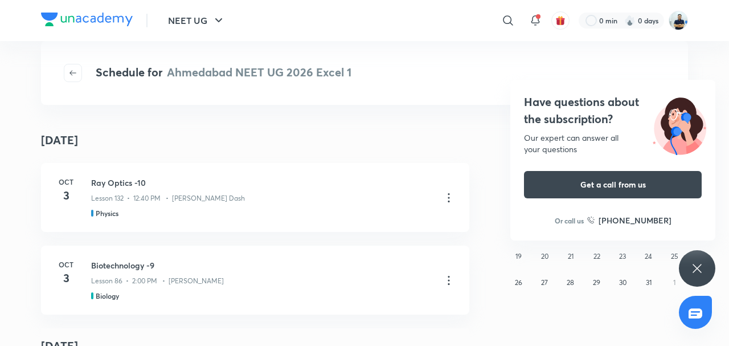
click at [706, 267] on div "Have questions about the subscription? Our expert can answer all your questions…" at bounding box center [697, 268] width 36 height 36
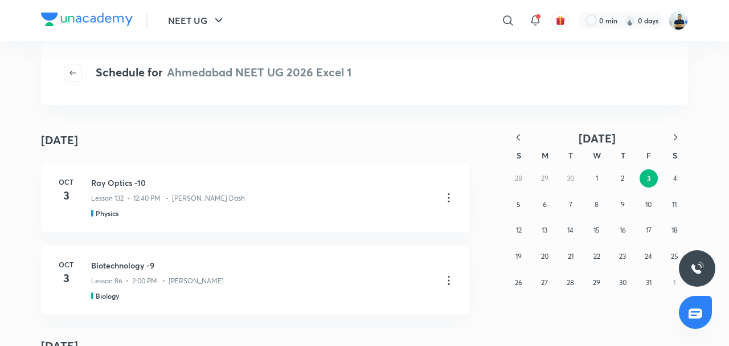
click at [519, 178] on div "28 29 30 1 2 3 4 5 6 7 8 9 10 11 12 13 14 15 16 17 18 19 20 21 22 23 24 25 26 2…" at bounding box center [597, 230] width 182 height 130
click at [517, 137] on icon "button" at bounding box center [518, 137] width 3 height 6
click at [678, 251] on button "27" at bounding box center [674, 256] width 18 height 18
click at [177, 196] on p "Class was cancelled by the Educator" at bounding box center [147, 198] width 113 height 10
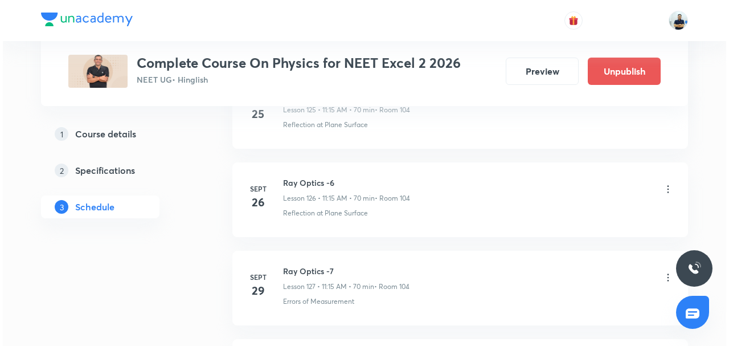
scroll to position [11916, 0]
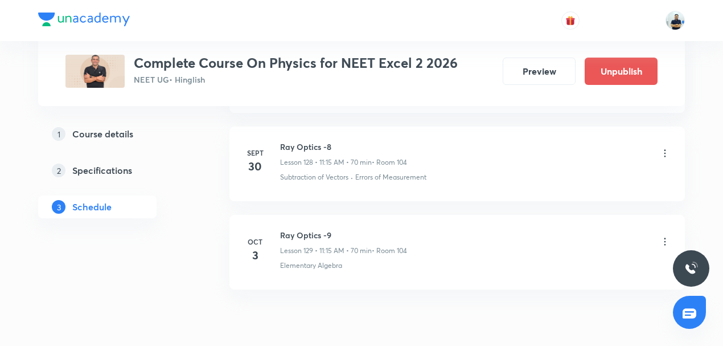
click at [665, 236] on icon at bounding box center [665, 241] width 11 height 11
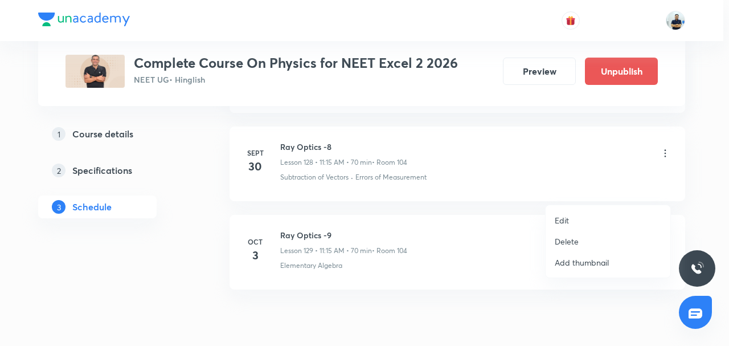
click at [579, 221] on li "Edit" at bounding box center [608, 220] width 125 height 21
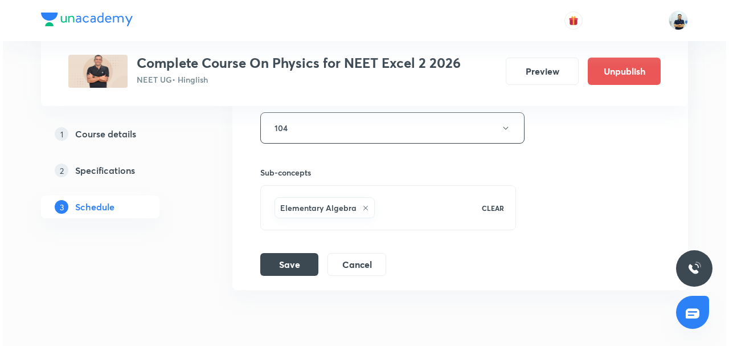
scroll to position [11564, 0]
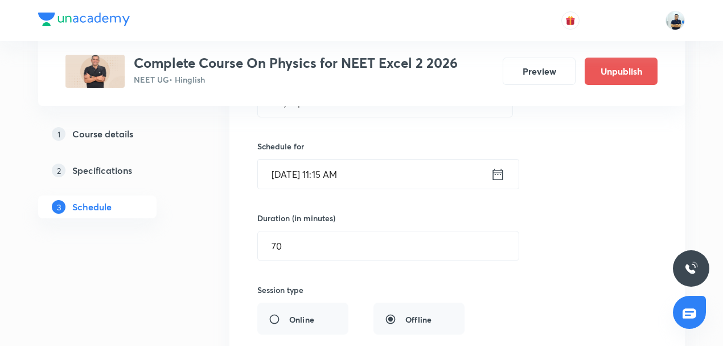
click at [321, 159] on input "[DATE] 11:15 AM" at bounding box center [374, 173] width 233 height 29
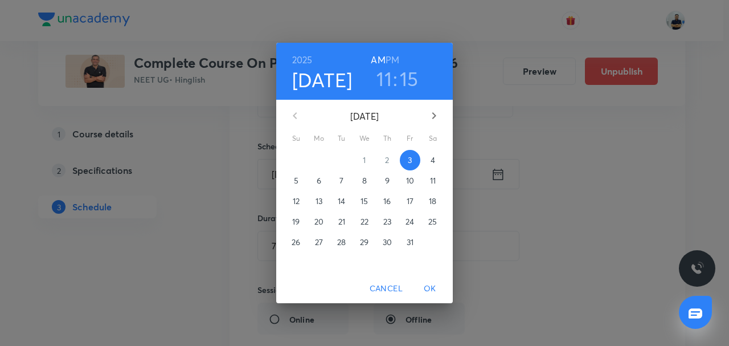
click at [427, 158] on span "4" at bounding box center [433, 159] width 21 height 11
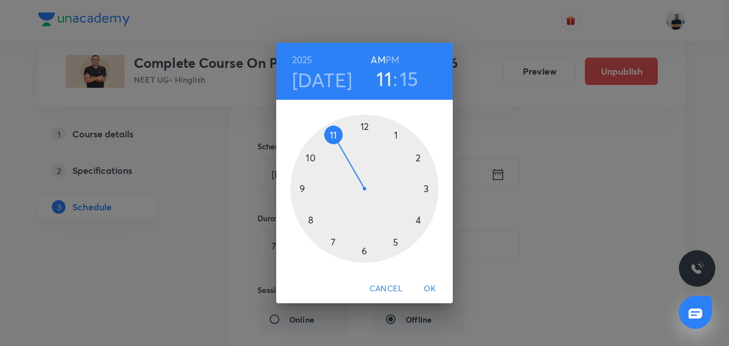
click at [431, 287] on span "OK" at bounding box center [429, 288] width 27 height 14
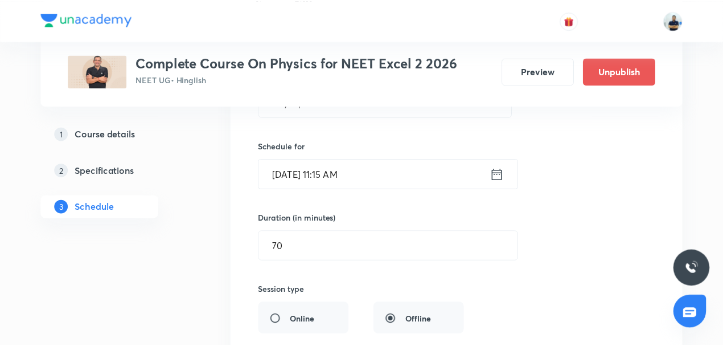
scroll to position [11830, 0]
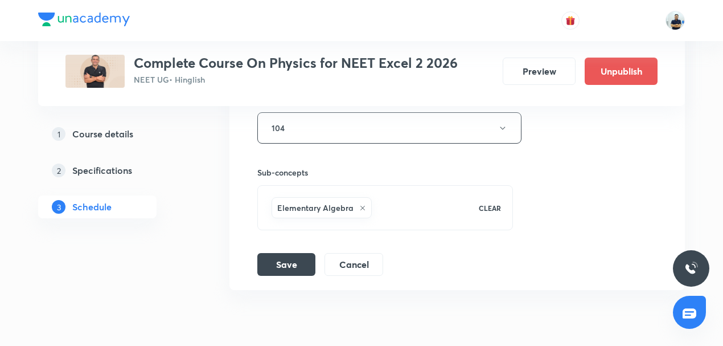
click at [274, 226] on li "Ray Optics -9 Lesson 129 • Room 104 Elementary Algebra Session 129 Live class S…" at bounding box center [458, 2] width 456 height 576
click at [274, 252] on button "Save" at bounding box center [286, 263] width 58 height 23
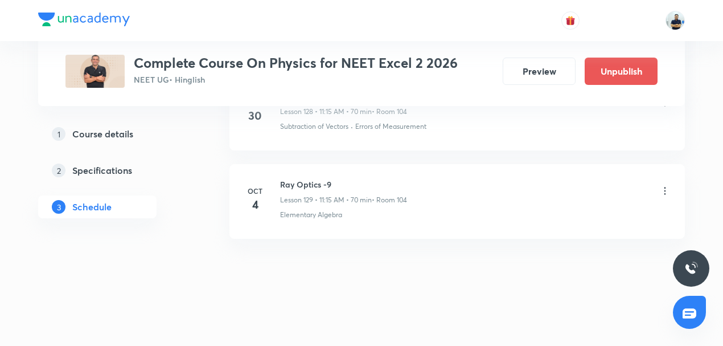
scroll to position [11394, 0]
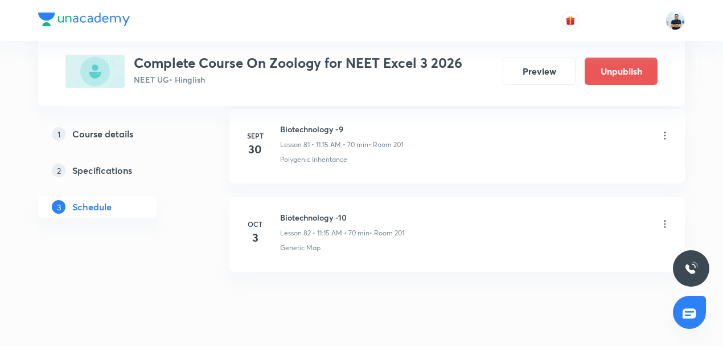
click at [665, 218] on icon at bounding box center [665, 223] width 11 height 11
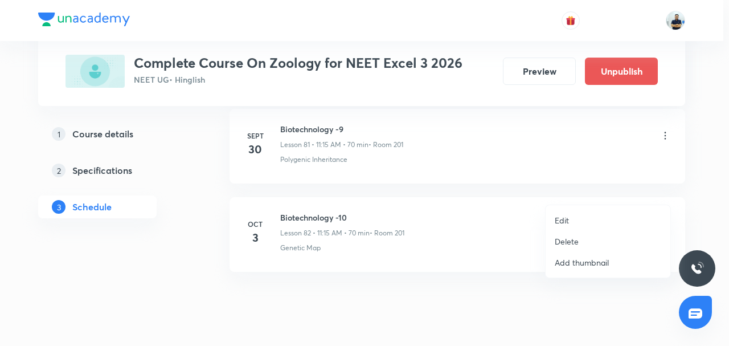
click at [563, 220] on p "Edit" at bounding box center [562, 220] width 14 height 12
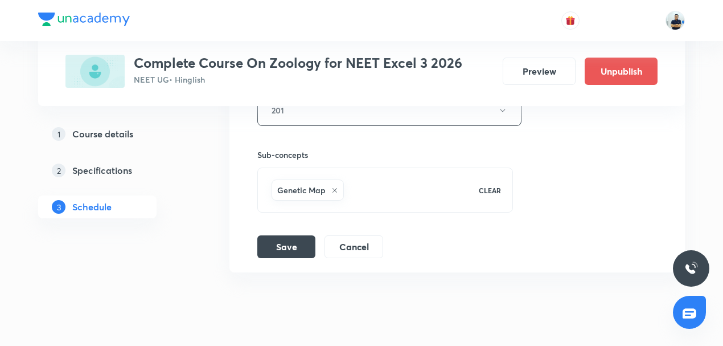
scroll to position [7424, 0]
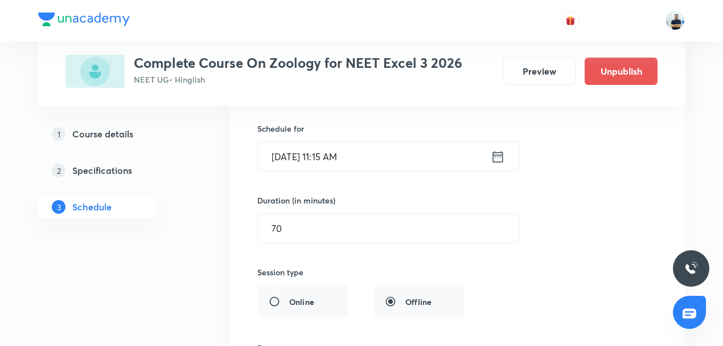
click at [325, 142] on input "[DATE] 11:15 AM" at bounding box center [374, 156] width 233 height 29
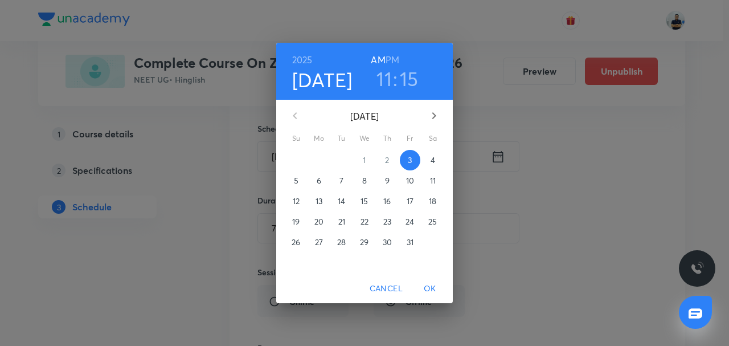
click at [431, 162] on p "4" at bounding box center [433, 159] width 5 height 11
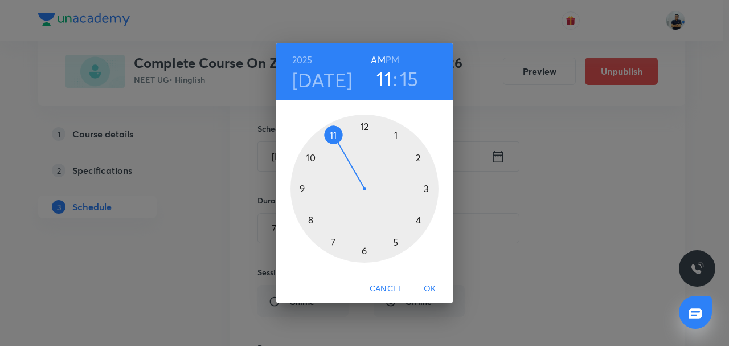
click at [441, 282] on span "OK" at bounding box center [429, 288] width 27 height 14
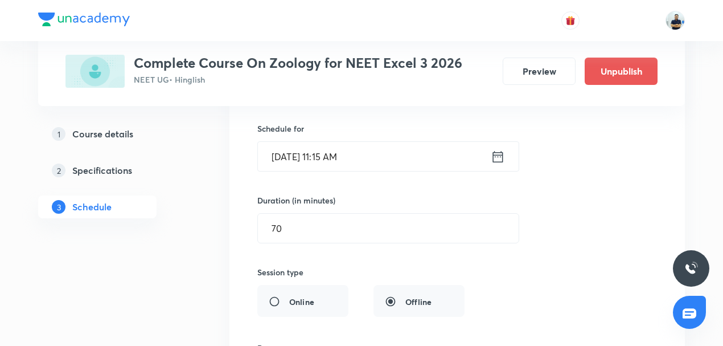
scroll to position [7690, 0]
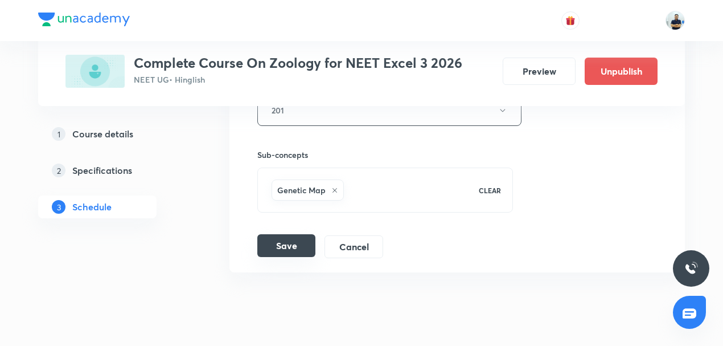
click at [285, 234] on button "Save" at bounding box center [286, 245] width 58 height 23
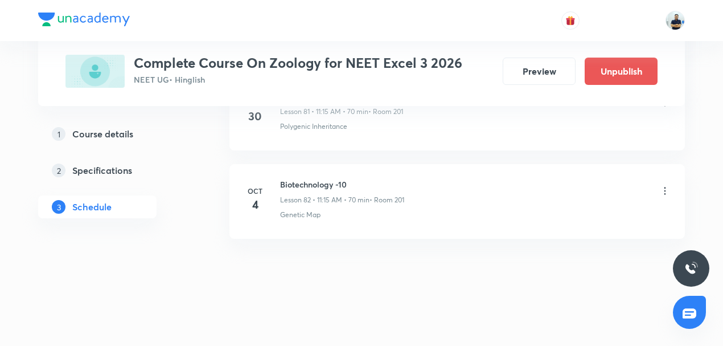
scroll to position [7254, 0]
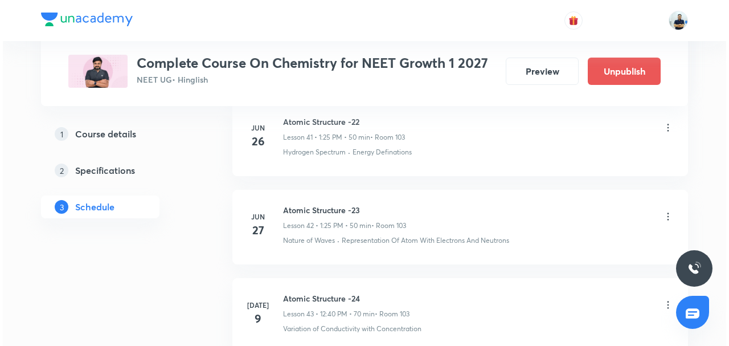
scroll to position [4524, 0]
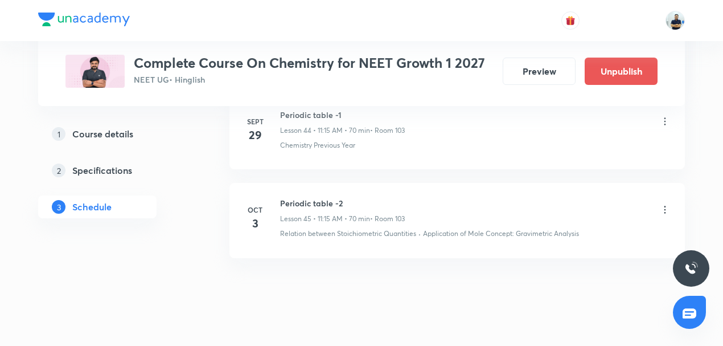
click at [665, 206] on icon at bounding box center [666, 209] width 2 height 7
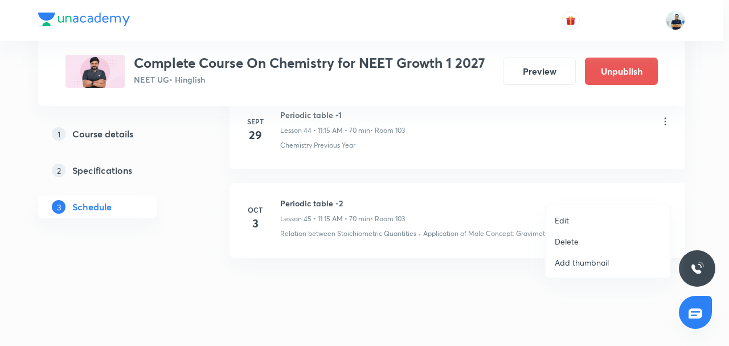
click at [566, 220] on p "Edit" at bounding box center [562, 220] width 14 height 12
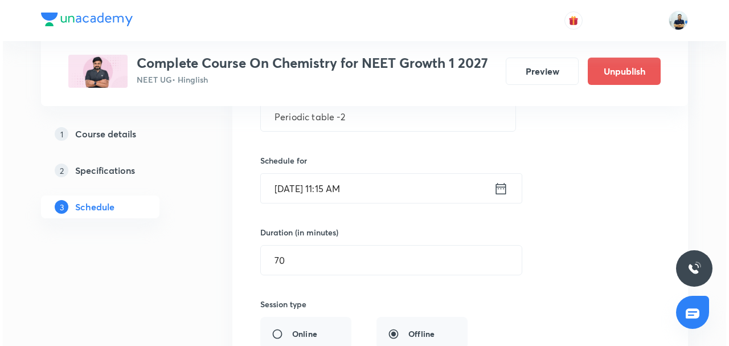
scroll to position [4103, 0]
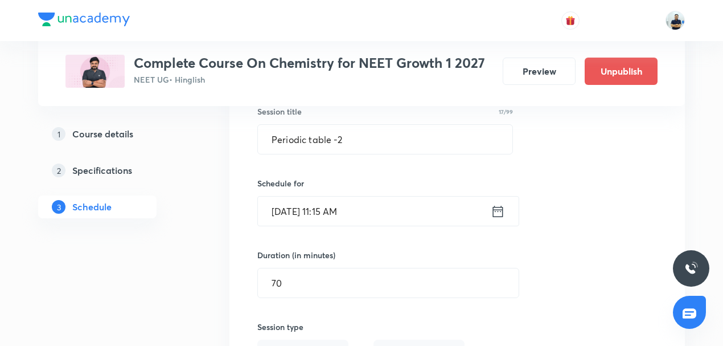
click at [319, 196] on input "[DATE] 11:15 AM" at bounding box center [374, 210] width 233 height 29
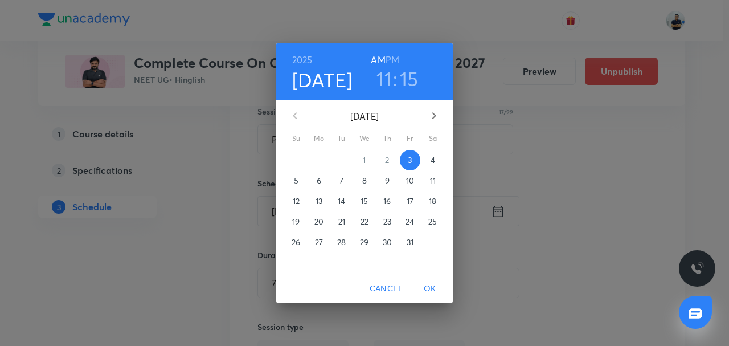
click at [435, 159] on span "4" at bounding box center [433, 159] width 21 height 11
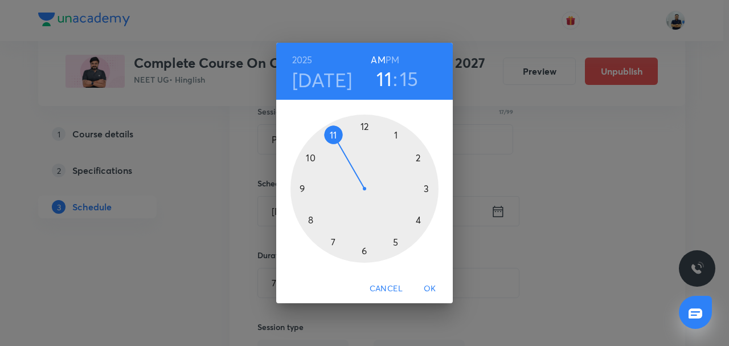
click at [391, 63] on h6 "PM" at bounding box center [393, 60] width 14 height 16
click at [423, 160] on div at bounding box center [364, 188] width 148 height 148
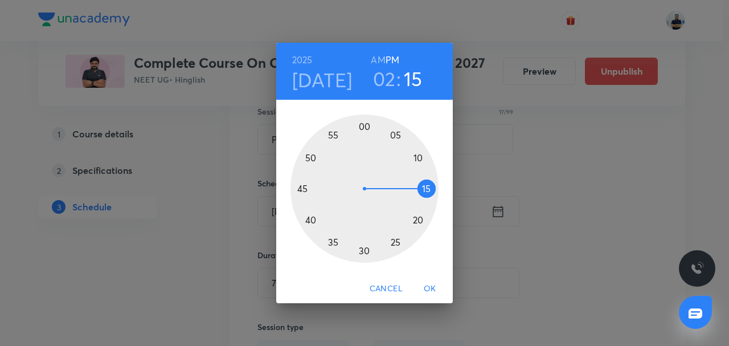
click at [363, 124] on div at bounding box center [364, 188] width 148 height 148
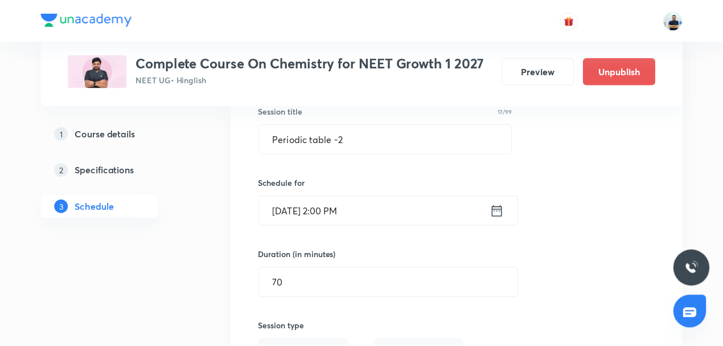
scroll to position [4368, 0]
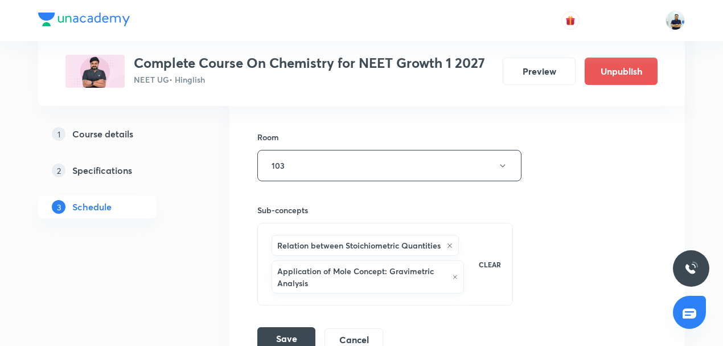
click at [275, 327] on button "Save" at bounding box center [286, 338] width 58 height 23
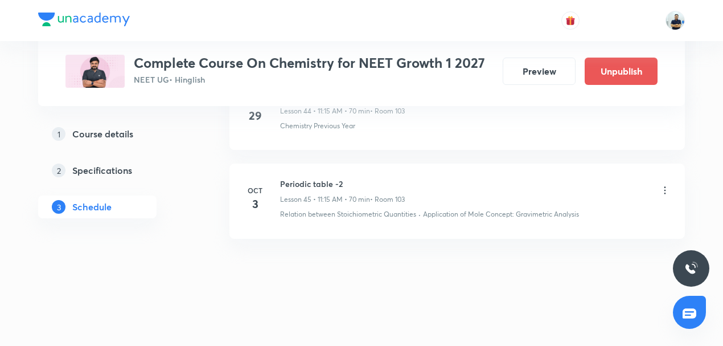
scroll to position [4002, 0]
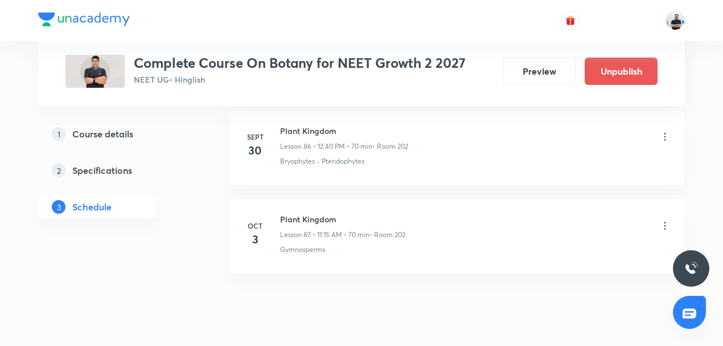
click at [663, 220] on icon at bounding box center [665, 225] width 11 height 11
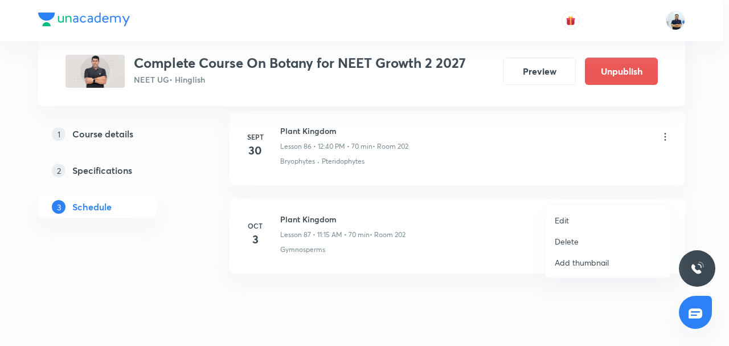
click at [577, 221] on li "Edit" at bounding box center [608, 220] width 125 height 21
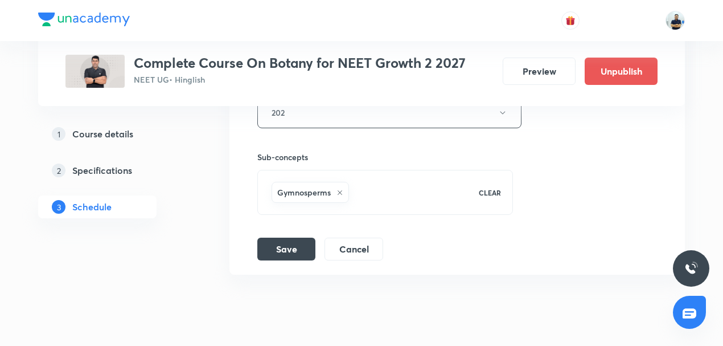
scroll to position [7868, 0]
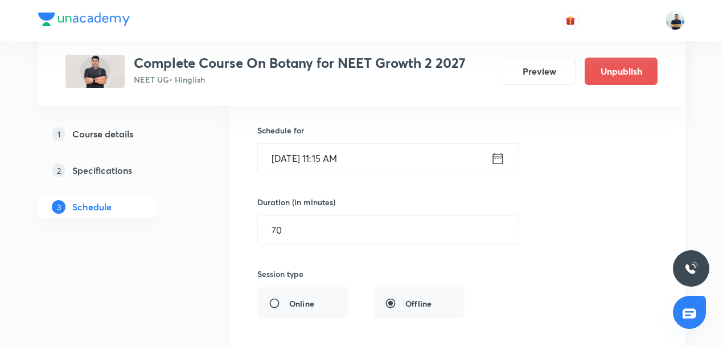
click at [329, 144] on input "[DATE] 11:15 AM" at bounding box center [374, 158] width 233 height 29
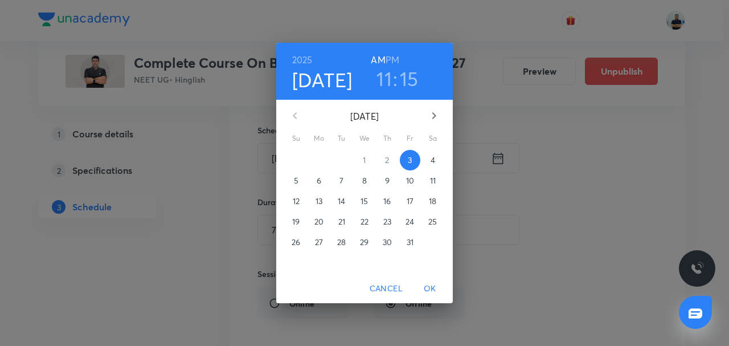
click at [427, 161] on span "4" at bounding box center [433, 159] width 21 height 11
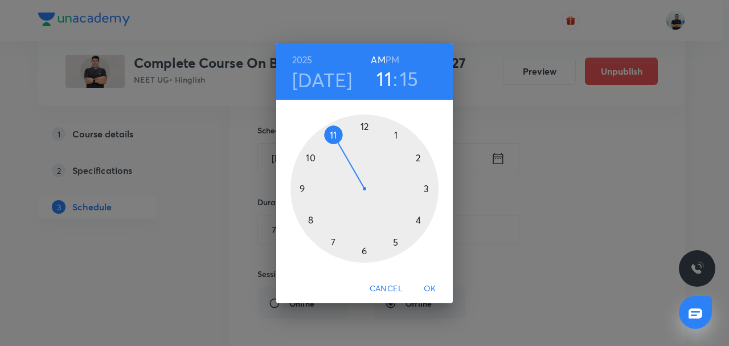
click at [398, 55] on h6 "PM" at bounding box center [393, 60] width 14 height 16
click at [367, 122] on div at bounding box center [364, 188] width 148 height 148
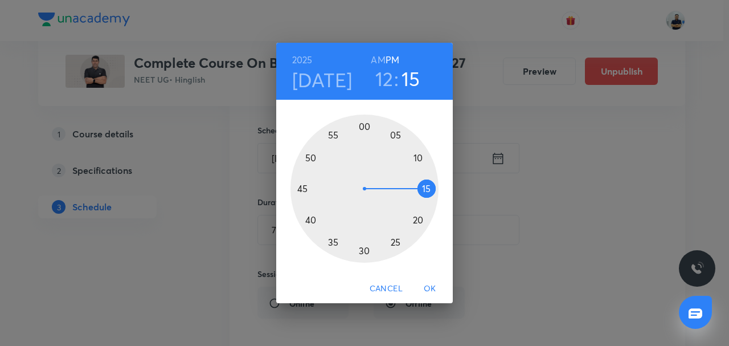
click at [310, 221] on div at bounding box center [364, 188] width 148 height 148
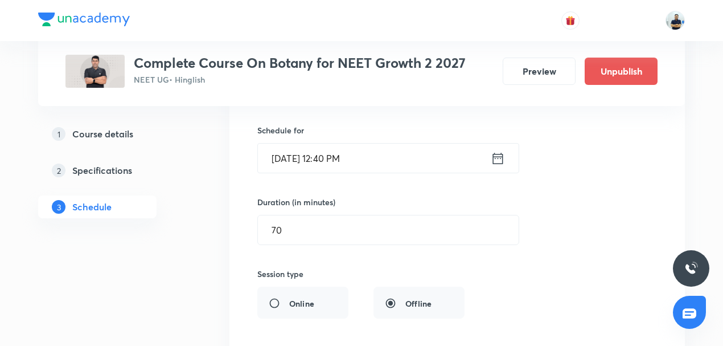
scroll to position [8134, 0]
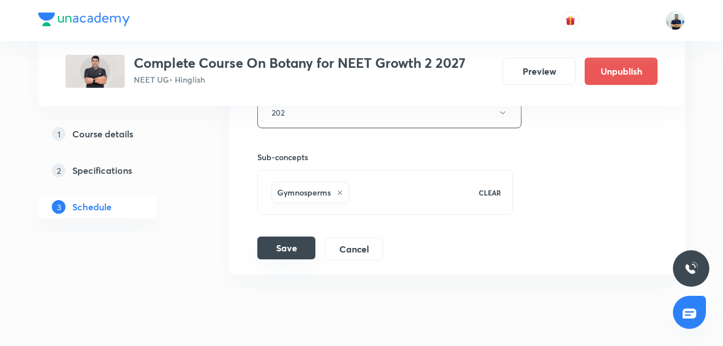
click at [281, 236] on button "Save" at bounding box center [286, 247] width 58 height 23
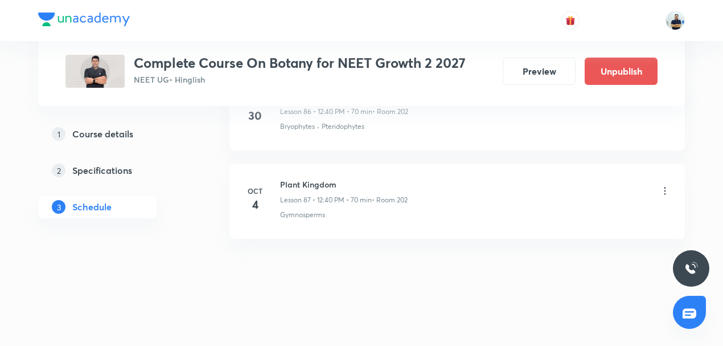
scroll to position [7699, 0]
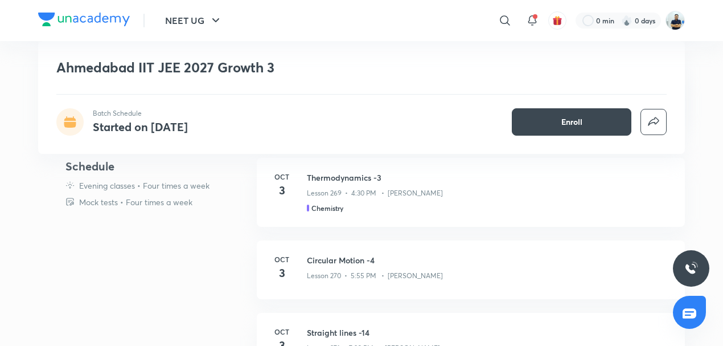
scroll to position [284, 0]
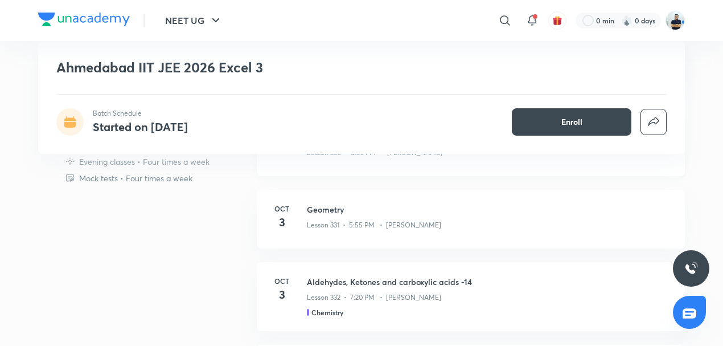
scroll to position [301, 0]
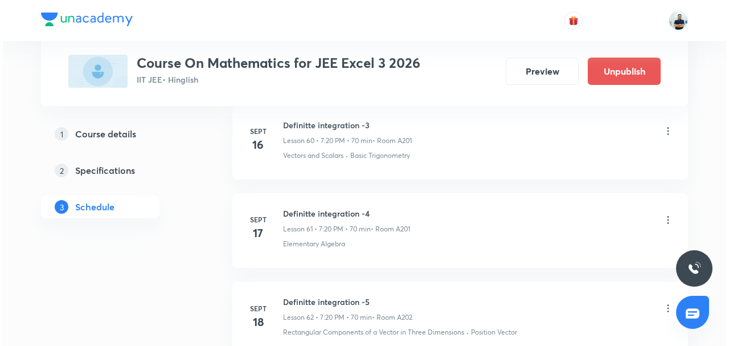
scroll to position [6724, 0]
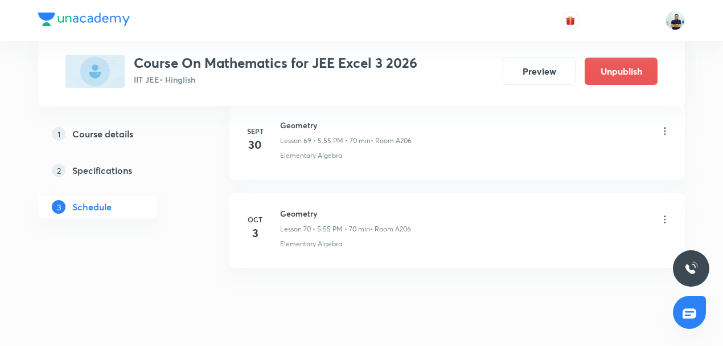
click at [658, 207] on div "Geometry Lesson 70 • 5:55 PM • 70 min • Room A206" at bounding box center [475, 220] width 391 height 27
click at [666, 214] on icon at bounding box center [665, 219] width 11 height 11
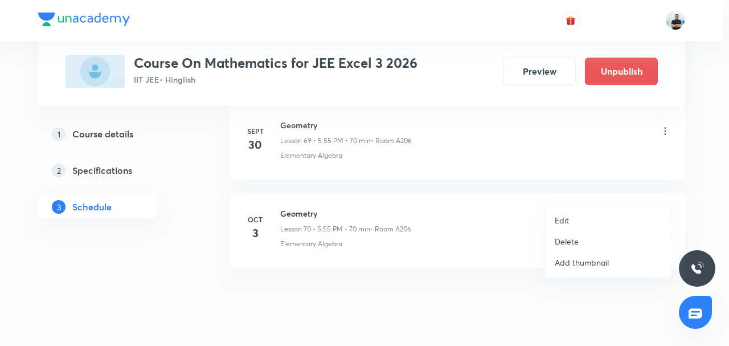
click at [576, 218] on li "Edit" at bounding box center [608, 220] width 125 height 21
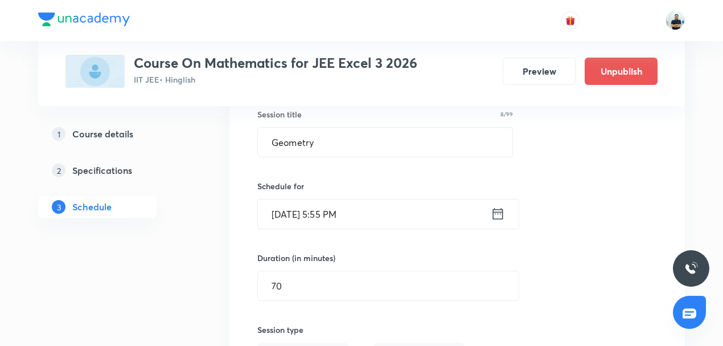
scroll to position [6310, 0]
click at [333, 199] on input "Oct 3, 2025, 5:55 PM" at bounding box center [374, 213] width 233 height 29
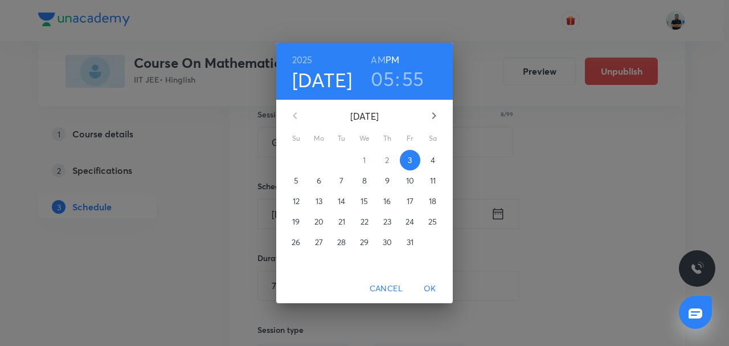
click at [383, 82] on h3 "05" at bounding box center [382, 79] width 23 height 24
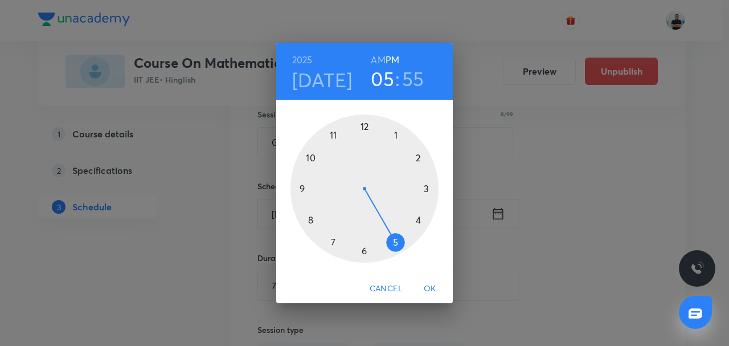
click at [337, 136] on div at bounding box center [364, 188] width 148 height 148
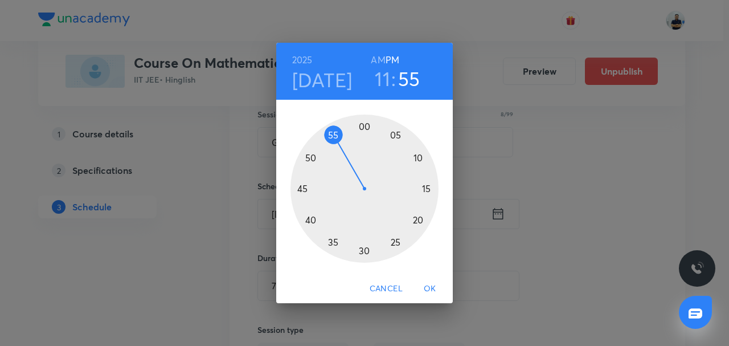
click at [439, 289] on span "OK" at bounding box center [429, 288] width 27 height 14
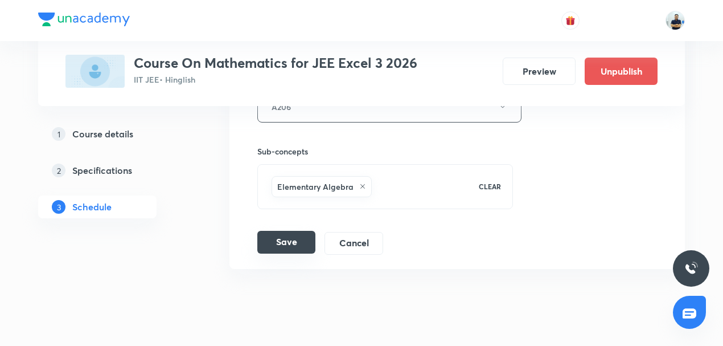
scroll to position [6638, 0]
click at [297, 230] on button "Save" at bounding box center [286, 241] width 58 height 23
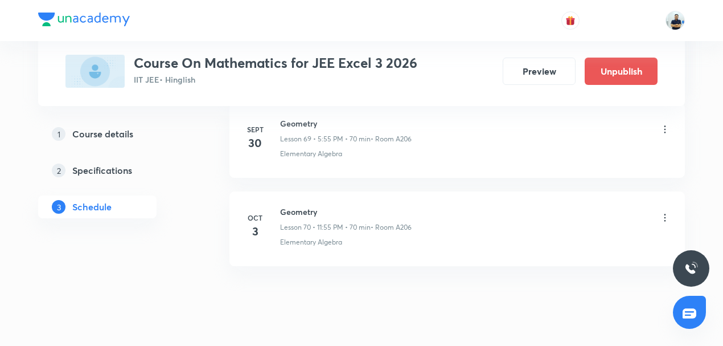
click at [667, 212] on icon at bounding box center [665, 217] width 11 height 11
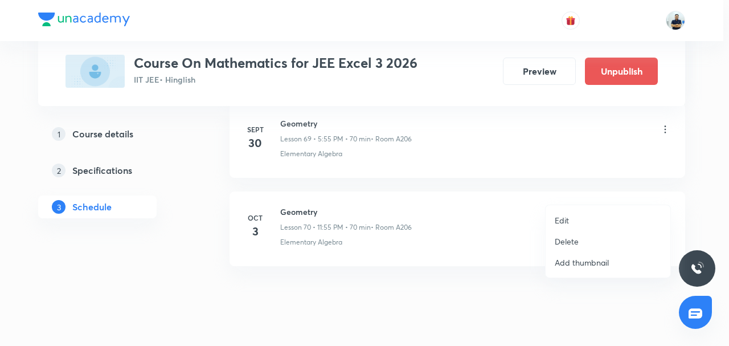
click at [579, 216] on li "Edit" at bounding box center [608, 220] width 125 height 21
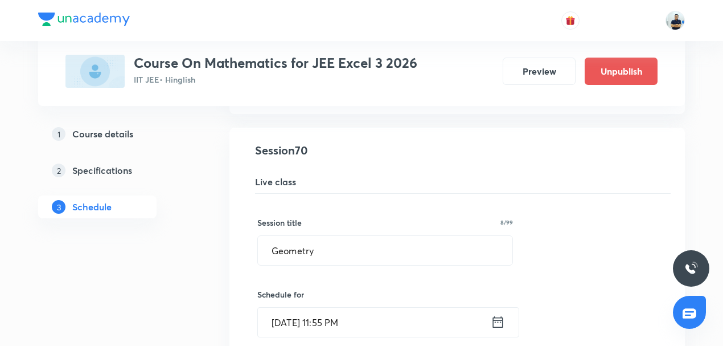
click at [347, 308] on input "Oct 3, 2025, 11:55 PM" at bounding box center [374, 322] width 233 height 29
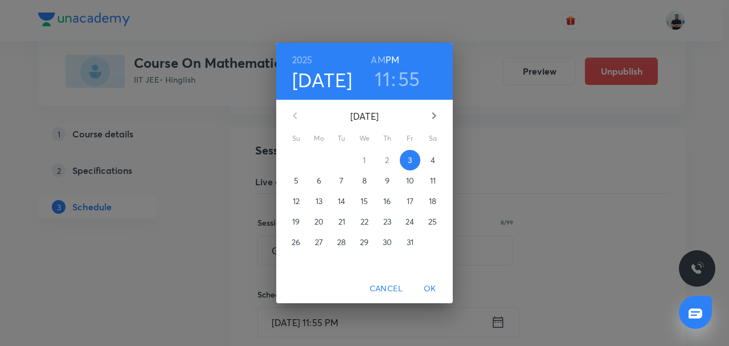
click at [387, 73] on h3 "11" at bounding box center [382, 79] width 15 height 24
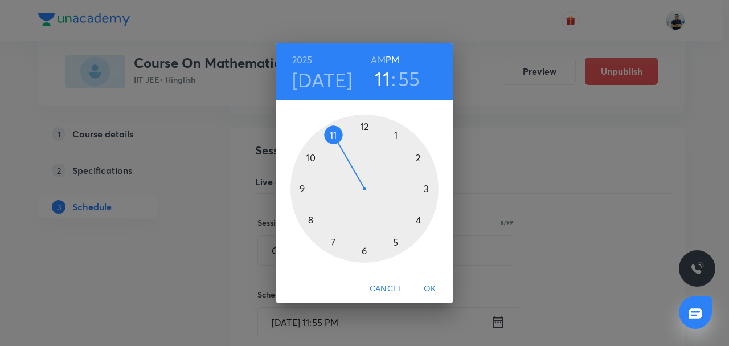
click at [420, 227] on div at bounding box center [364, 188] width 148 height 148
click at [366, 245] on div at bounding box center [364, 188] width 148 height 148
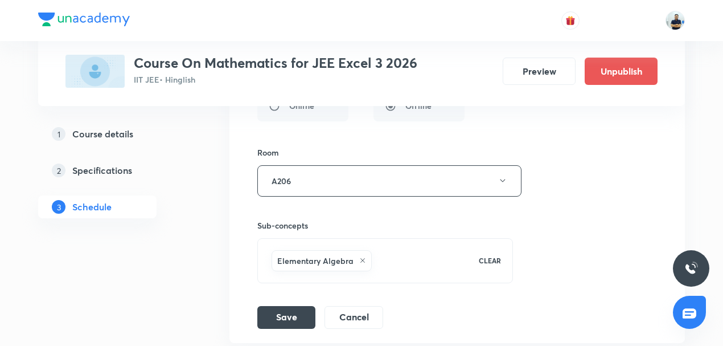
scroll to position [6638, 0]
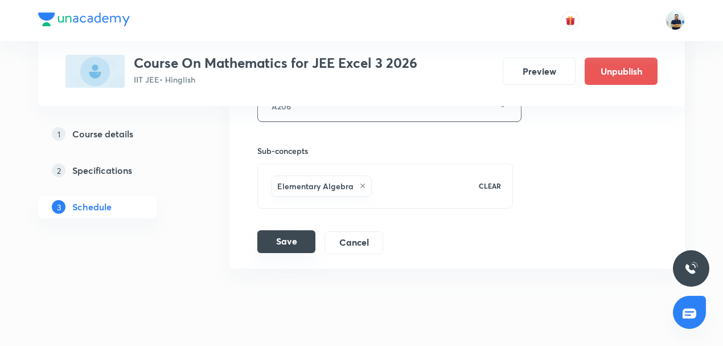
click at [295, 230] on button "Save" at bounding box center [286, 241] width 58 height 23
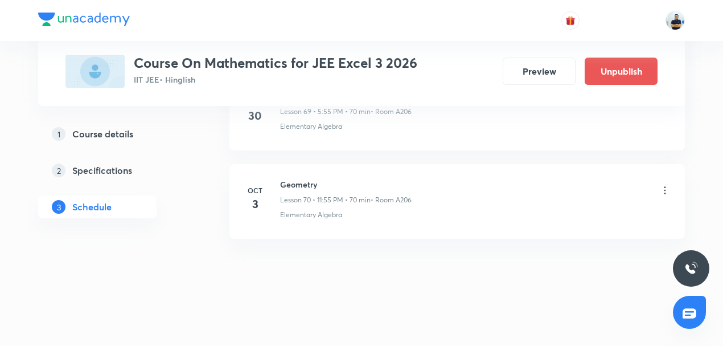
scroll to position [6202, 0]
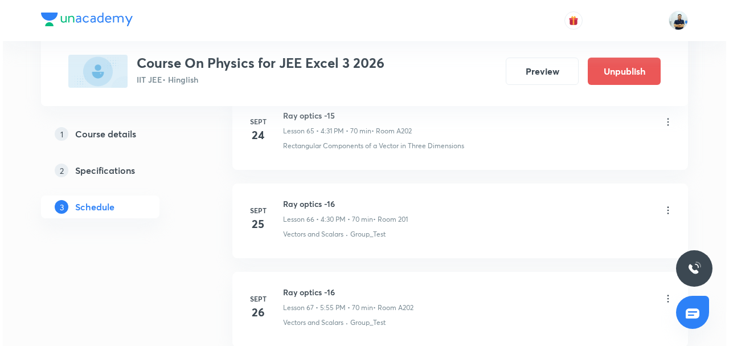
scroll to position [6723, 0]
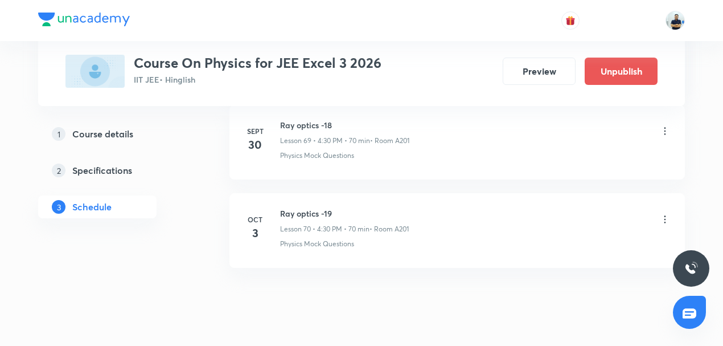
click at [669, 214] on icon at bounding box center [665, 219] width 11 height 11
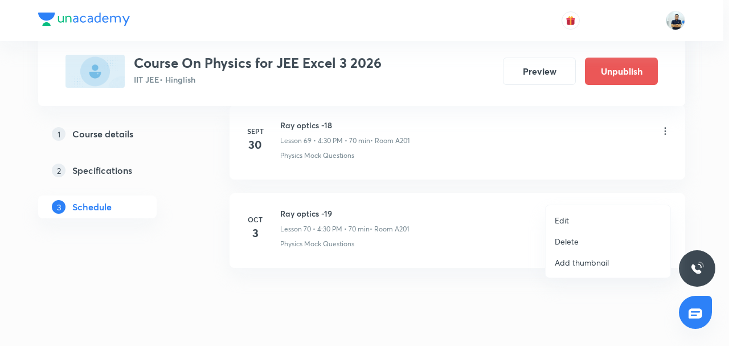
click at [579, 218] on li "Edit" at bounding box center [608, 220] width 125 height 21
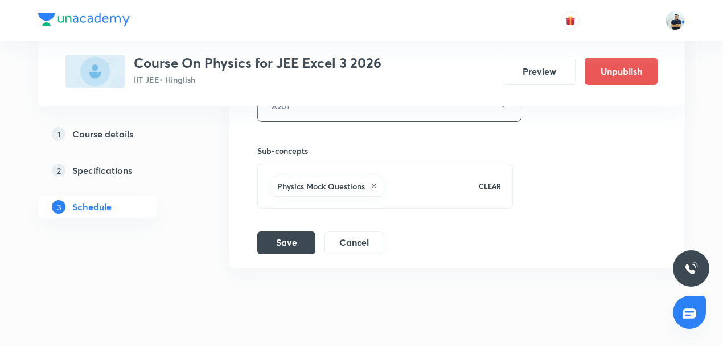
scroll to position [6371, 0]
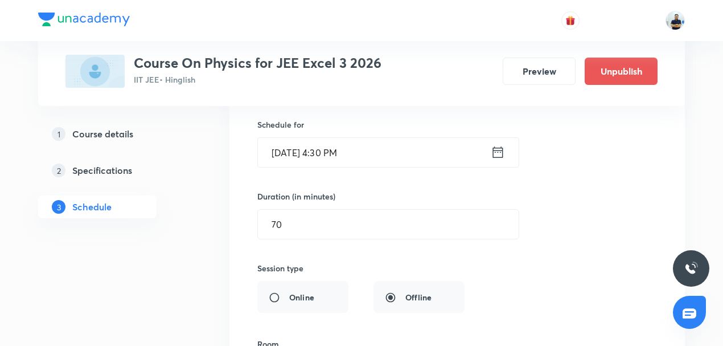
click at [331, 138] on input "[DATE] 4:30 PM" at bounding box center [374, 152] width 233 height 29
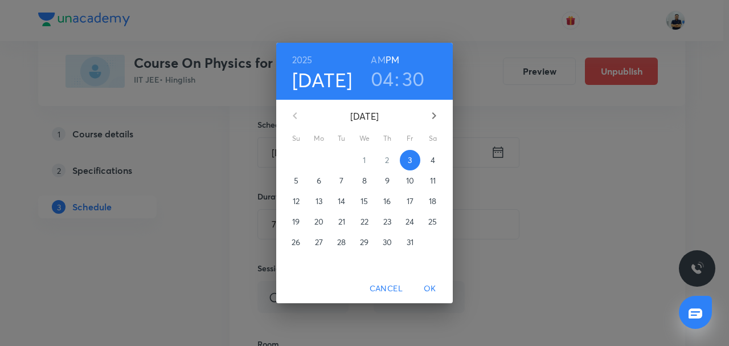
click at [380, 80] on h3 "04" at bounding box center [382, 79] width 23 height 24
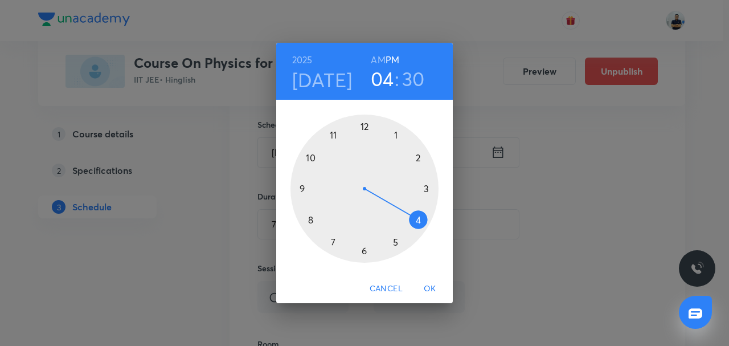
click at [400, 240] on div at bounding box center [364, 188] width 148 height 148
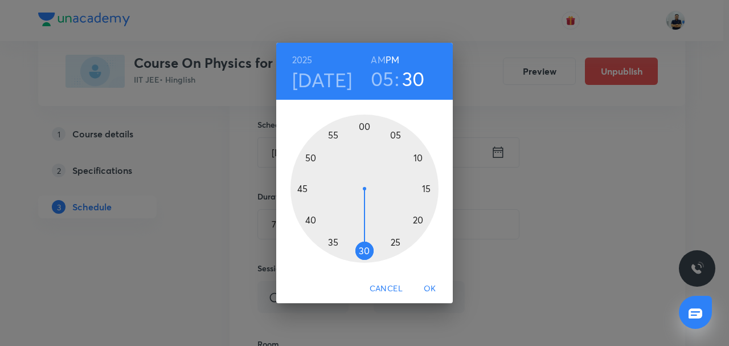
click at [331, 130] on div at bounding box center [364, 188] width 148 height 148
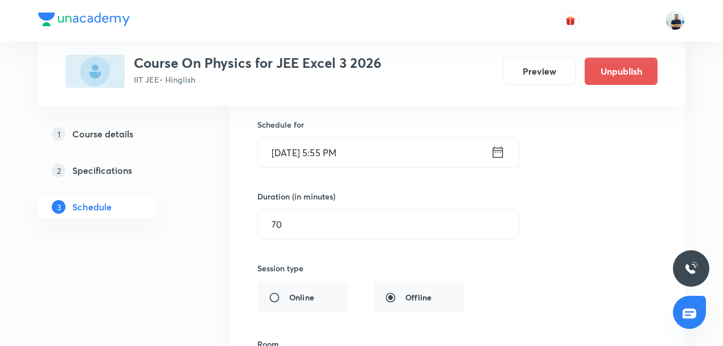
scroll to position [6637, 0]
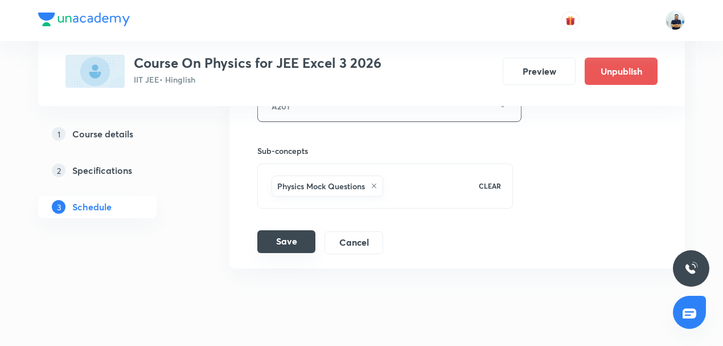
click at [294, 230] on button "Save" at bounding box center [286, 241] width 58 height 23
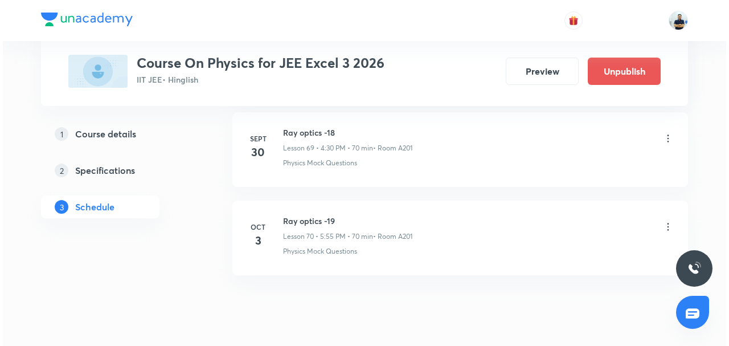
scroll to position [6723, 0]
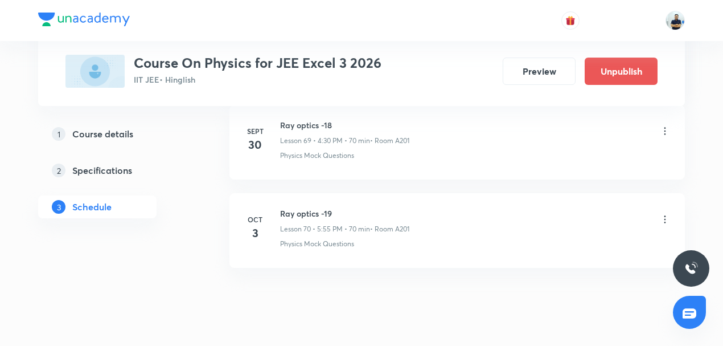
click at [663, 214] on icon at bounding box center [665, 219] width 11 height 11
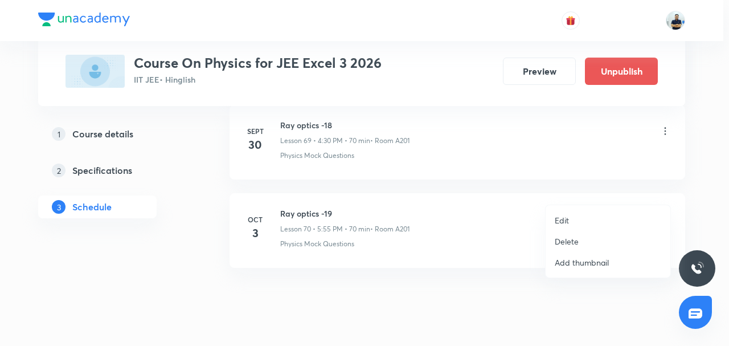
click at [558, 215] on p "Edit" at bounding box center [562, 220] width 14 height 12
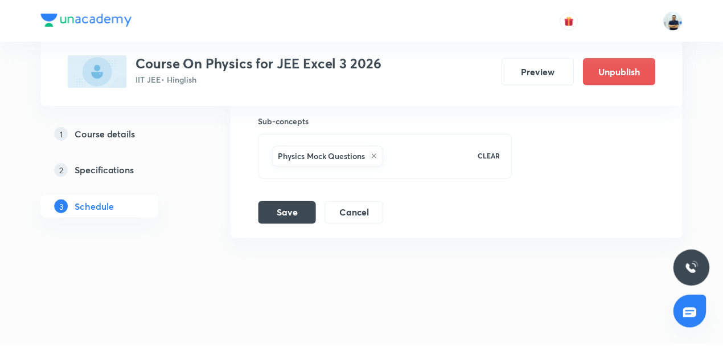
scroll to position [6637, 0]
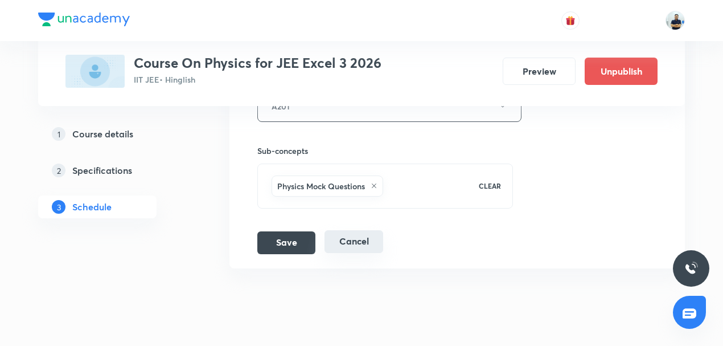
click at [354, 230] on button "Cancel" at bounding box center [354, 241] width 59 height 23
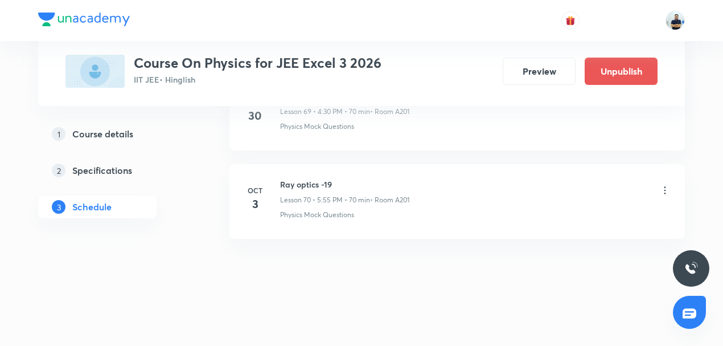
scroll to position [6201, 0]
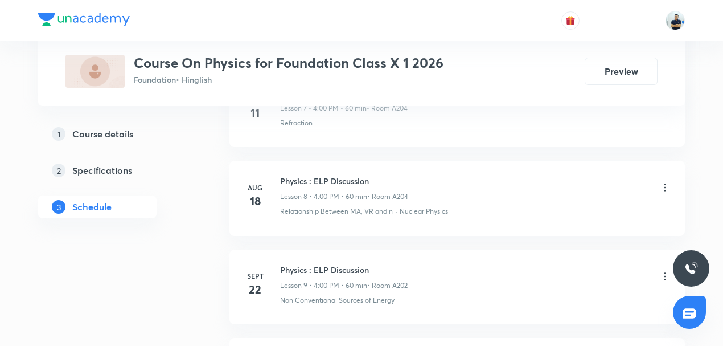
scroll to position [1533, 0]
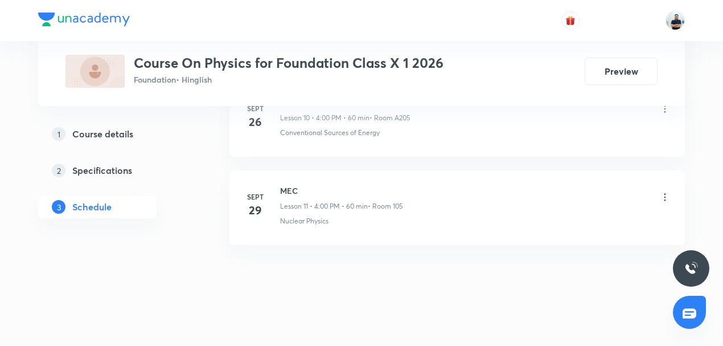
click at [289, 175] on li "Sept 29 MEC Lesson 11 • 4:00 PM • 60 min • Room 105 Nuclear Physics" at bounding box center [458, 207] width 456 height 75
copy h6 "MEC"
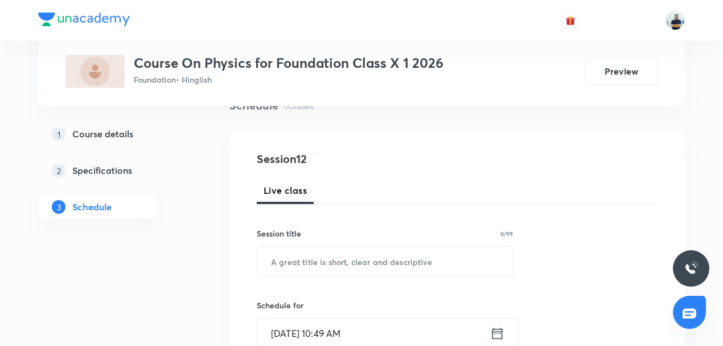
scroll to position [97, 0]
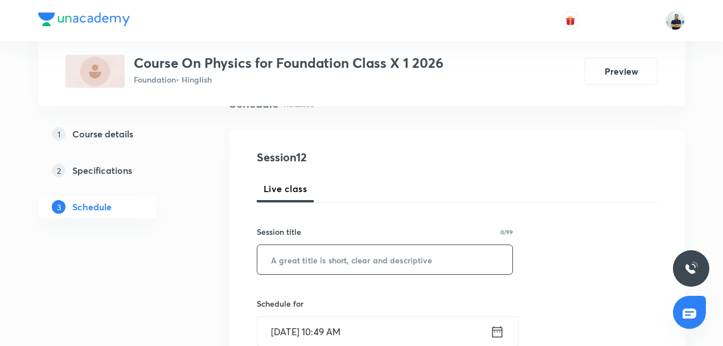
click at [306, 261] on input "text" at bounding box center [384, 259] width 255 height 29
paste input "MEC"
type input "MEC"
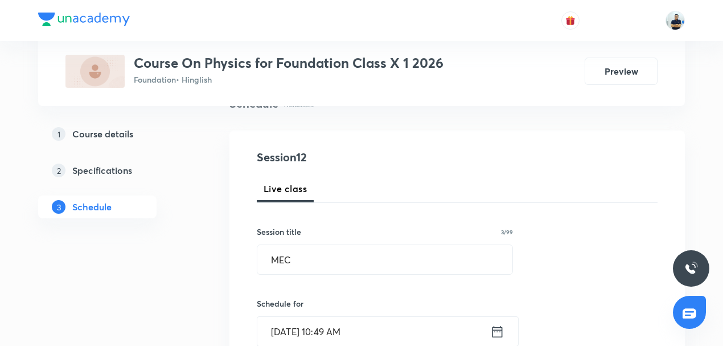
click at [310, 327] on input "Oct 3, 2025, 10:49 AM" at bounding box center [373, 331] width 233 height 29
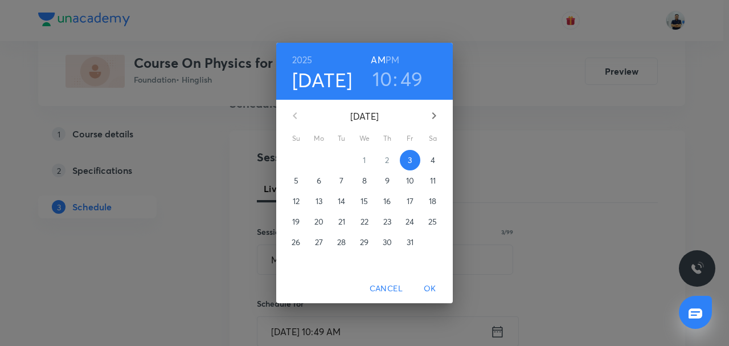
click at [391, 77] on h3 "10" at bounding box center [382, 79] width 20 height 24
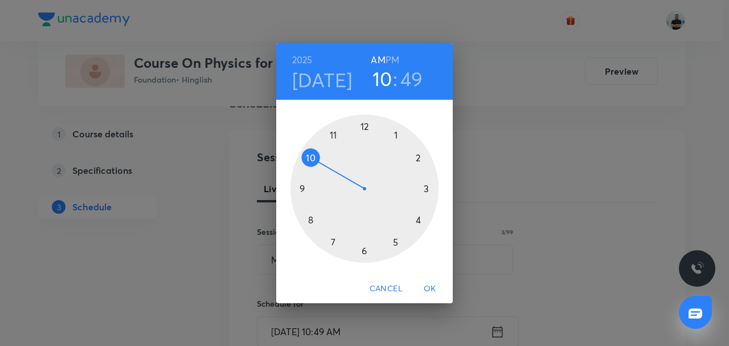
click at [396, 63] on h6 "PM" at bounding box center [393, 60] width 14 height 16
click at [405, 210] on div at bounding box center [364, 188] width 148 height 148
click at [366, 127] on div at bounding box center [364, 188] width 148 height 148
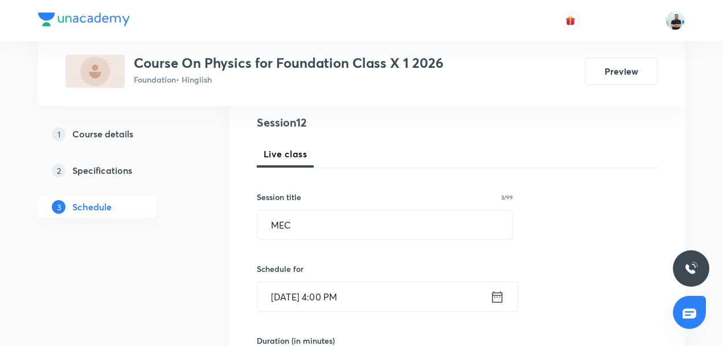
scroll to position [177, 0]
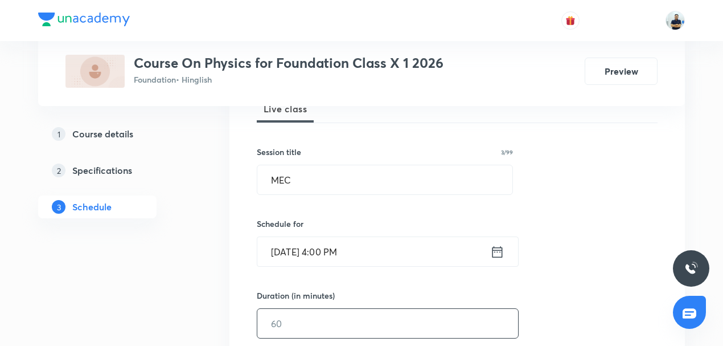
click at [306, 323] on input "text" at bounding box center [387, 323] width 261 height 29
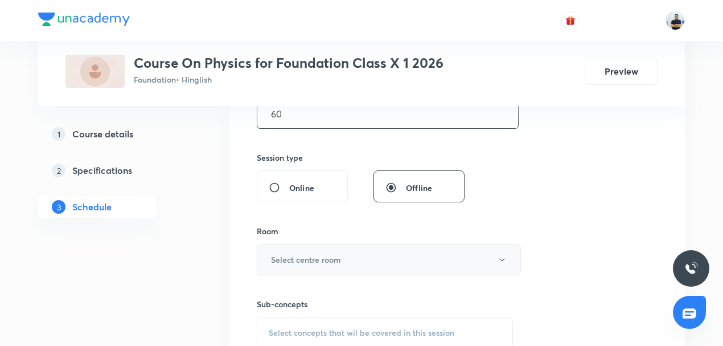
scroll to position [390, 0]
type input "60"
click at [335, 253] on h6 "Select centre room" at bounding box center [306, 257] width 70 height 12
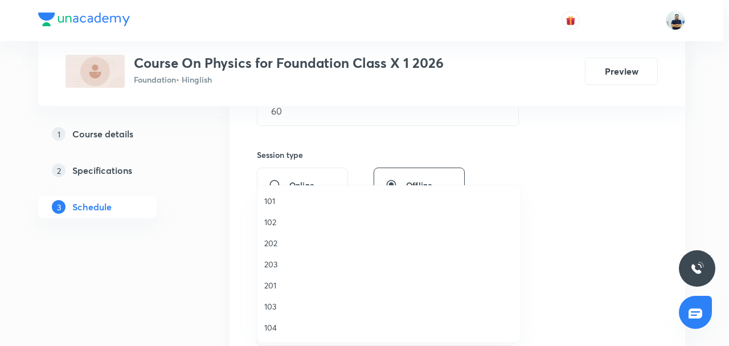
click at [279, 306] on span "103" at bounding box center [388, 306] width 249 height 12
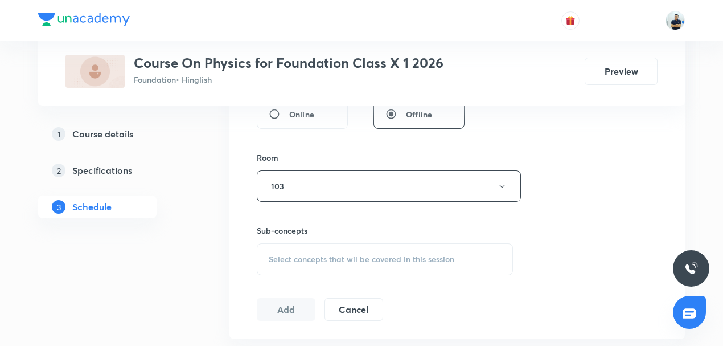
click at [357, 251] on div "Select concepts that wil be covered in this session" at bounding box center [385, 259] width 256 height 32
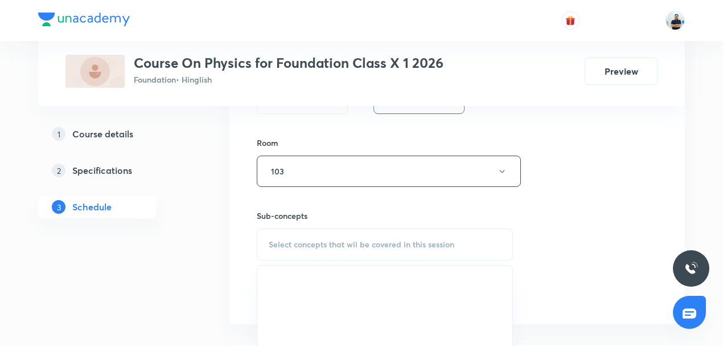
scroll to position [505, 0]
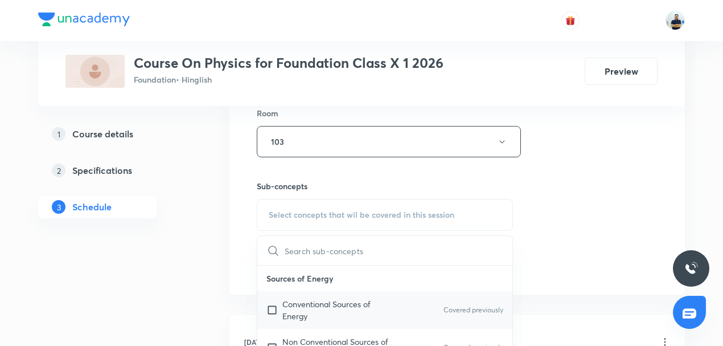
click at [308, 314] on p "Conventional Sources of Energy" at bounding box center [339, 310] width 115 height 24
checkbox input "true"
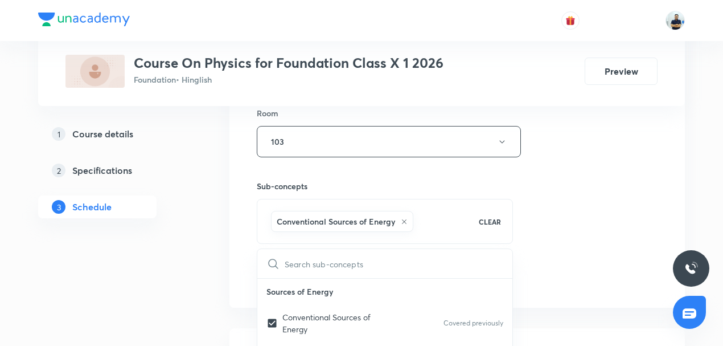
drag, startPoint x: 596, startPoint y: 251, endPoint x: 557, endPoint y: 254, distance: 39.4
click at [597, 252] on div "Session 12 Live class Session title 3/99 MEC ​ Schedule for Oct 3, 2025, 4:00 P…" at bounding box center [457, 15] width 401 height 548
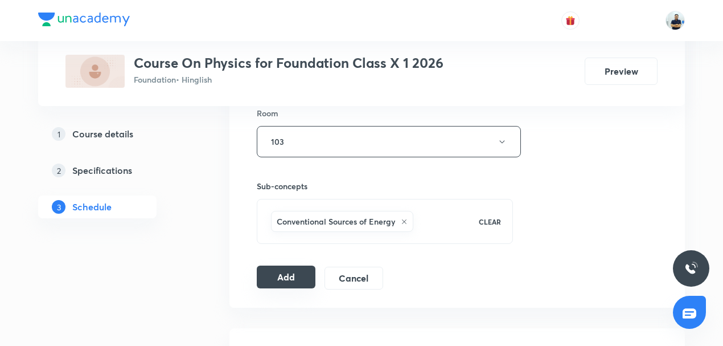
click at [272, 276] on button "Add" at bounding box center [286, 276] width 59 height 23
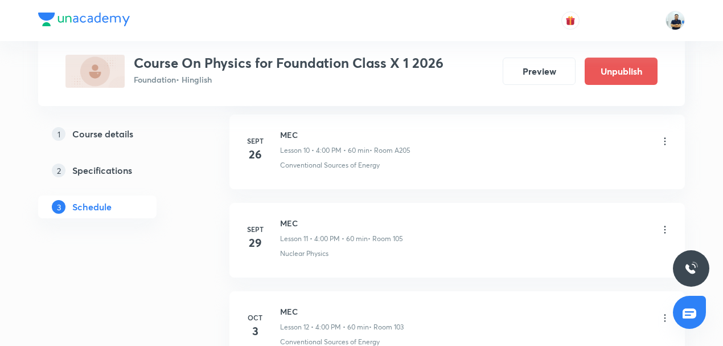
scroll to position [1099, 0]
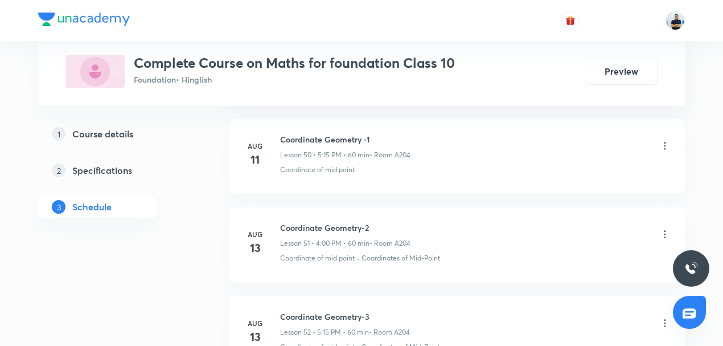
scroll to position [6138, 0]
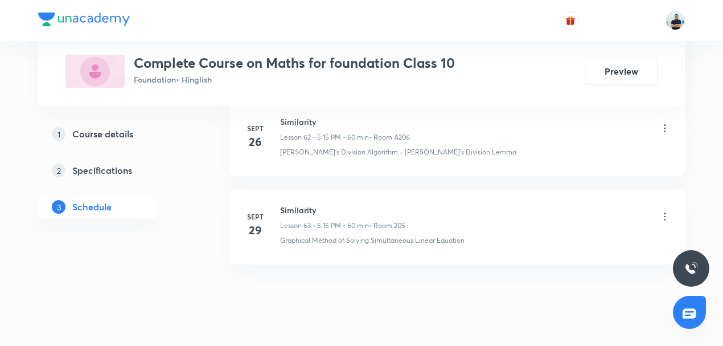
click at [293, 204] on h6 "Similarity" at bounding box center [342, 210] width 125 height 12
copy h6 "Similarity"
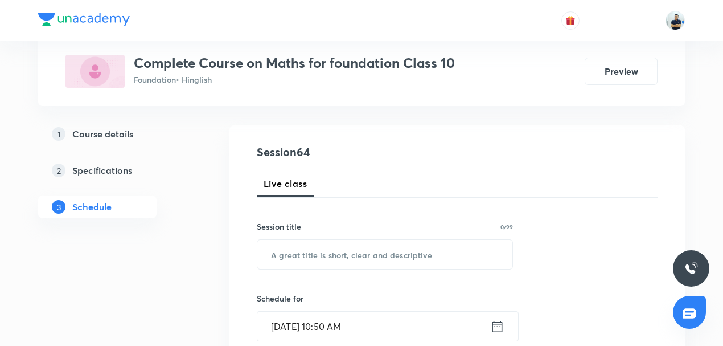
scroll to position [133, 0]
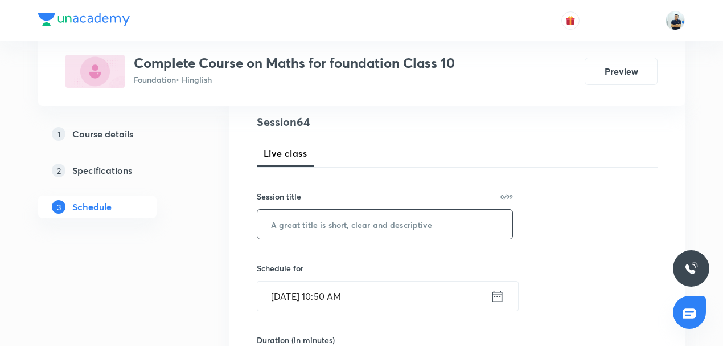
click at [308, 220] on input "text" at bounding box center [384, 224] width 255 height 29
paste input "Similarity"
type input "Similarity"
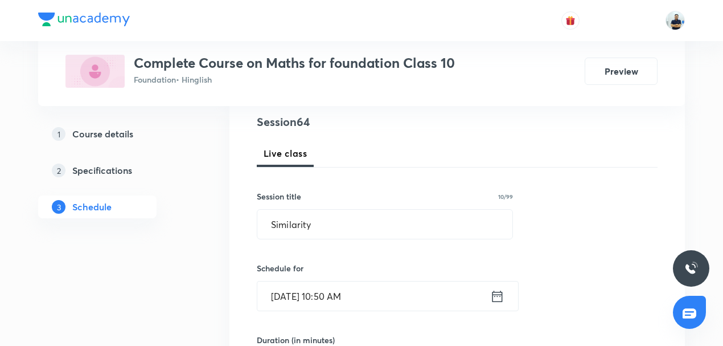
click at [322, 259] on input "[DATE] 10:50 AM" at bounding box center [373, 295] width 233 height 29
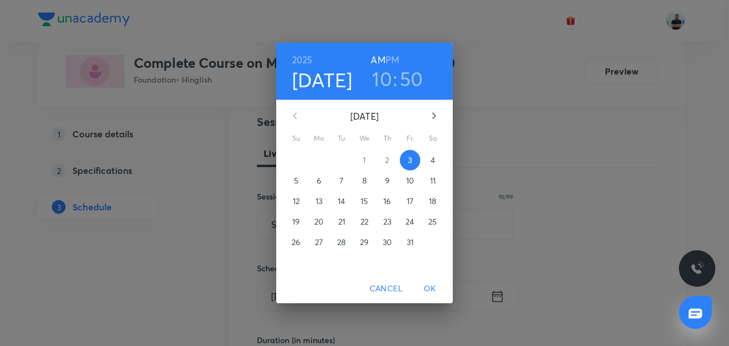
click at [384, 81] on h3 "10" at bounding box center [382, 79] width 20 height 24
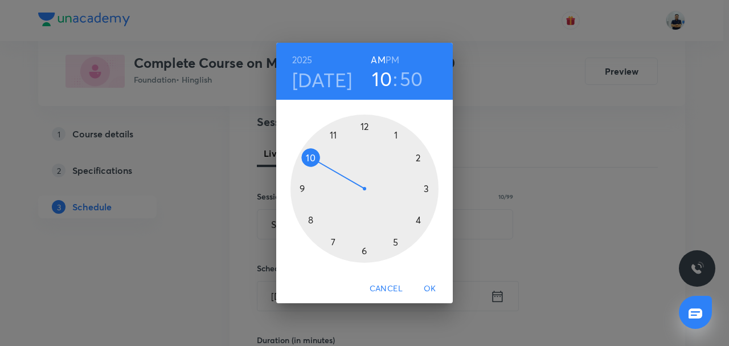
click at [394, 56] on h6 "PM" at bounding box center [393, 60] width 14 height 16
click at [398, 239] on div at bounding box center [364, 188] width 148 height 148
click at [421, 189] on div at bounding box center [364, 188] width 148 height 148
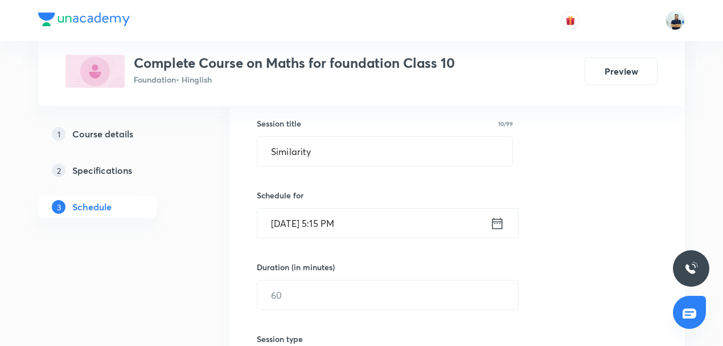
scroll to position [239, 0]
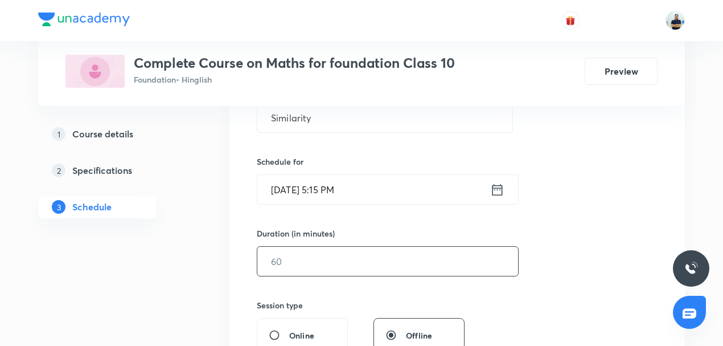
click at [300, 254] on input "text" at bounding box center [387, 261] width 261 height 29
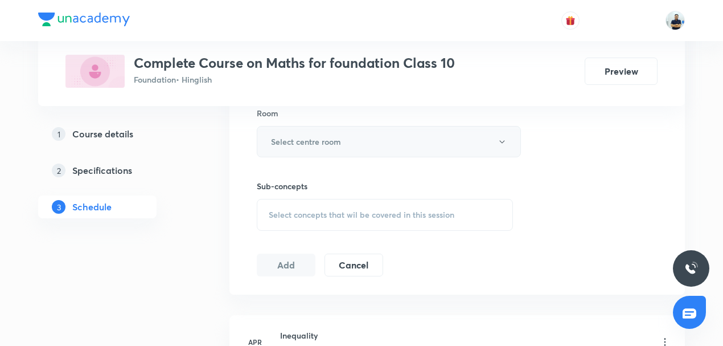
type input "60"
click at [327, 145] on h6 "Select centre room" at bounding box center [306, 142] width 70 height 12
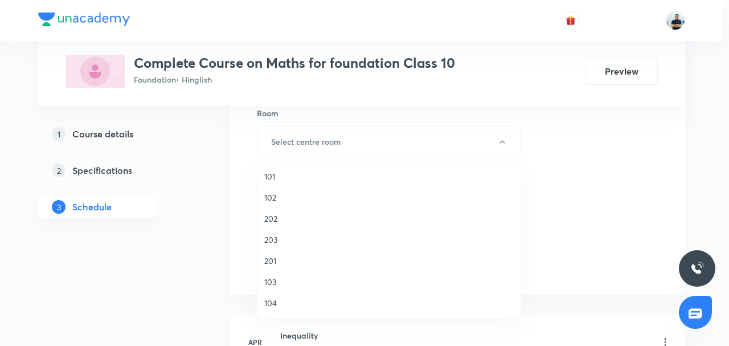
click at [277, 259] on span "103" at bounding box center [388, 282] width 249 height 12
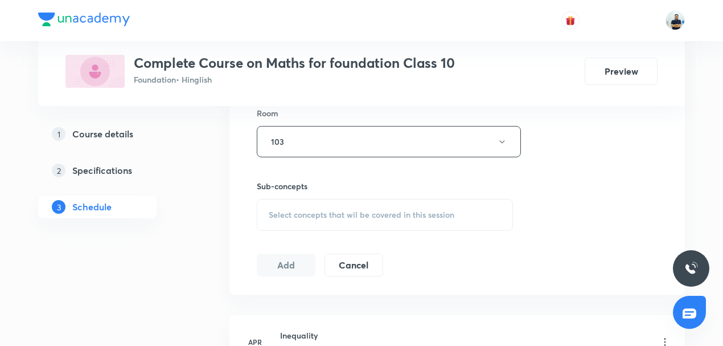
click at [367, 211] on span "Select concepts that wil be covered in this session" at bounding box center [362, 214] width 186 height 9
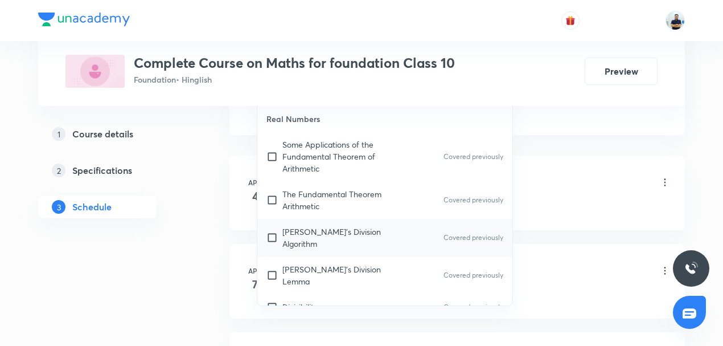
scroll to position [531, 0]
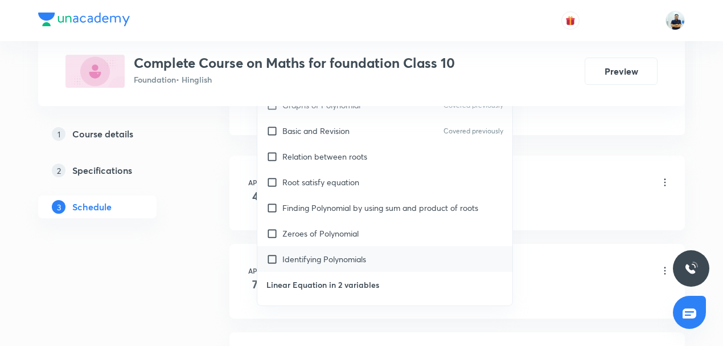
click at [311, 246] on div "Identifying Polynomials" at bounding box center [384, 259] width 255 height 26
checkbox input "true"
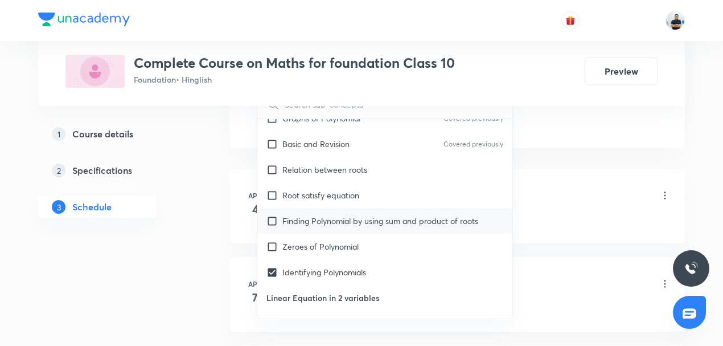
click at [309, 215] on p "Finding Polynomial by using sum and product of roots" at bounding box center [380, 221] width 196 height 12
checkbox input "true"
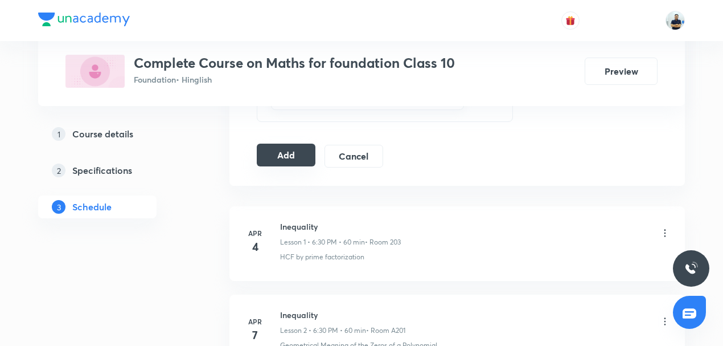
click at [290, 154] on button "Add" at bounding box center [286, 155] width 59 height 23
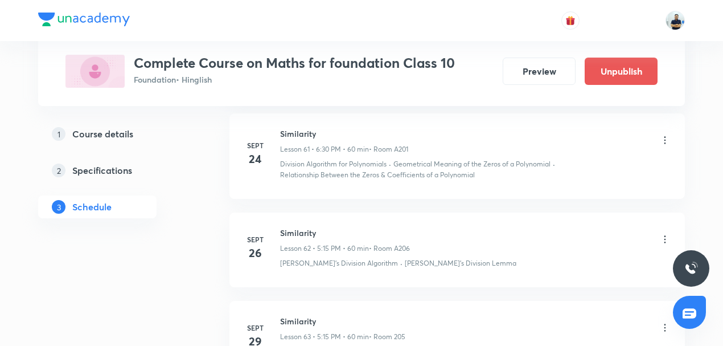
scroll to position [5704, 0]
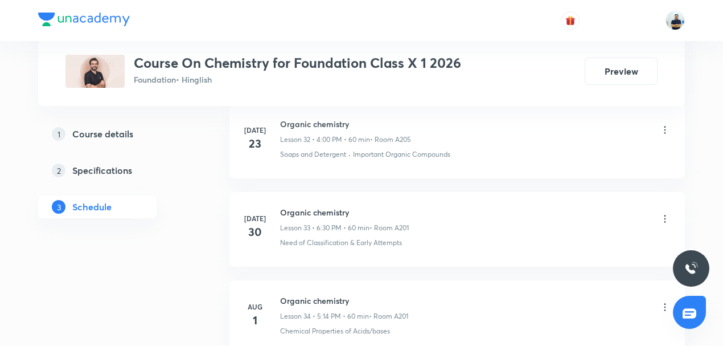
scroll to position [4259, 0]
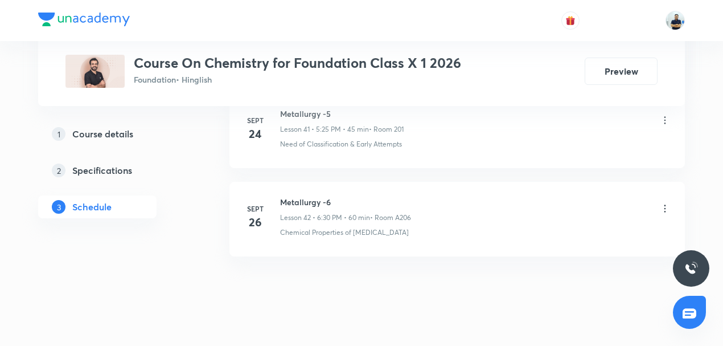
click at [302, 196] on h6 "Metallurgy -6" at bounding box center [345, 202] width 131 height 12
copy h6 "Metallurgy -6"
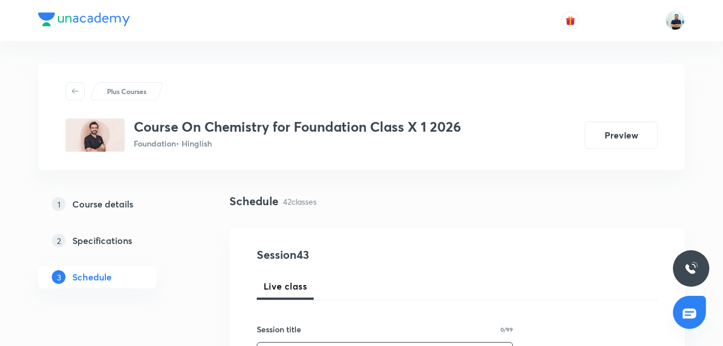
scroll to position [26, 0]
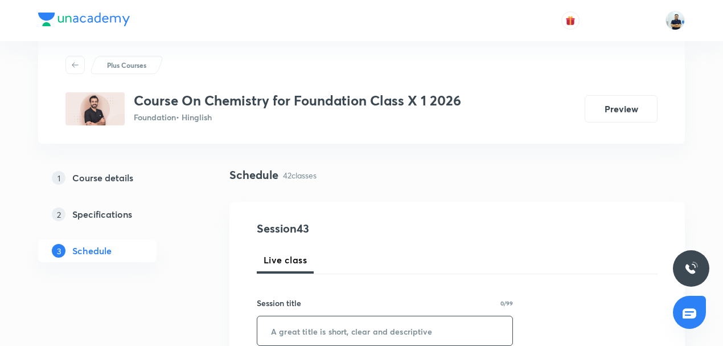
click at [300, 334] on input "text" at bounding box center [384, 330] width 255 height 29
paste input "Metallurgy -6"
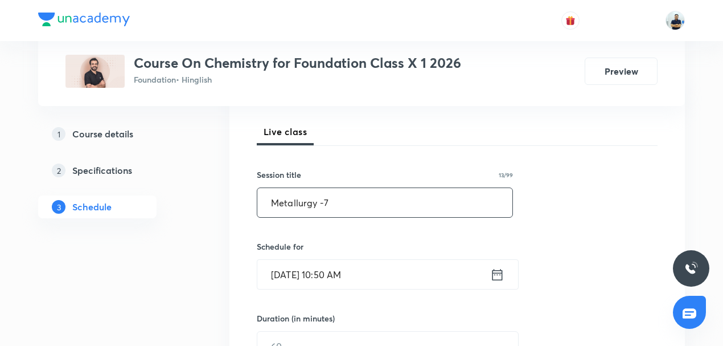
scroll to position [195, 0]
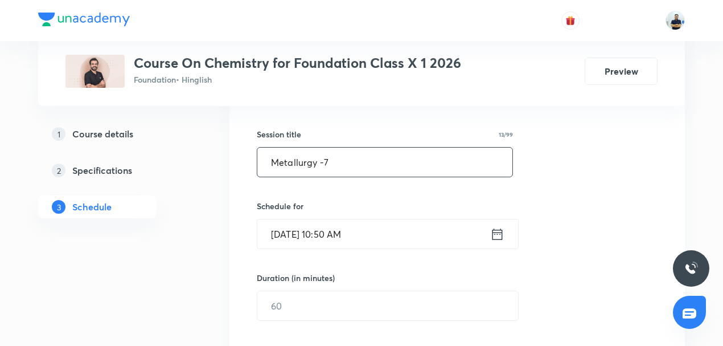
type input "Metallurgy -7"
click at [323, 240] on input "[DATE] 10:50 AM" at bounding box center [373, 233] width 233 height 29
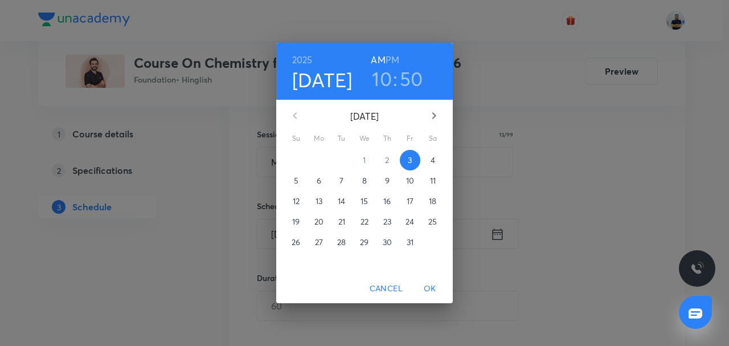
click at [391, 64] on h6 "PM" at bounding box center [393, 60] width 14 height 16
click at [375, 80] on h3 "10" at bounding box center [382, 79] width 20 height 24
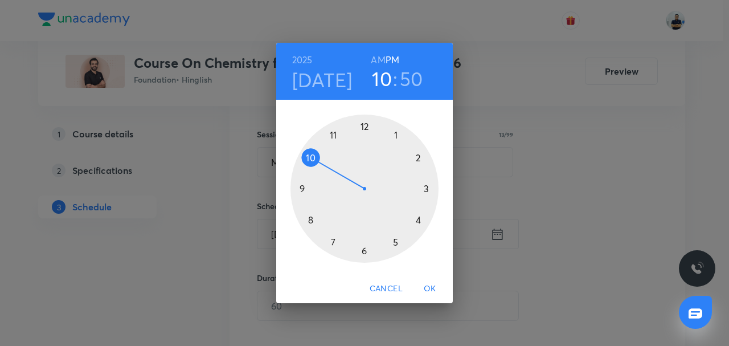
click at [364, 258] on div at bounding box center [364, 188] width 148 height 148
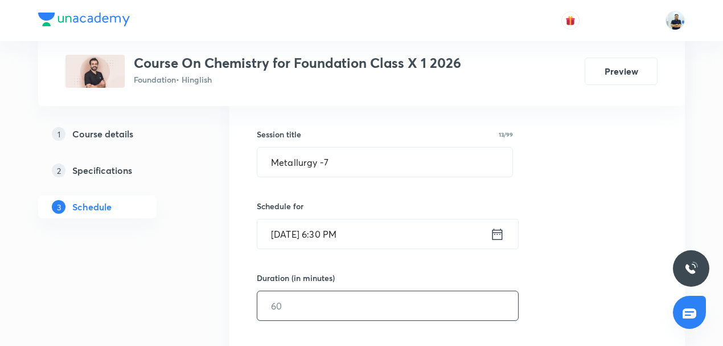
click at [323, 296] on input "text" at bounding box center [387, 305] width 261 height 29
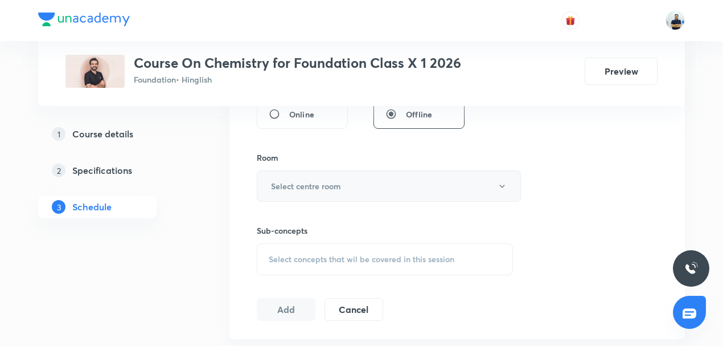
type input "60"
click at [312, 173] on button "Select centre room" at bounding box center [389, 185] width 264 height 31
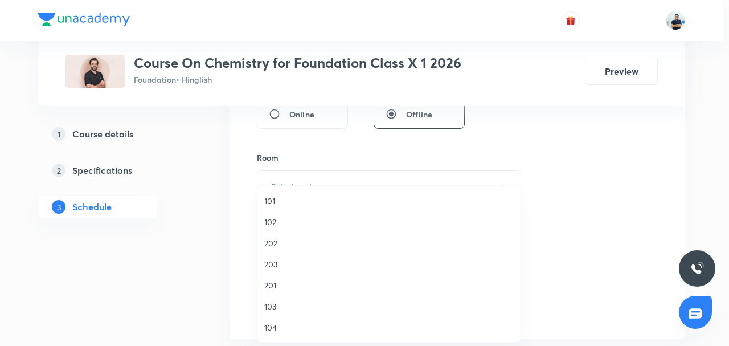
click at [281, 308] on span "103" at bounding box center [388, 306] width 249 height 12
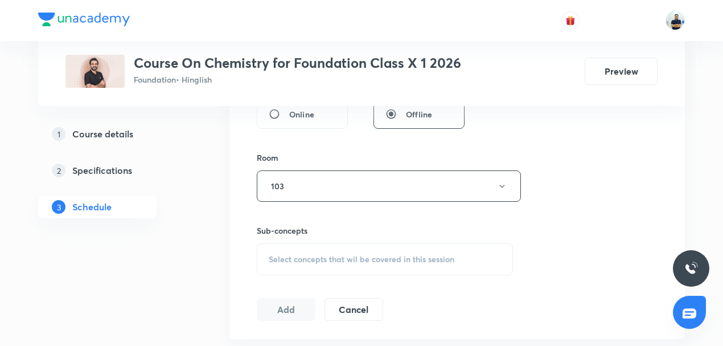
click at [363, 255] on span "Select concepts that wil be covered in this session" at bounding box center [362, 259] width 186 height 9
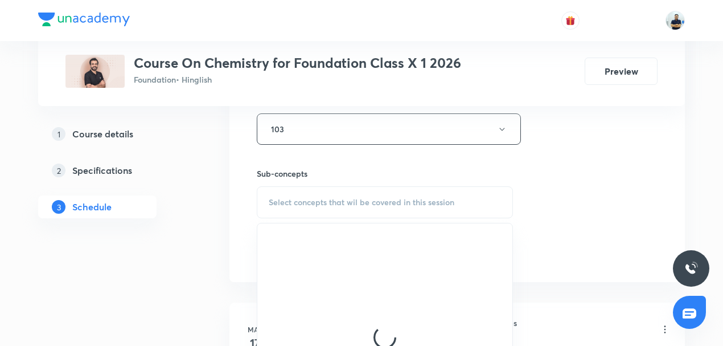
scroll to position [523, 0]
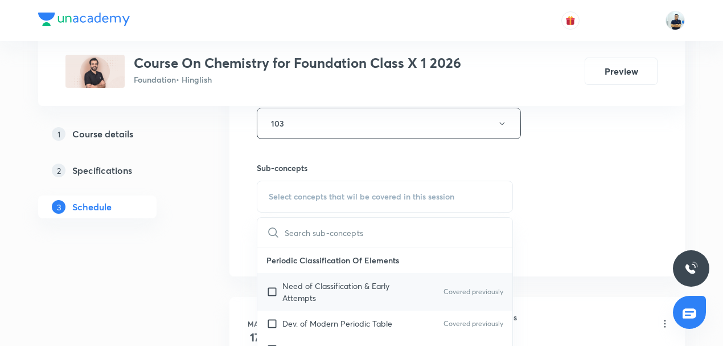
click at [314, 299] on p "Need of Classification & Early Attempts" at bounding box center [339, 292] width 115 height 24
checkbox input "true"
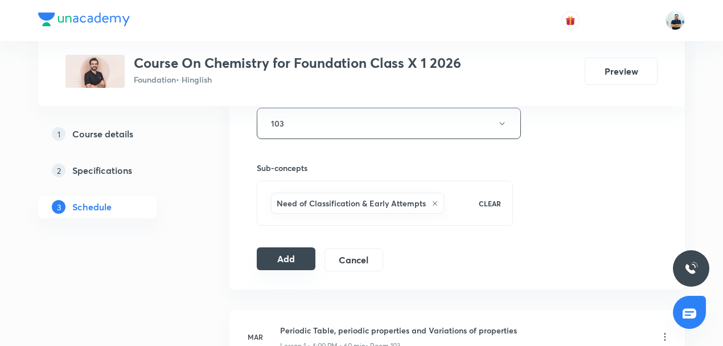
click at [290, 256] on button "Add" at bounding box center [286, 258] width 59 height 23
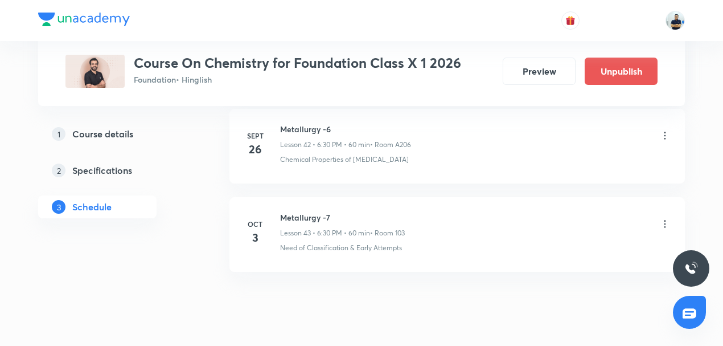
scroll to position [3825, 0]
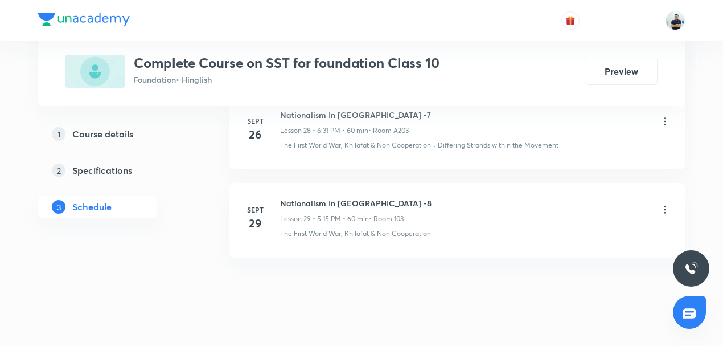
scroll to position [3116, 0]
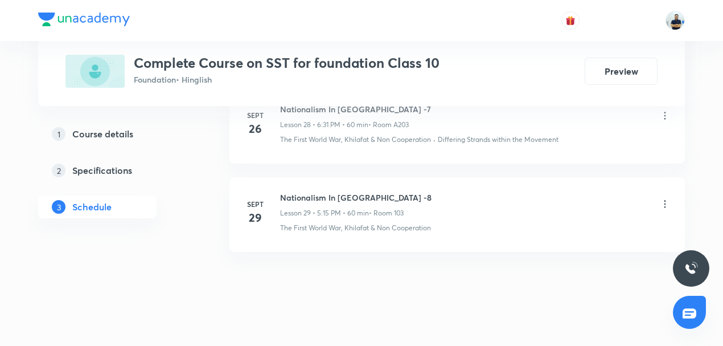
click at [308, 191] on h6 "Nationalism In [GEOGRAPHIC_DATA] -8" at bounding box center [355, 197] width 151 height 12
copy h6 "Nationalism In [GEOGRAPHIC_DATA] -8"
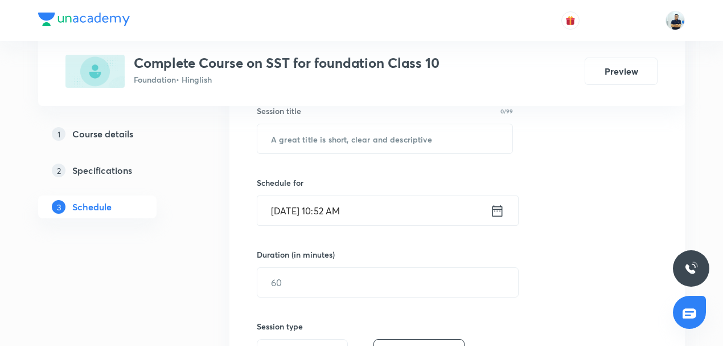
scroll to position [177, 0]
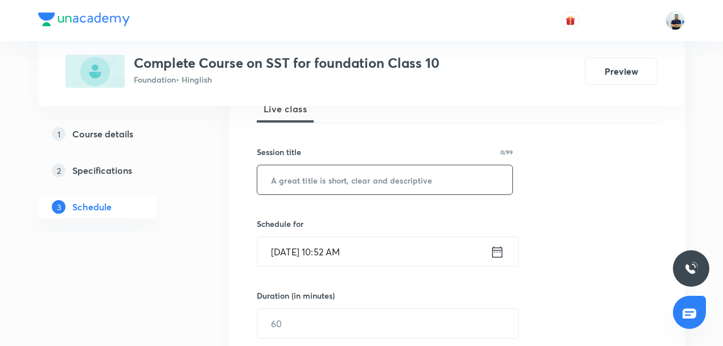
click at [338, 184] on input "text" at bounding box center [384, 179] width 255 height 29
paste input "Nationalism In [GEOGRAPHIC_DATA] -8"
type input "Nationalism In [GEOGRAPHIC_DATA] -9"
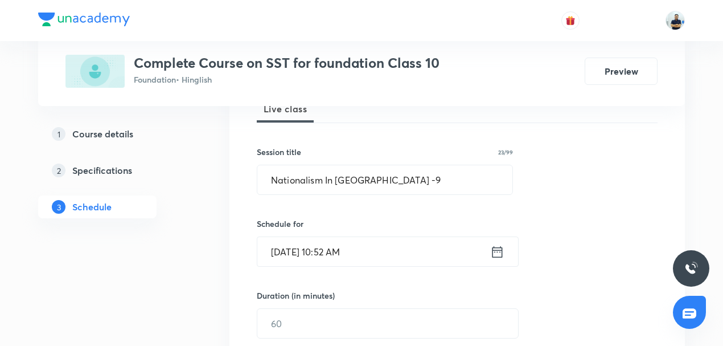
click at [327, 255] on input "[DATE] 10:52 AM" at bounding box center [373, 251] width 233 height 29
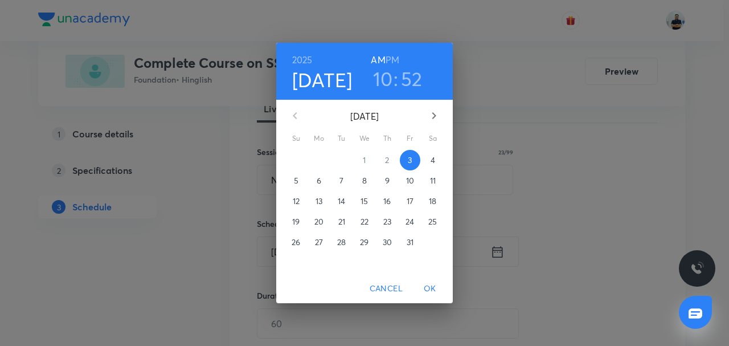
click at [393, 55] on h6 "PM" at bounding box center [393, 60] width 14 height 16
click at [386, 84] on h3 "10" at bounding box center [383, 79] width 20 height 24
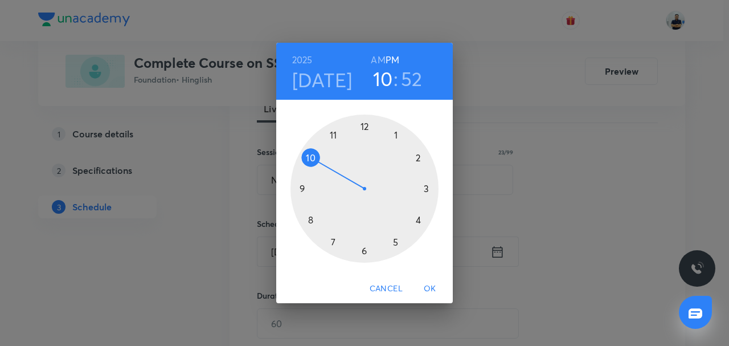
click at [419, 221] on div at bounding box center [364, 188] width 148 height 148
click at [366, 123] on div at bounding box center [364, 188] width 148 height 148
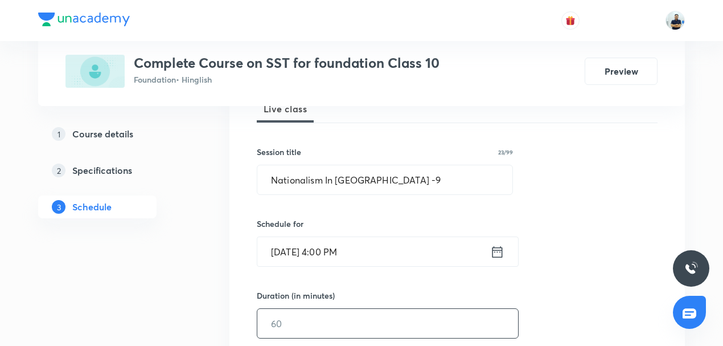
click at [287, 333] on input "text" at bounding box center [387, 323] width 261 height 29
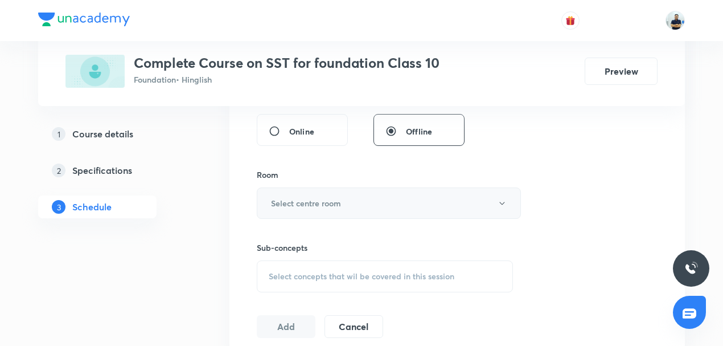
type input "60"
click at [313, 197] on h6 "Select centre room" at bounding box center [306, 203] width 70 height 12
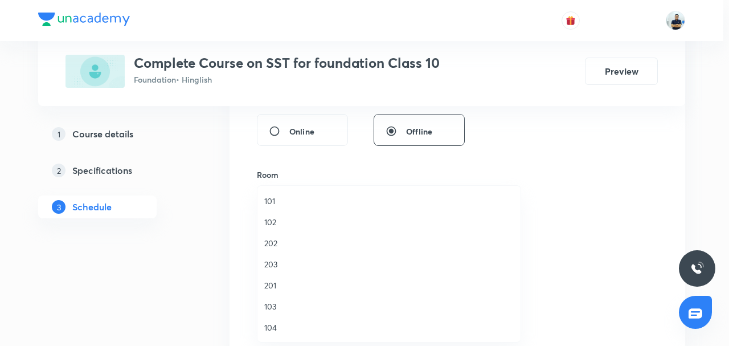
click at [279, 326] on span "104" at bounding box center [388, 327] width 249 height 12
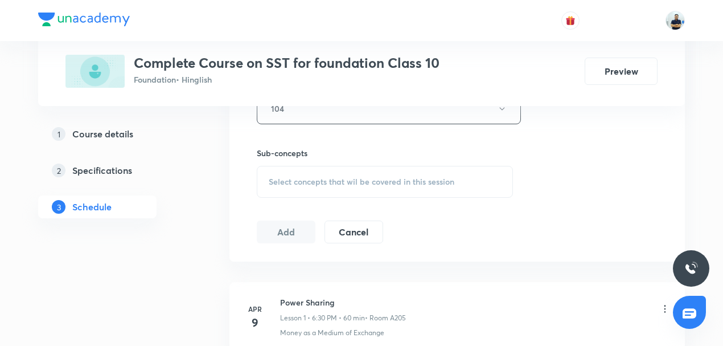
scroll to position [540, 0]
click at [377, 169] on div "Select concepts that wil be covered in this session" at bounding box center [385, 179] width 256 height 32
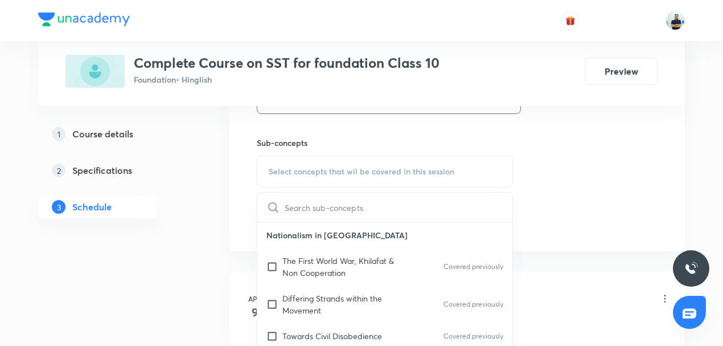
scroll to position [558, 0]
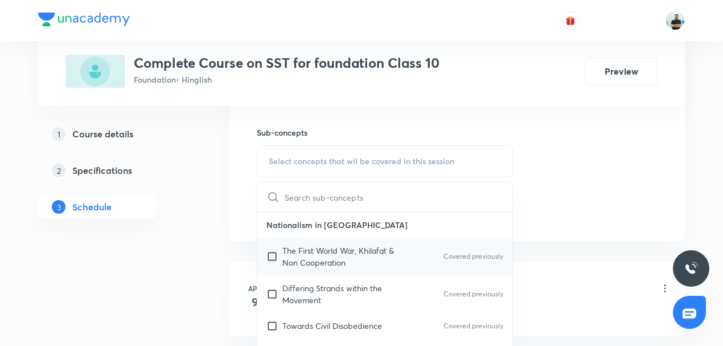
click at [318, 267] on div "The First World War, Khilafat & Non Cooperation Covered previously" at bounding box center [384, 256] width 255 height 38
checkbox input "true"
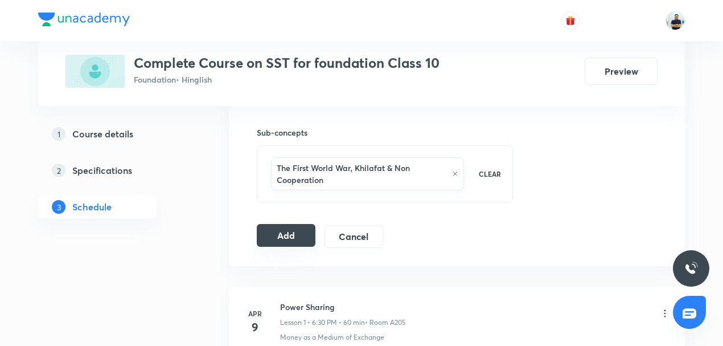
click at [288, 237] on button "Add" at bounding box center [286, 235] width 59 height 23
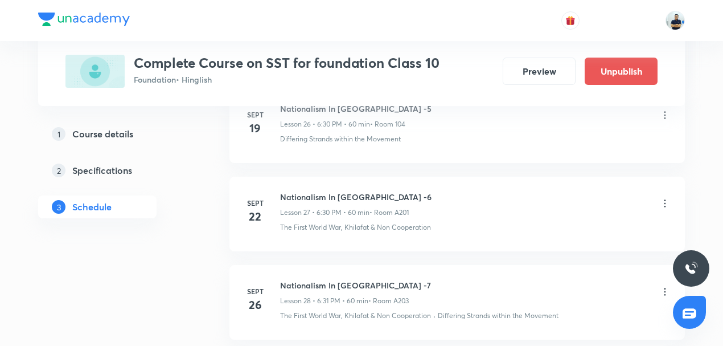
scroll to position [2682, 0]
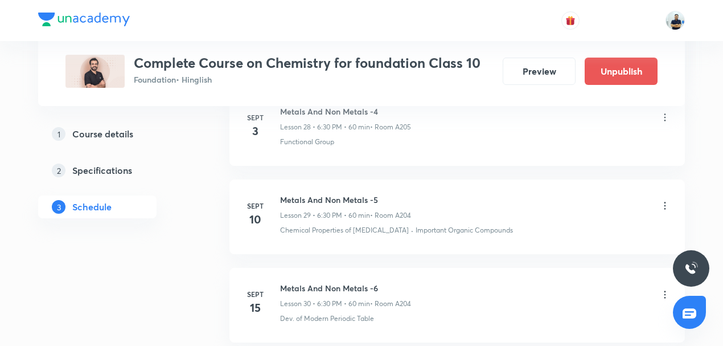
scroll to position [3380, 0]
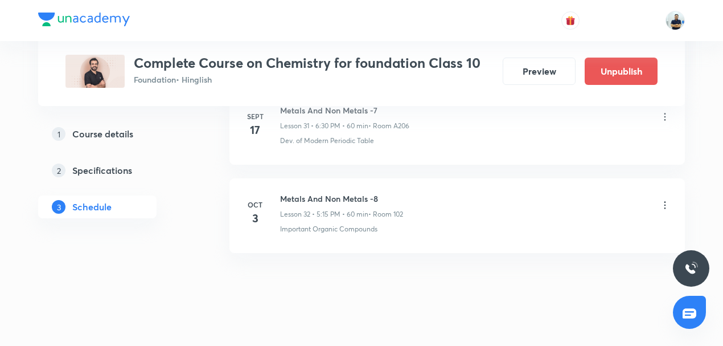
click at [327, 192] on h6 "Metals And Non Metals -8" at bounding box center [341, 198] width 123 height 12
copy h6 "Metals And Non Metals -8"
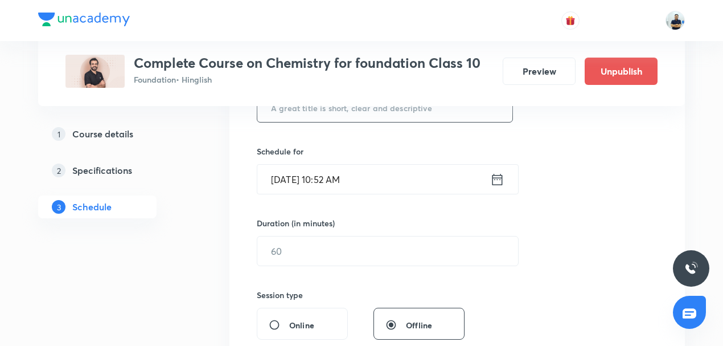
scroll to position [80, 0]
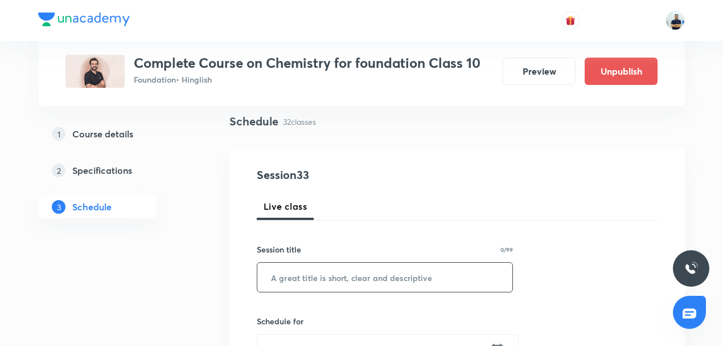
click at [321, 285] on input "text" at bounding box center [384, 277] width 255 height 29
paste input "Metals And Non Metals -8"
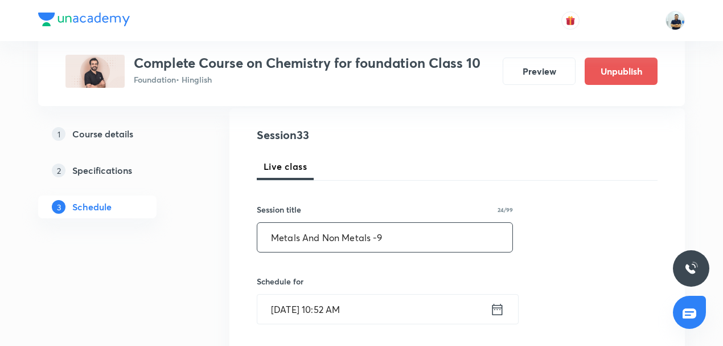
scroll to position [124, 0]
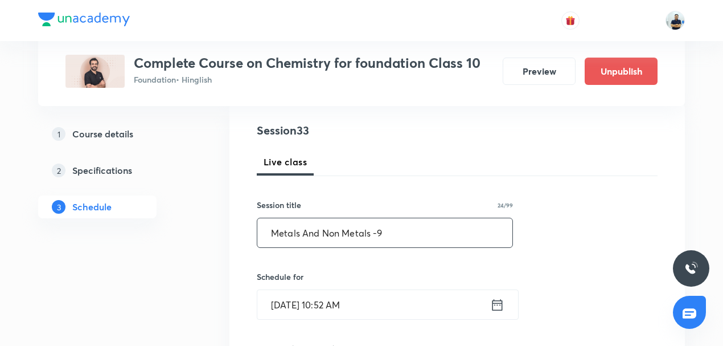
type input "Metals And Non Metals -9"
click at [322, 293] on input "Oct 3, 2025, 10:52 AM" at bounding box center [373, 304] width 233 height 29
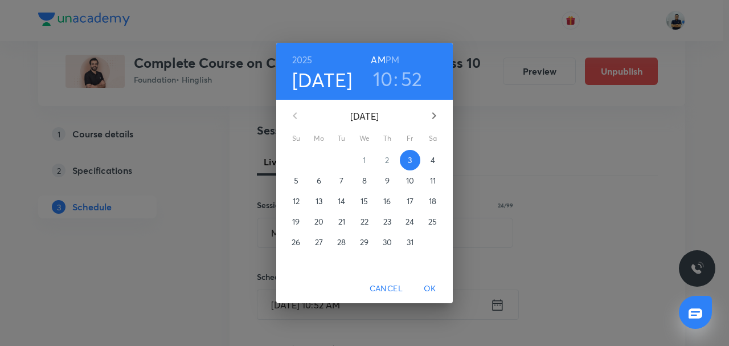
click at [388, 59] on h6 "PM" at bounding box center [393, 60] width 14 height 16
click at [388, 81] on h3 "10" at bounding box center [383, 79] width 20 height 24
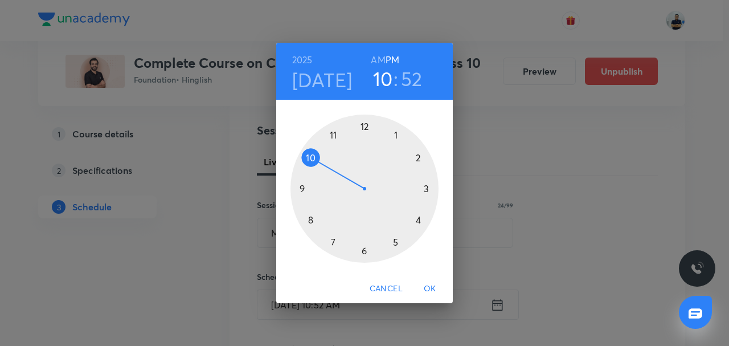
click at [391, 241] on div at bounding box center [364, 188] width 148 height 148
click at [424, 188] on div at bounding box center [364, 188] width 148 height 148
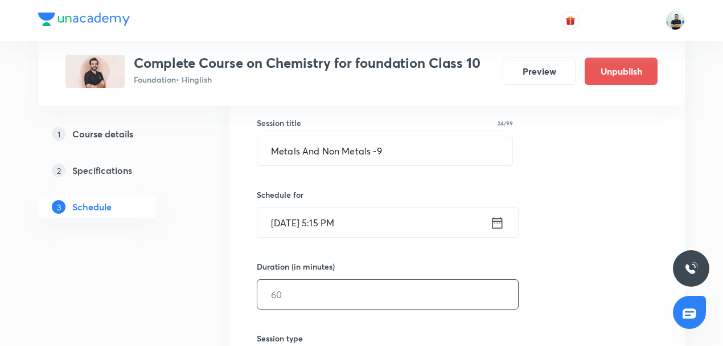
scroll to position [212, 0]
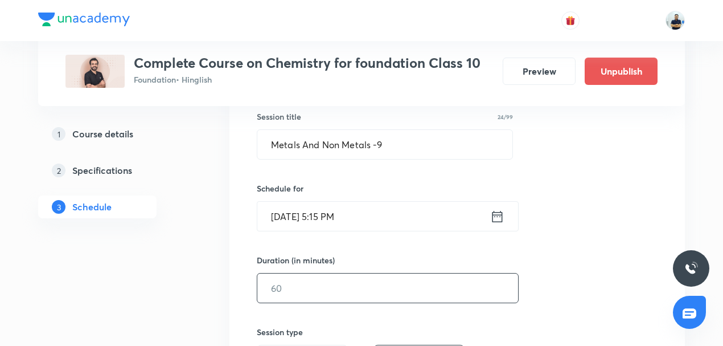
drag, startPoint x: 308, startPoint y: 284, endPoint x: 306, endPoint y: 278, distance: 5.8
click at [306, 278] on input "text" at bounding box center [387, 287] width 261 height 29
type input "5"
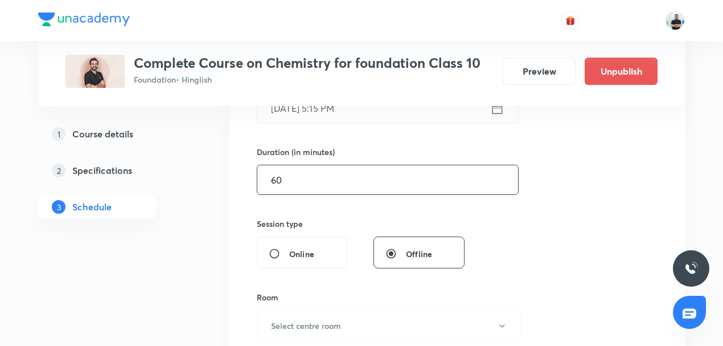
scroll to position [327, 0]
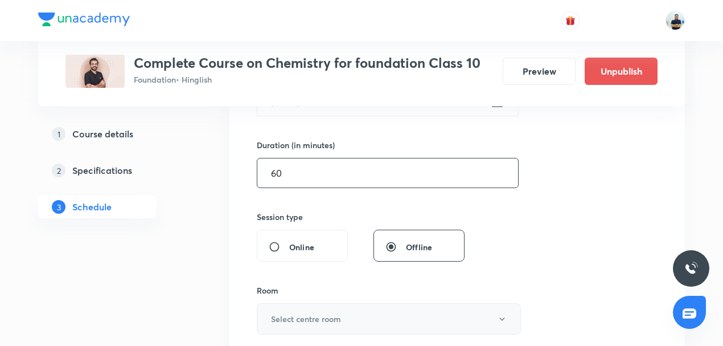
type input "60"
click at [325, 308] on button "Select centre room" at bounding box center [389, 318] width 264 height 31
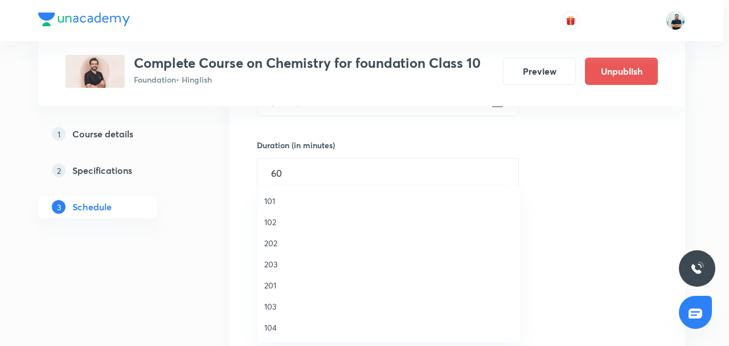
click at [290, 317] on li "104" at bounding box center [388, 327] width 263 height 21
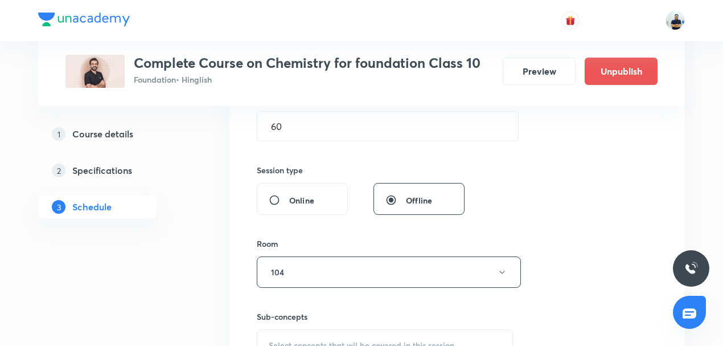
scroll to position [425, 0]
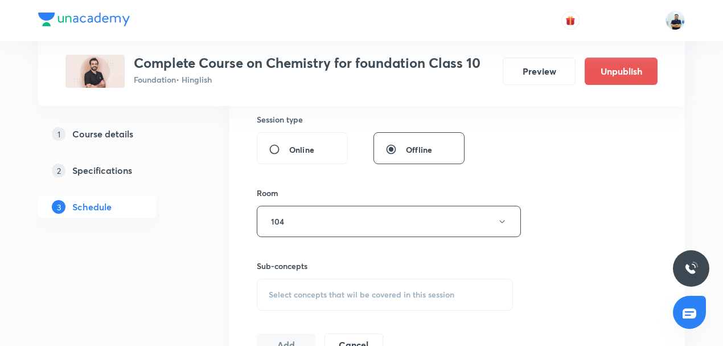
click at [321, 290] on span "Select concepts that wil be covered in this session" at bounding box center [362, 294] width 186 height 9
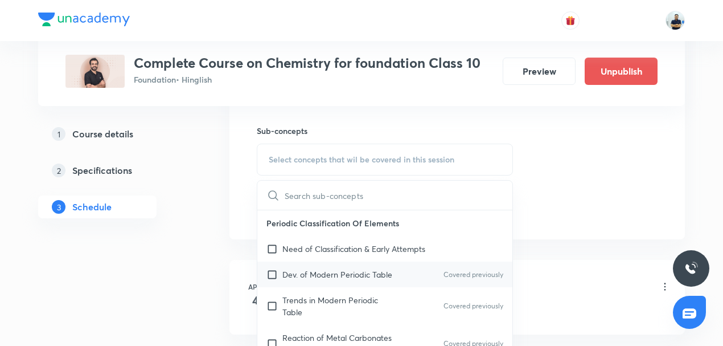
scroll to position [567, 0]
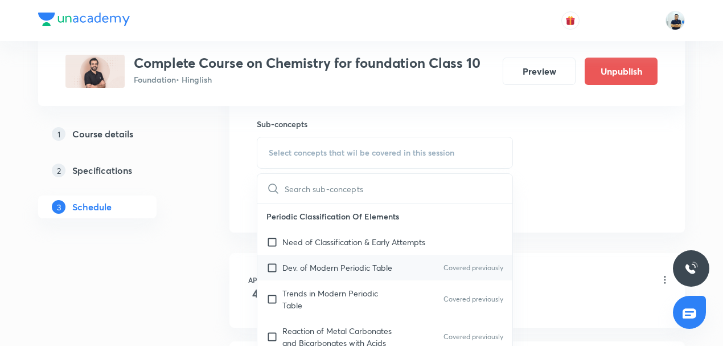
click at [305, 271] on div "Dev. of Modern Periodic Table Covered previously" at bounding box center [384, 268] width 255 height 26
checkbox input "true"
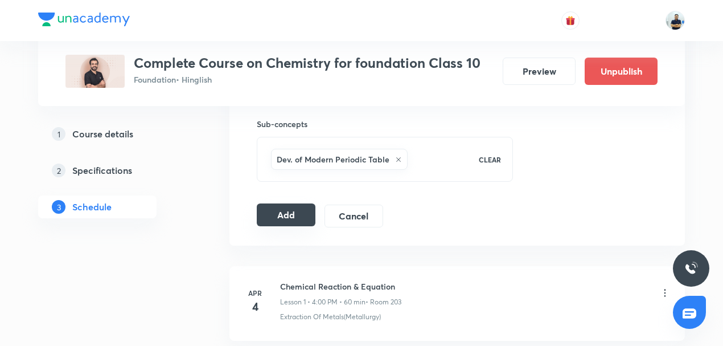
click at [278, 213] on button "Add" at bounding box center [286, 214] width 59 height 23
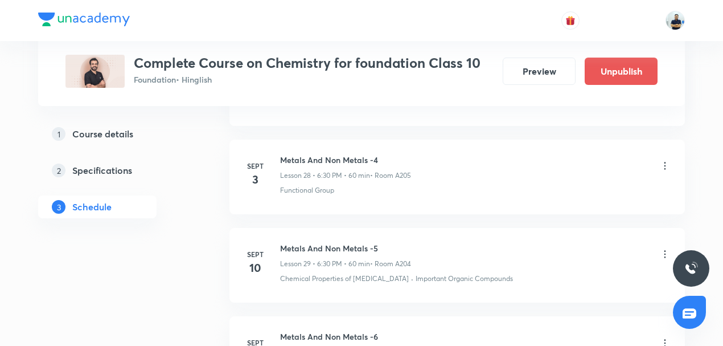
scroll to position [3392, 0]
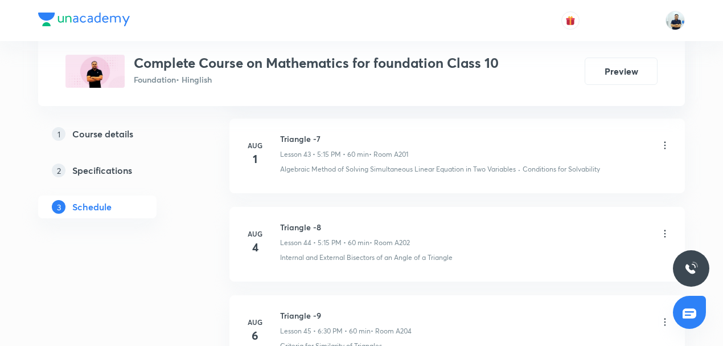
scroll to position [5953, 0]
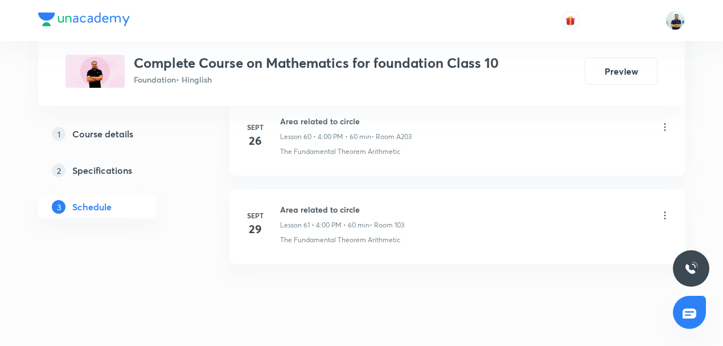
click at [333, 203] on h6 "Area related to circle" at bounding box center [342, 209] width 124 height 12
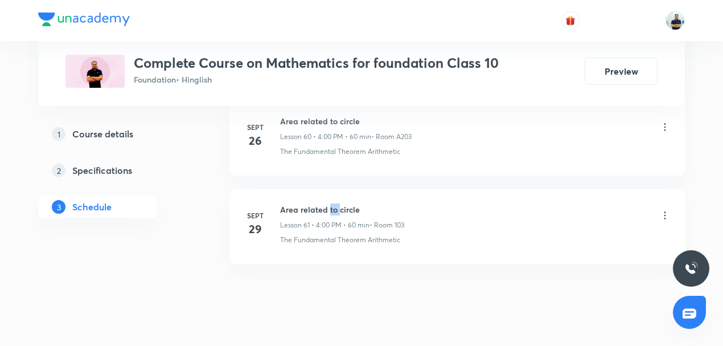
click at [333, 203] on h6 "Area related to circle" at bounding box center [342, 209] width 124 height 12
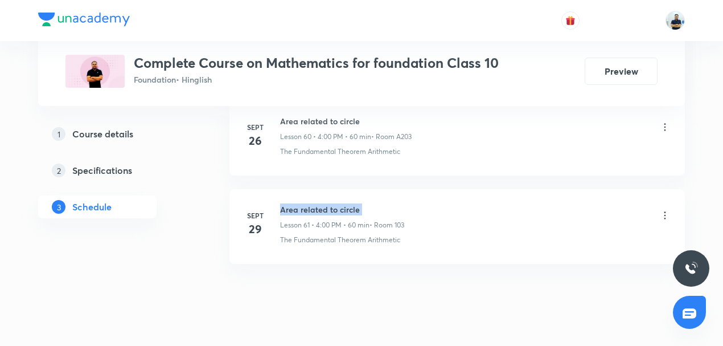
click at [333, 203] on h6 "Area related to circle" at bounding box center [342, 209] width 124 height 12
copy h6 "Area related to circle"
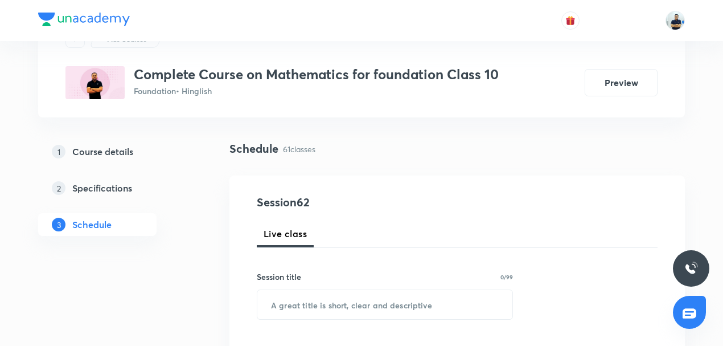
scroll to position [53, 0]
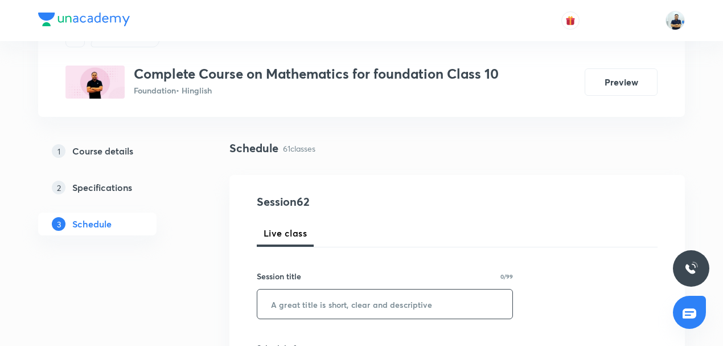
click at [344, 305] on input "text" at bounding box center [384, 303] width 255 height 29
paste input "Area related to circle"
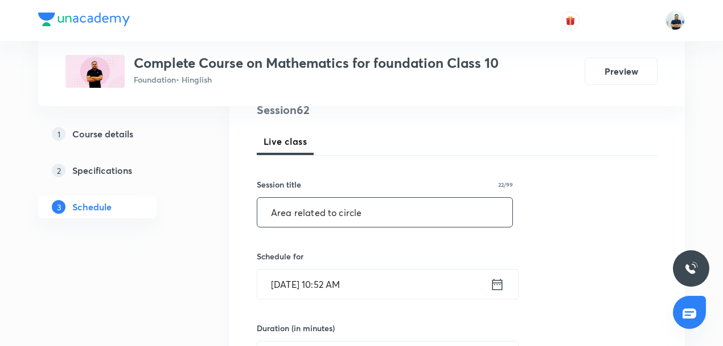
scroll to position [150, 0]
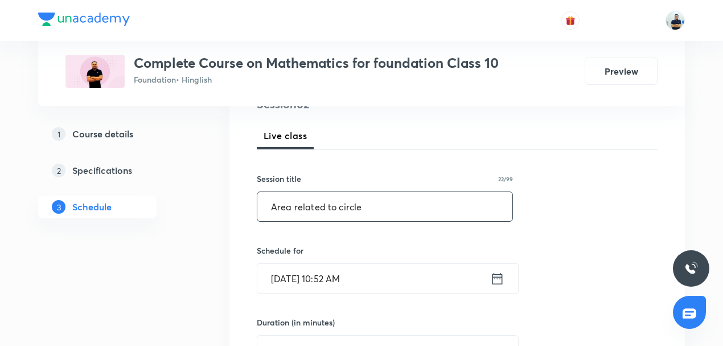
type input "Area related to circle"
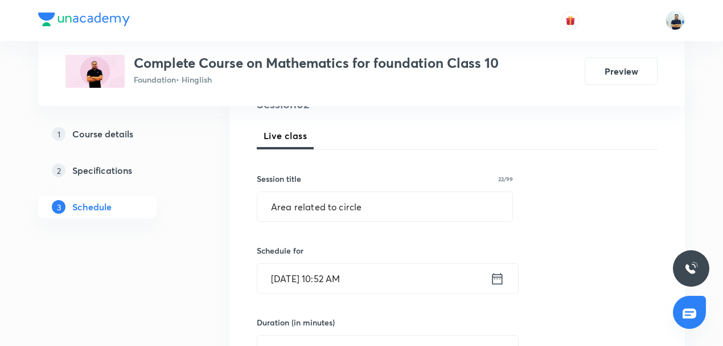
click at [337, 277] on input "Oct 3, 2025, 10:52 AM" at bounding box center [373, 278] width 233 height 29
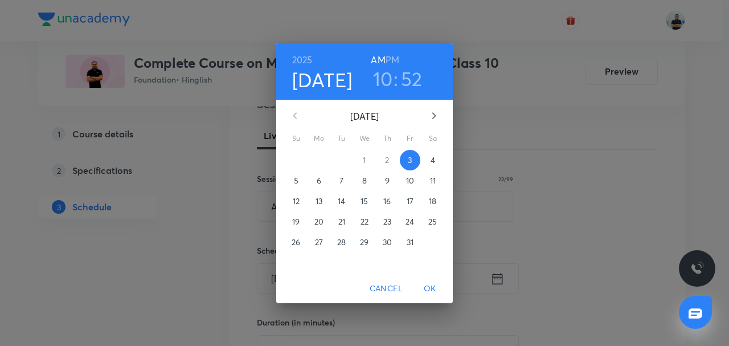
click at [390, 60] on h6 "PM" at bounding box center [393, 60] width 14 height 16
click at [384, 77] on h3 "10" at bounding box center [383, 79] width 20 height 24
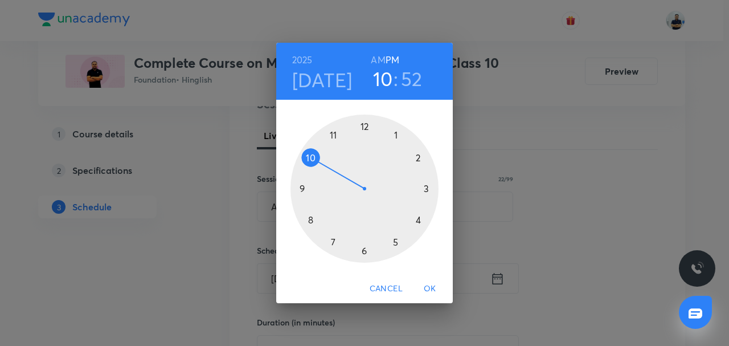
click at [363, 248] on div at bounding box center [364, 188] width 148 height 148
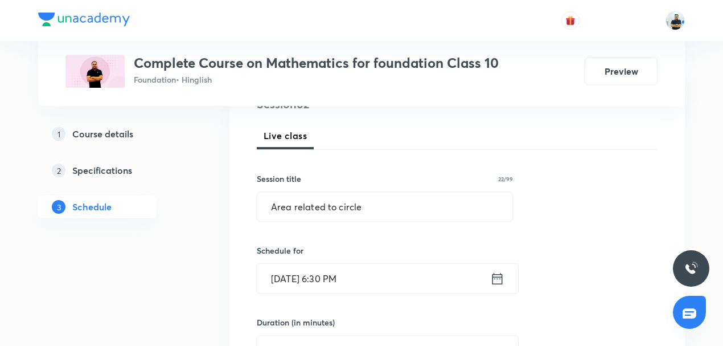
scroll to position [284, 0]
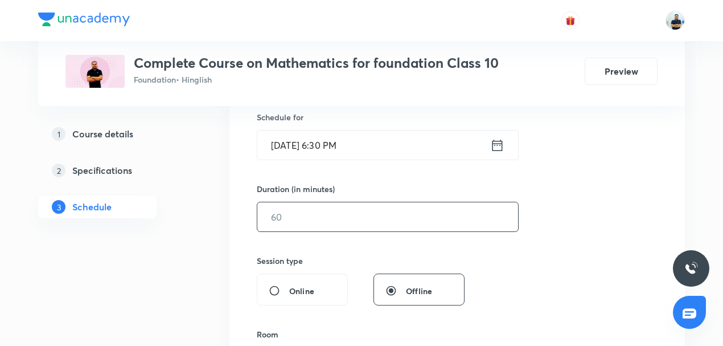
click at [282, 221] on input "text" at bounding box center [387, 216] width 261 height 29
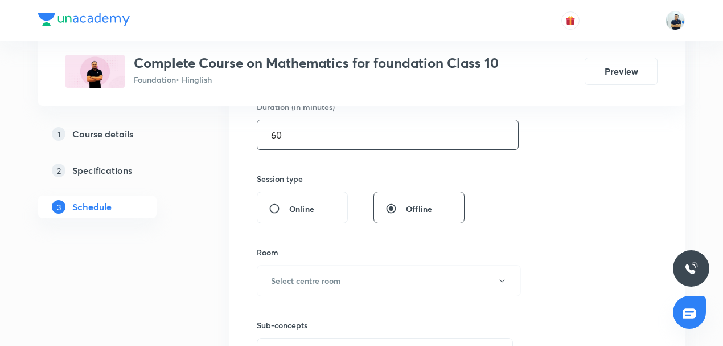
scroll to position [380, 0]
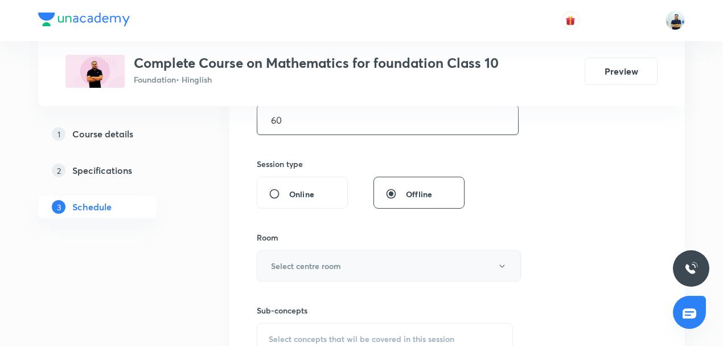
type input "60"
click at [317, 253] on button "Select centre room" at bounding box center [389, 265] width 264 height 31
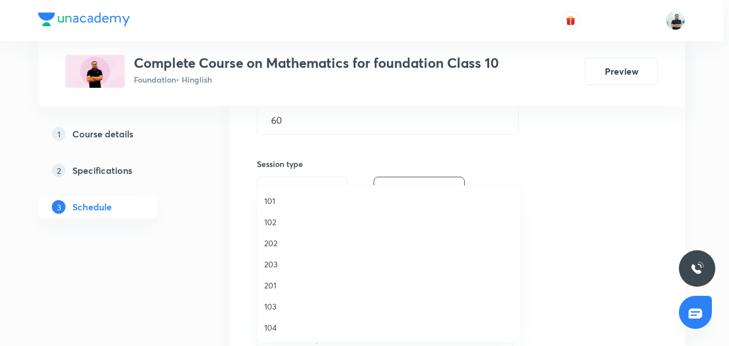
click at [290, 311] on span "103" at bounding box center [388, 306] width 249 height 12
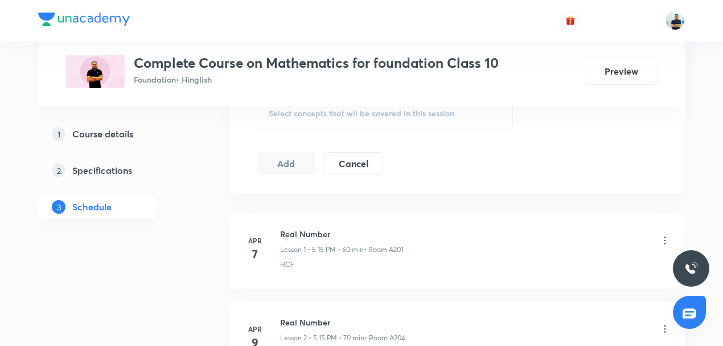
scroll to position [611, 0]
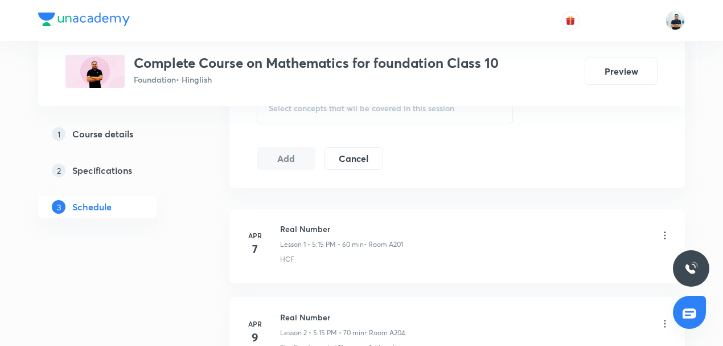
click at [382, 114] on div "Select concepts that wil be covered in this session" at bounding box center [385, 108] width 256 height 32
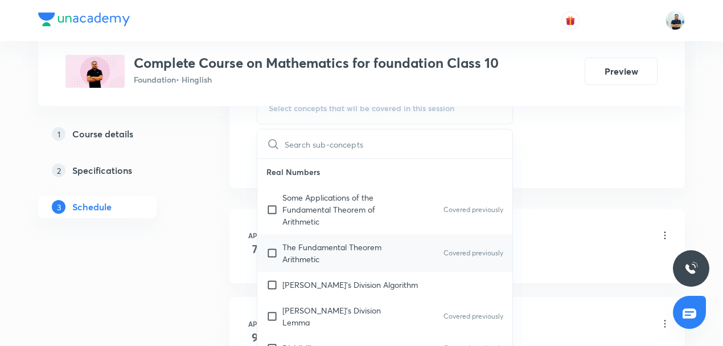
click at [325, 234] on div "The Fundamental Theorem Arithmetic Covered previously" at bounding box center [384, 253] width 255 height 38
checkbox input "true"
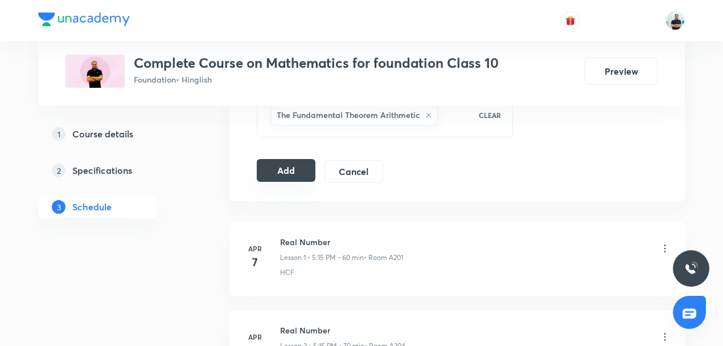
click at [292, 167] on button "Add" at bounding box center [286, 170] width 59 height 23
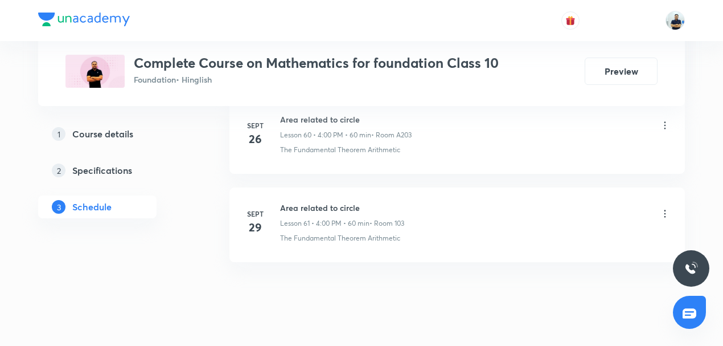
scroll to position [5445, 0]
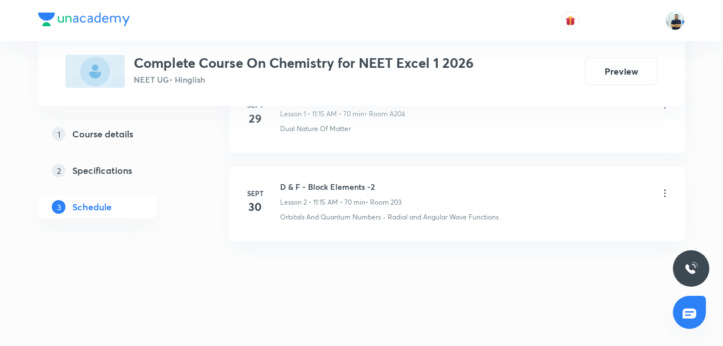
click at [318, 187] on h6 "D & F - Block Elements -2" at bounding box center [340, 187] width 121 height 12
copy h6 "D & F - Block Elements -2"
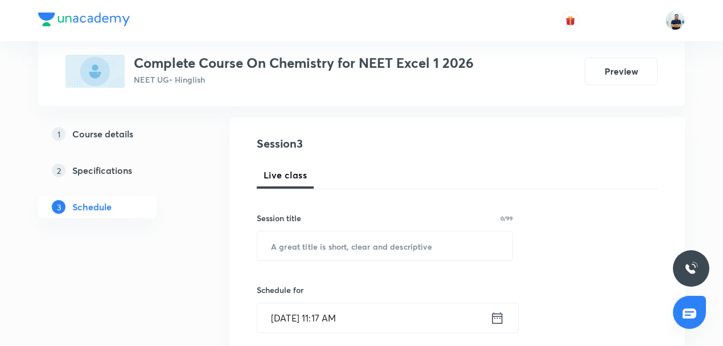
scroll to position [115, 0]
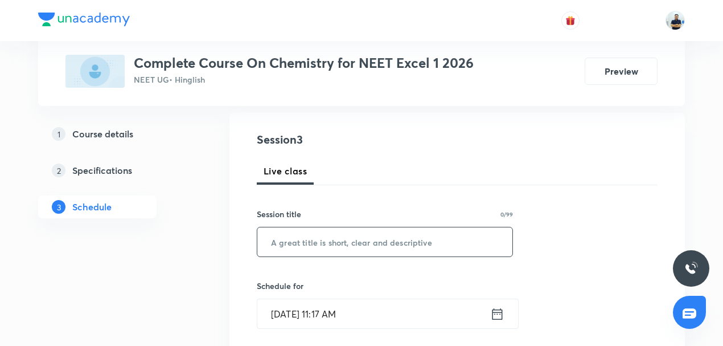
click at [329, 245] on input "text" at bounding box center [384, 241] width 255 height 29
paste input "D & F - Block Elements -2"
type input "D & F - Block Elements -3"
click at [329, 309] on input "[DATE] 11:17 AM" at bounding box center [373, 313] width 233 height 29
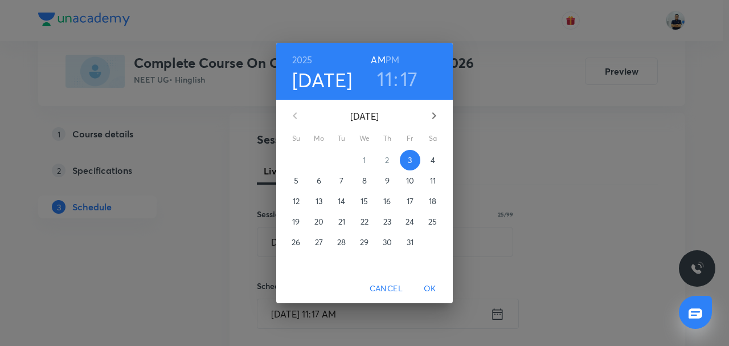
click at [408, 81] on h3 "17" at bounding box center [409, 79] width 18 height 24
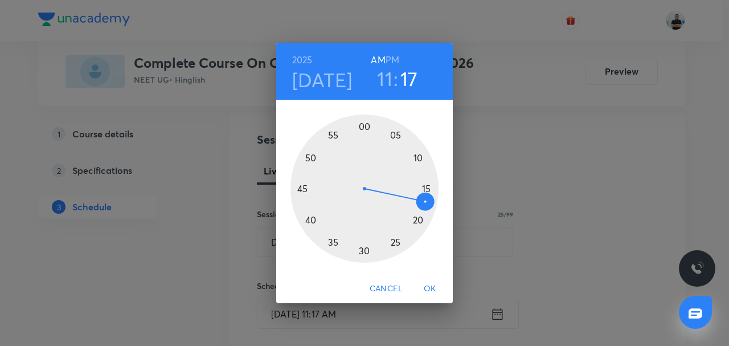
click at [411, 219] on div at bounding box center [364, 188] width 148 height 148
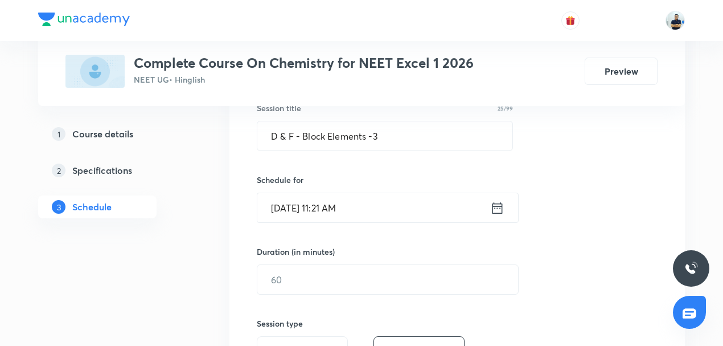
scroll to position [221, 0]
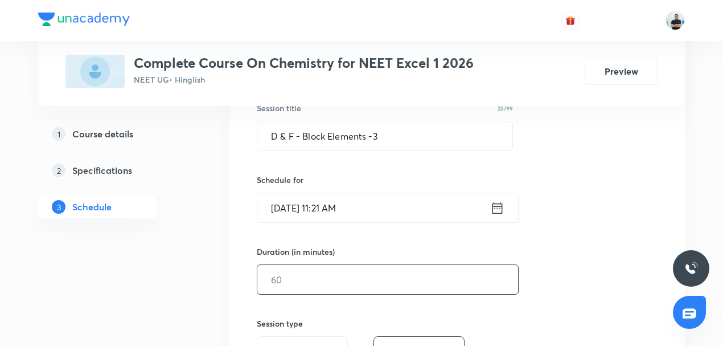
click at [302, 277] on input "text" at bounding box center [387, 279] width 261 height 29
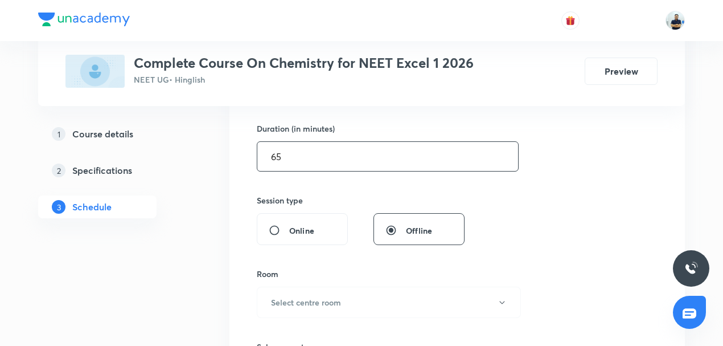
scroll to position [345, 0]
type input "65"
click at [302, 297] on h6 "Select centre room" at bounding box center [306, 301] width 70 height 12
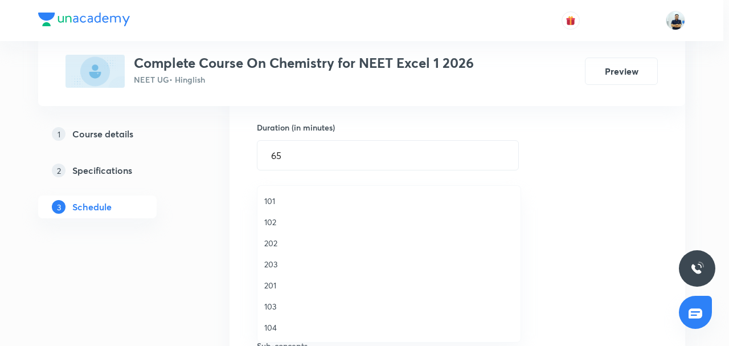
click at [287, 265] on span "203" at bounding box center [388, 264] width 249 height 12
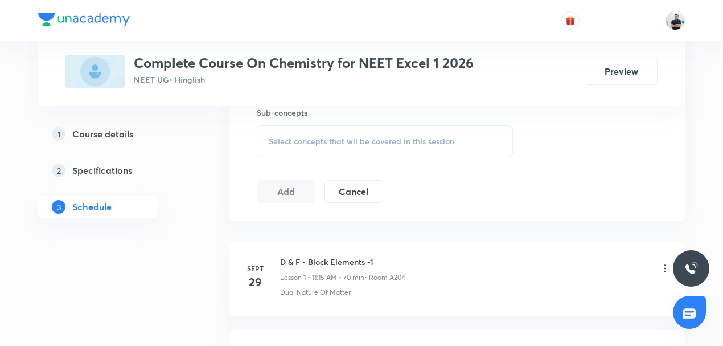
scroll to position [576, 0]
click at [325, 141] on span "Select concepts that wil be covered in this session" at bounding box center [362, 143] width 186 height 9
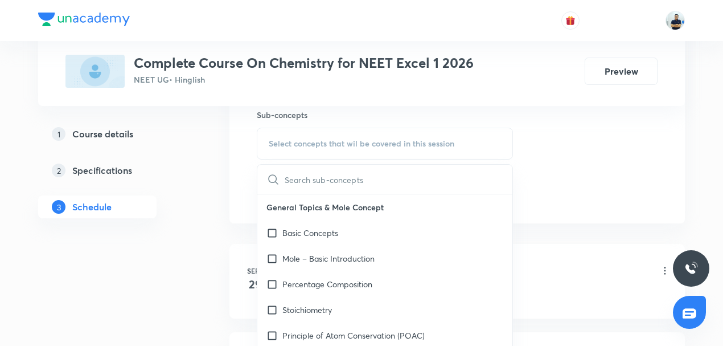
click at [339, 257] on p "Mole – Basic Introduction" at bounding box center [328, 258] width 92 height 12
checkbox input "true"
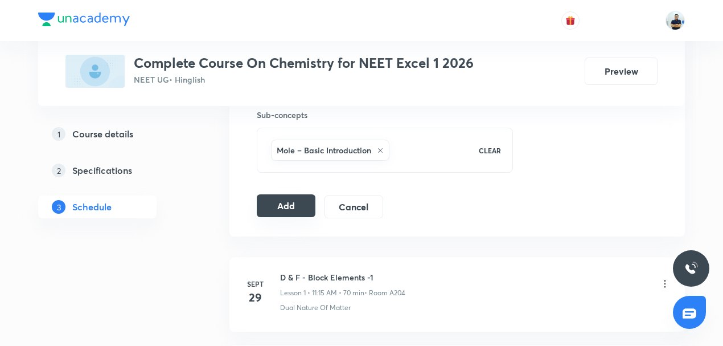
click at [278, 206] on button "Add" at bounding box center [286, 205] width 59 height 23
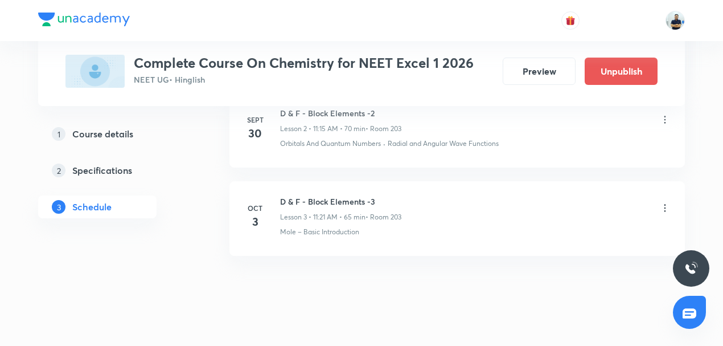
scroll to position [308, 0]
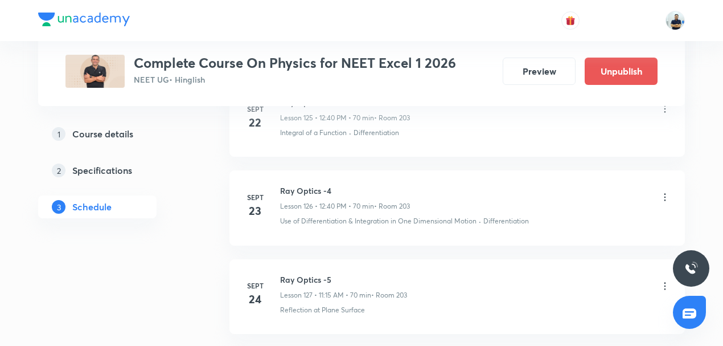
scroll to position [12179, 0]
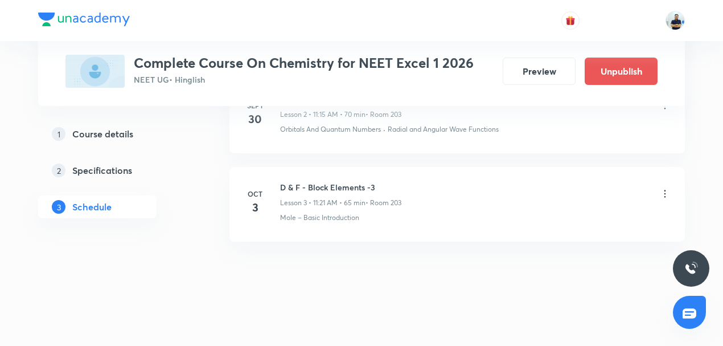
click at [667, 188] on icon at bounding box center [665, 193] width 11 height 11
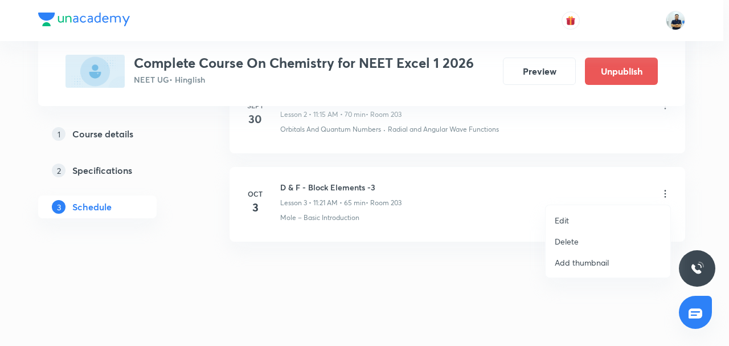
click at [574, 241] on p "Delete" at bounding box center [567, 241] width 24 height 12
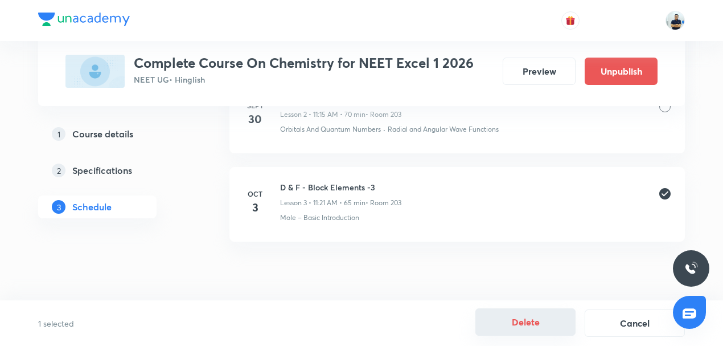
click at [542, 323] on button "Delete" at bounding box center [526, 321] width 100 height 27
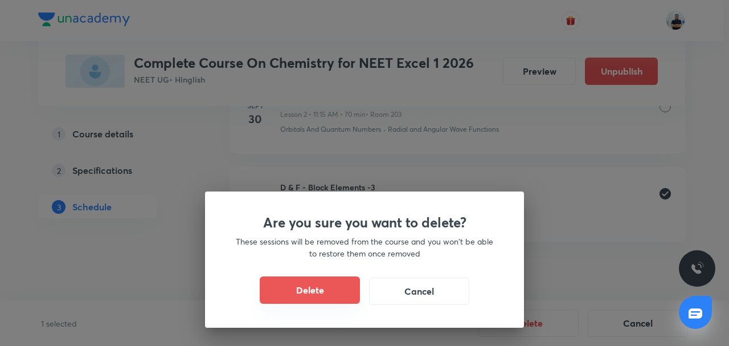
click at [345, 288] on button "Delete" at bounding box center [310, 289] width 100 height 27
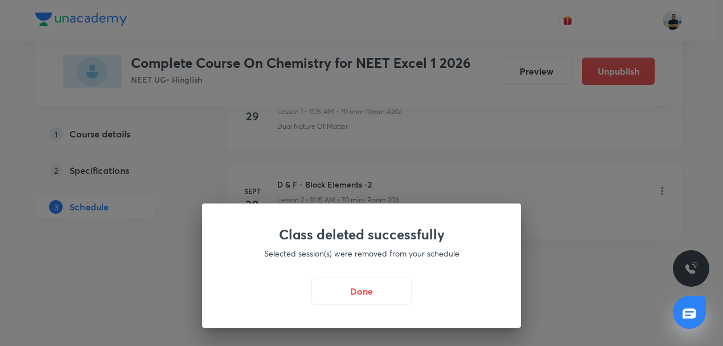
scroll to position [742, 0]
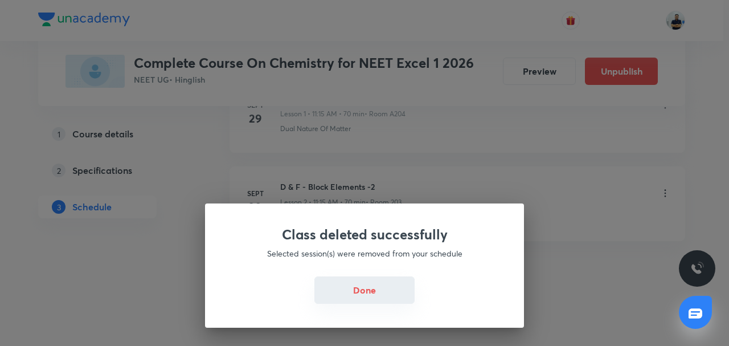
click at [348, 290] on button "Done" at bounding box center [364, 289] width 100 height 27
